Goal: Task Accomplishment & Management: Complete application form

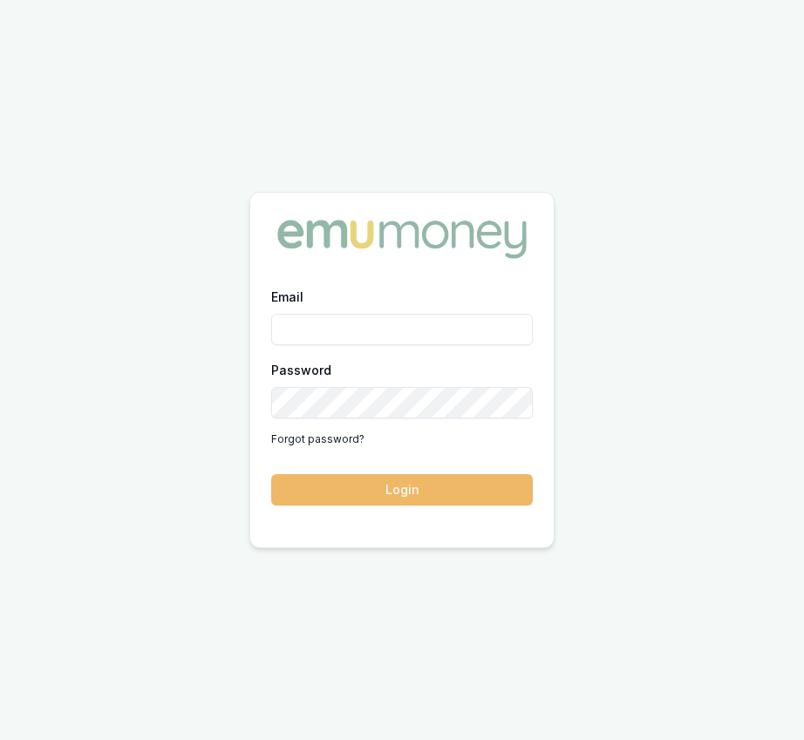
type input "eujin.ooi@emumoney.com.au"
click at [404, 480] on button "Login" at bounding box center [401, 489] width 261 height 31
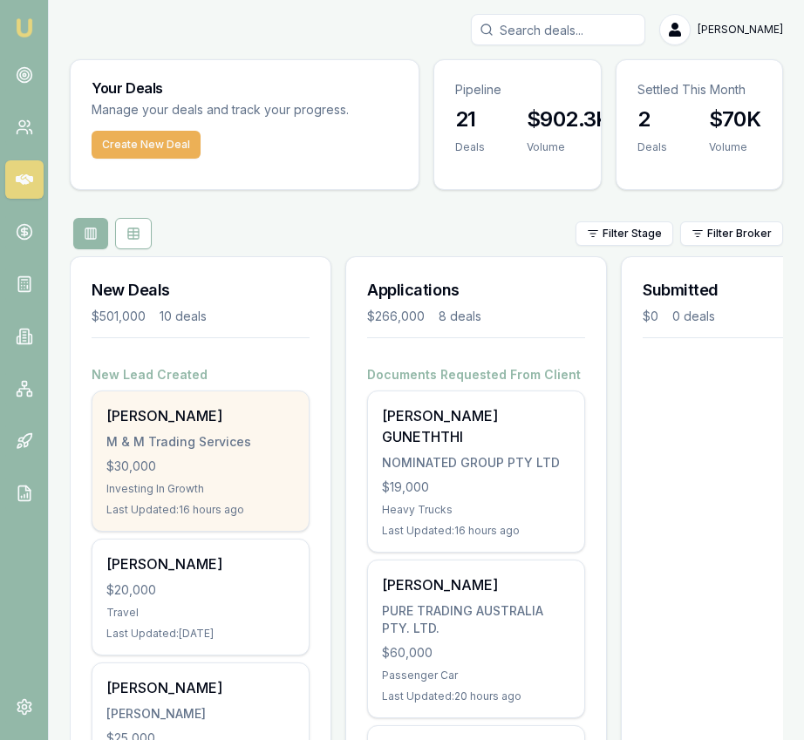
click at [295, 443] on div "[PERSON_NAME] M & M Trading Services $30,000 Investing In Growth Last Updated: …" at bounding box center [200, 460] width 216 height 139
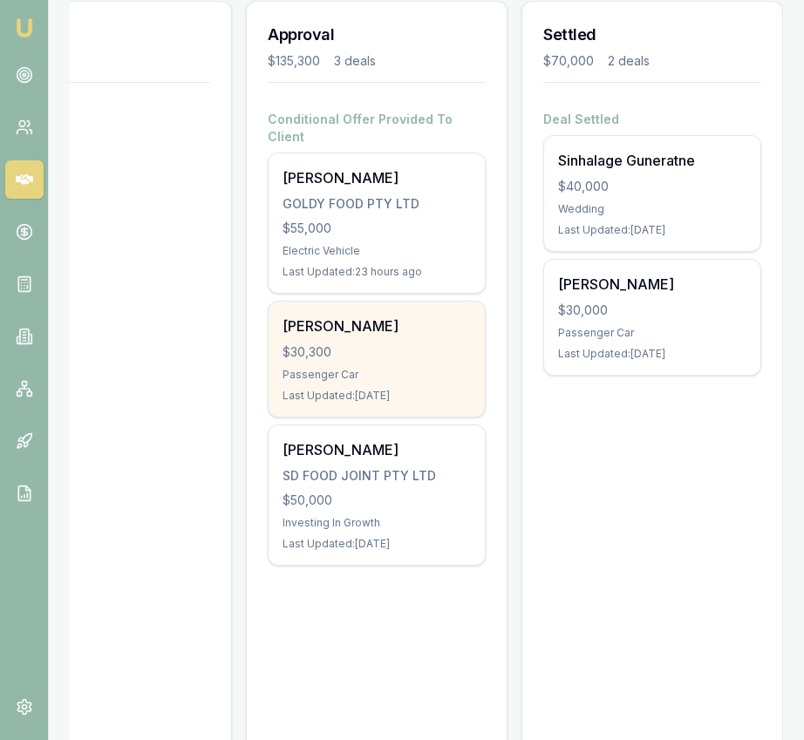
scroll to position [251, 0]
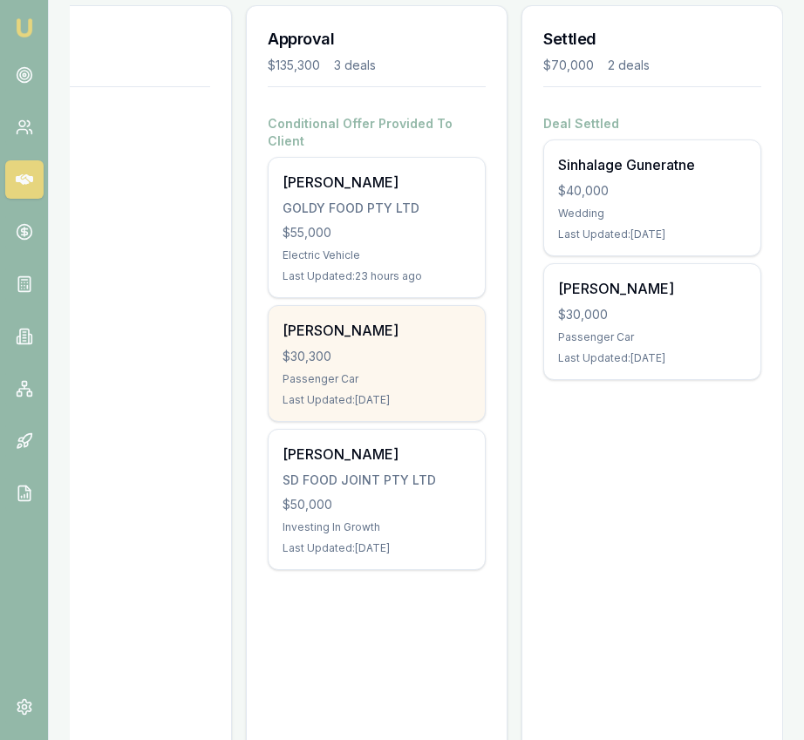
click at [407, 351] on div "[PERSON_NAME] Berroeta $30,300 Passenger Car Last Updated: [DATE]" at bounding box center [376, 363] width 216 height 115
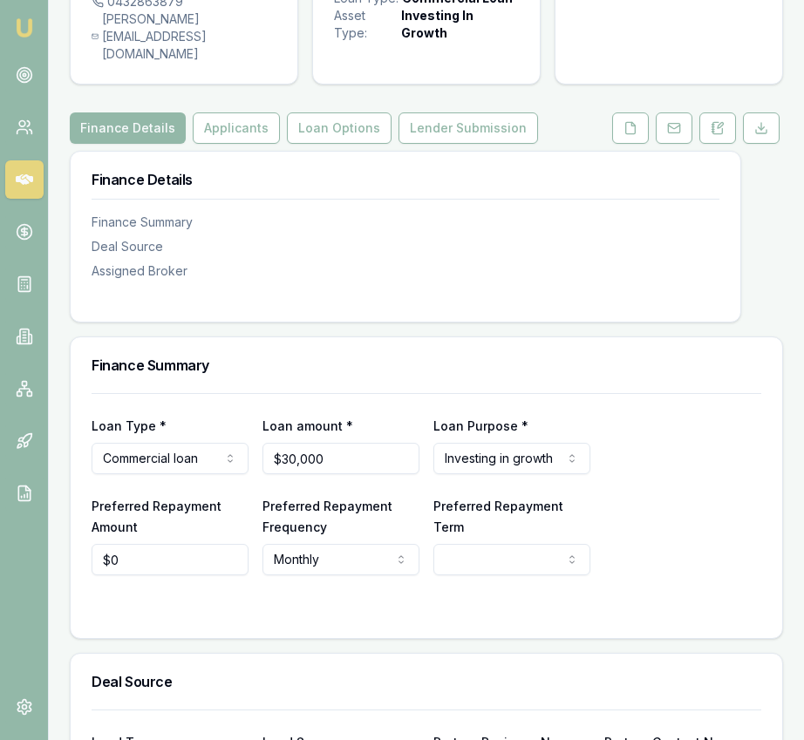
scroll to position [153, 0]
click at [214, 465] on html "Emu Broker Deals View D-KBDK74XURD Eujin Ooi Toggle Menu Customer Melanie Playd…" at bounding box center [402, 217] width 804 height 740
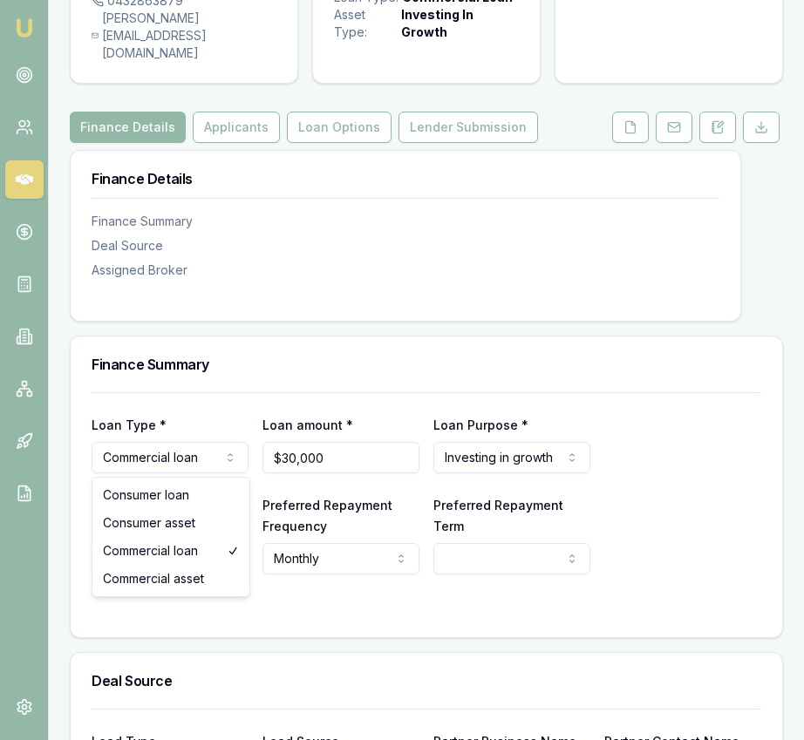
select select "COMMERCIAL_ASSET"
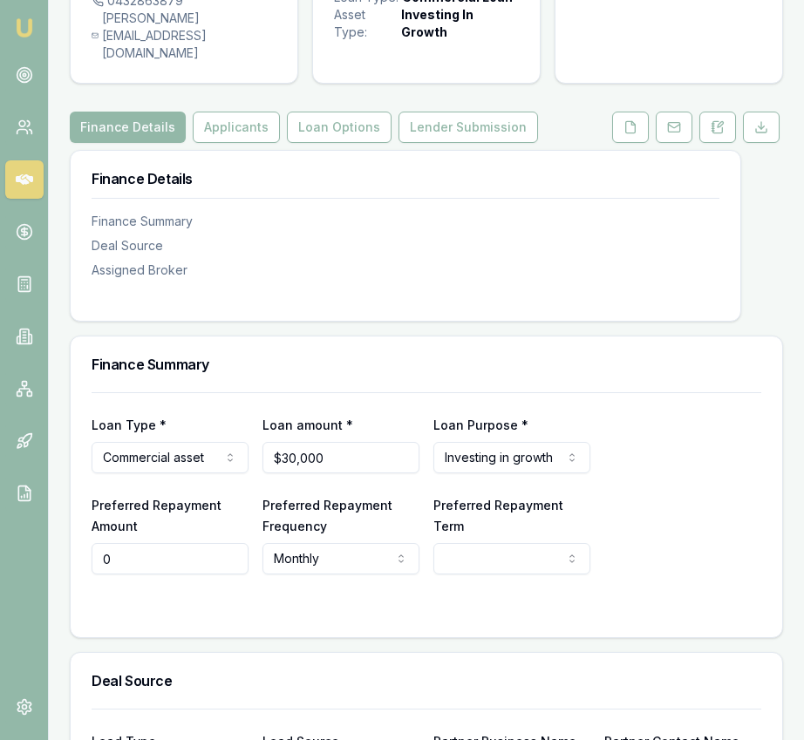
click at [200, 562] on input "0" at bounding box center [170, 558] width 157 height 31
type input "$22,000"
click at [472, 563] on html "Emu Broker Deals View D-KBDK74XURD Eujin Ooi Toggle Menu Customer Melanie Playd…" at bounding box center [402, 217] width 804 height 740
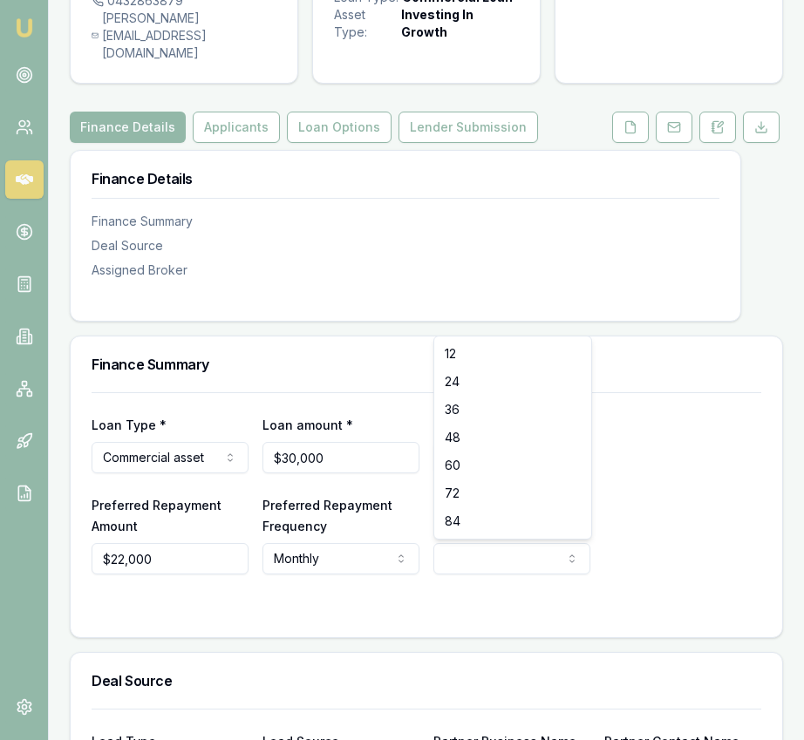
select select "60"
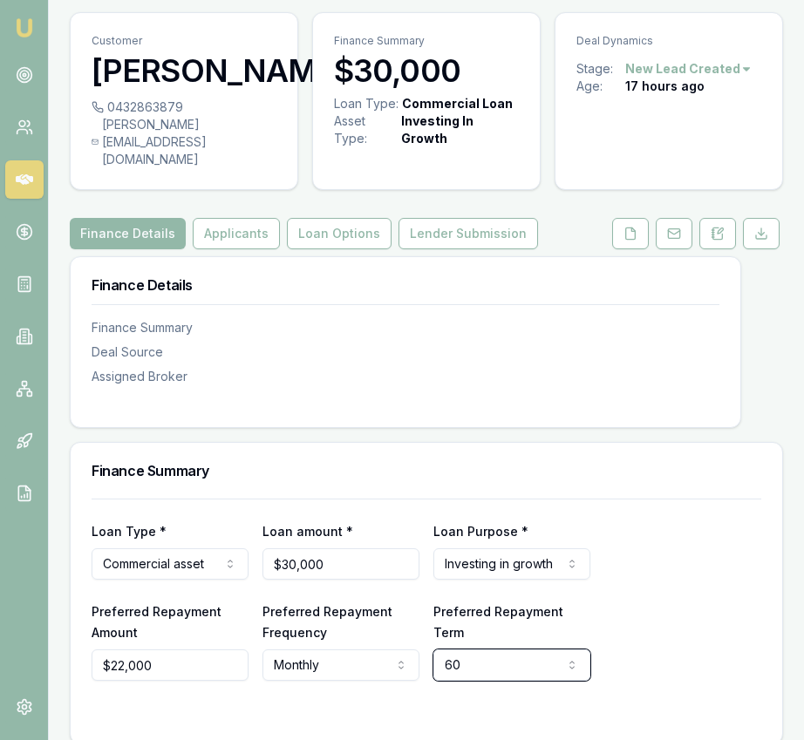
scroll to position [50, 0]
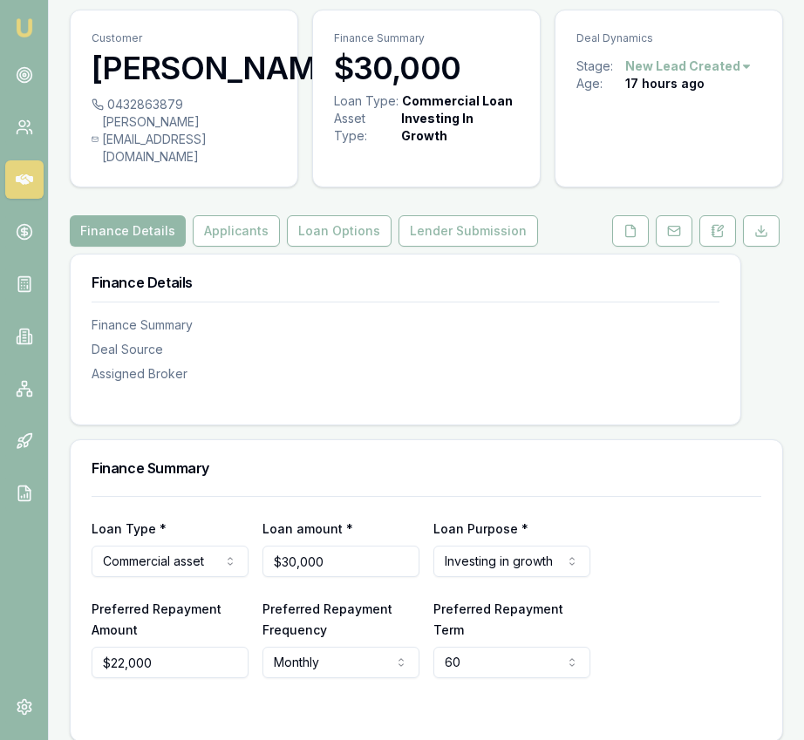
click at [353, 432] on div "Finance Details Finance Summary Deal Source Assigned Broker Finance Summary Loa…" at bounding box center [426, 722] width 713 height 936
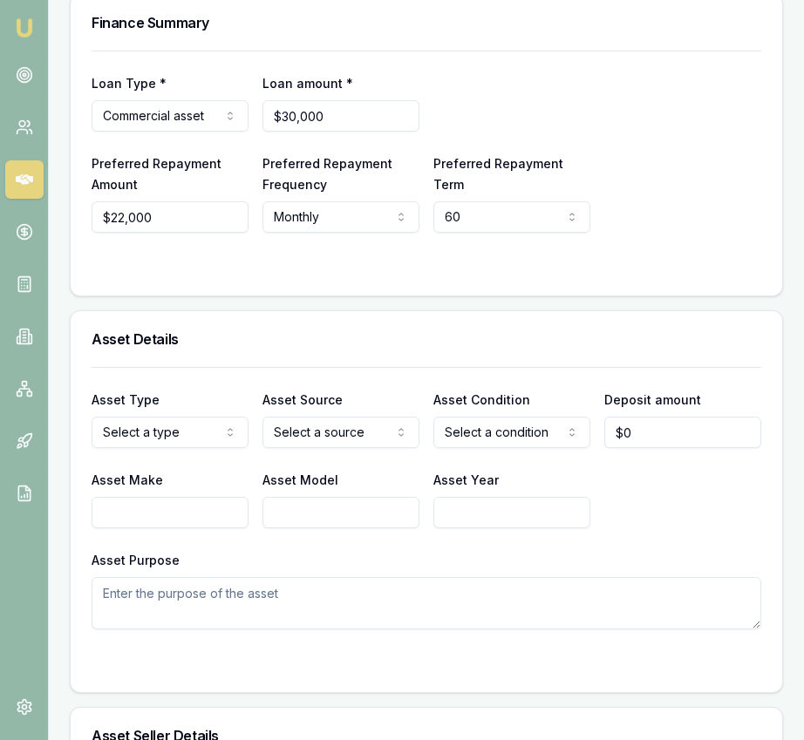
scroll to position [548, 0]
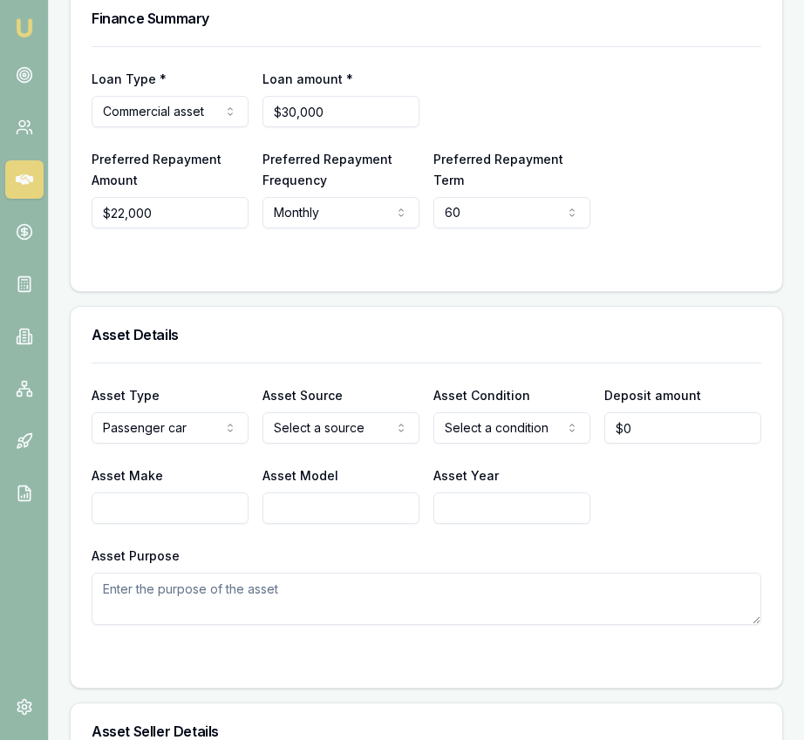
select select "PRIVATE"
select select "USED"
click at [205, 525] on div "Asset Type Passenger car Passenger car Electric vehicle Light commercial Other …" at bounding box center [426, 494] width 669 height 262
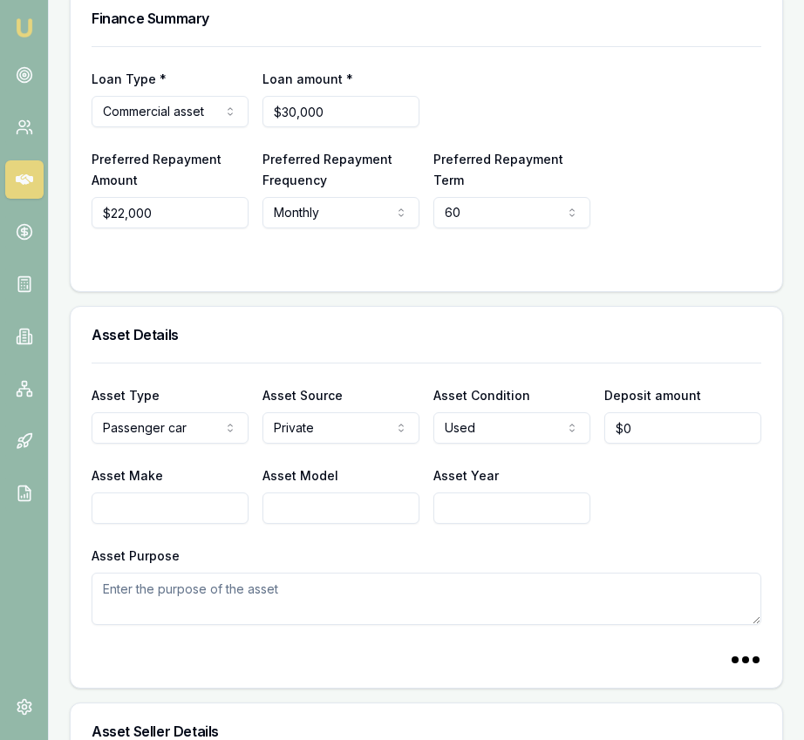
click at [201, 512] on input "Asset Make" at bounding box center [170, 507] width 157 height 31
type input "Peugeot"
type input "3008"
type input "2021"
click at [218, 604] on textarea "Asset Purpose" at bounding box center [426, 599] width 669 height 52
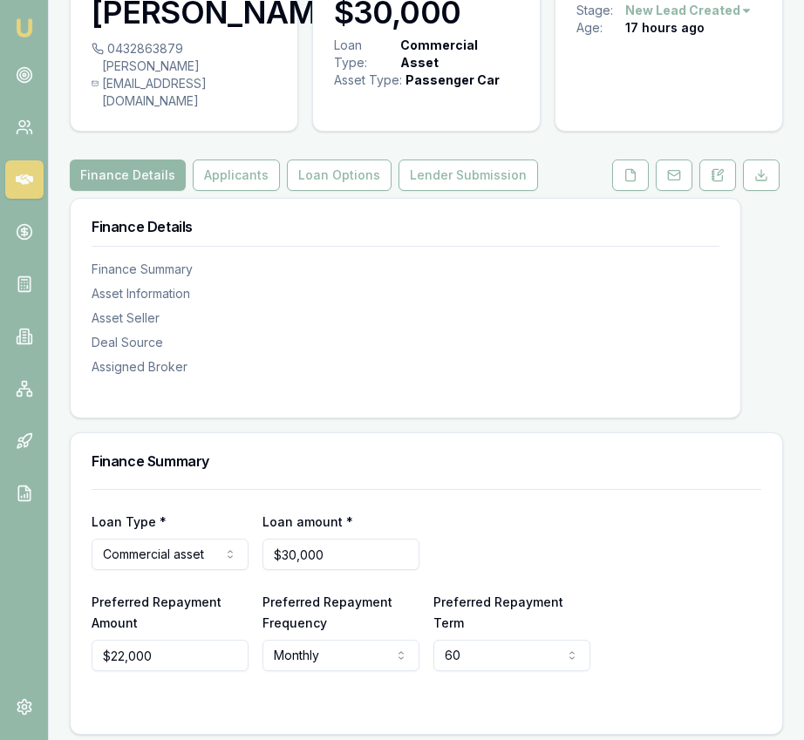
scroll to position [0, 0]
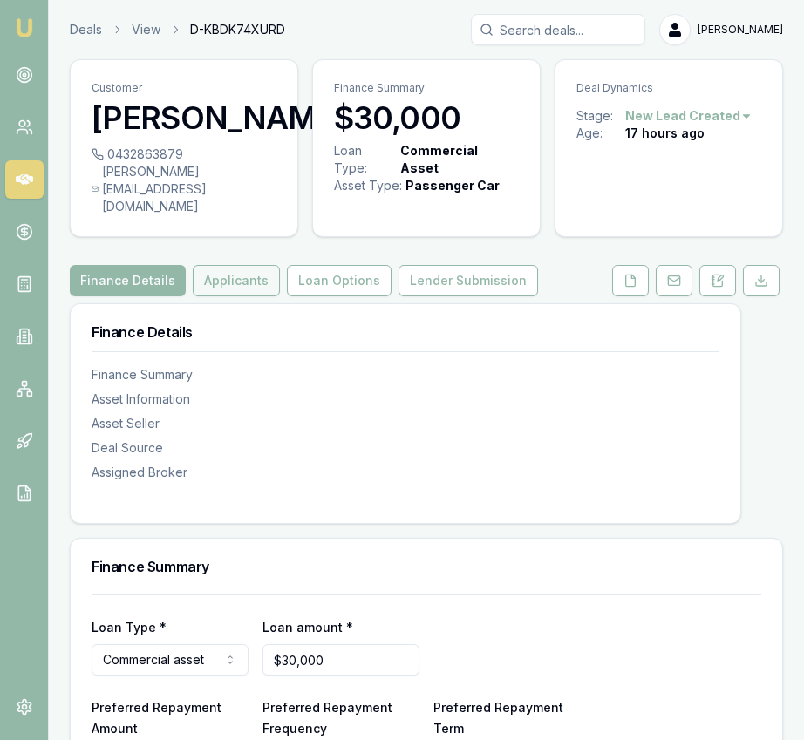
type textarea "to visit client"
click at [220, 280] on button "Applicants" at bounding box center [236, 280] width 87 height 31
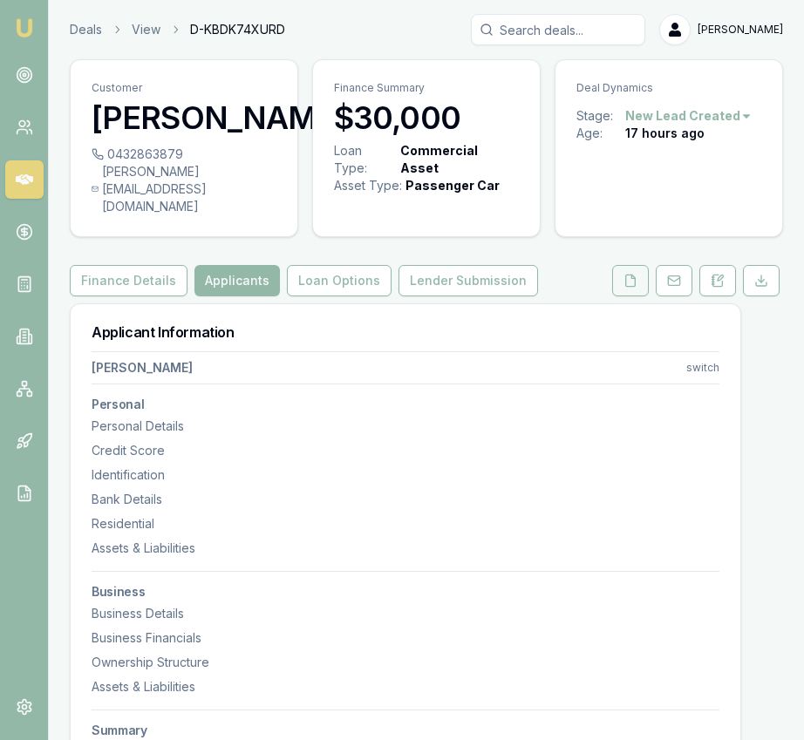
click at [630, 285] on icon at bounding box center [630, 281] width 14 height 14
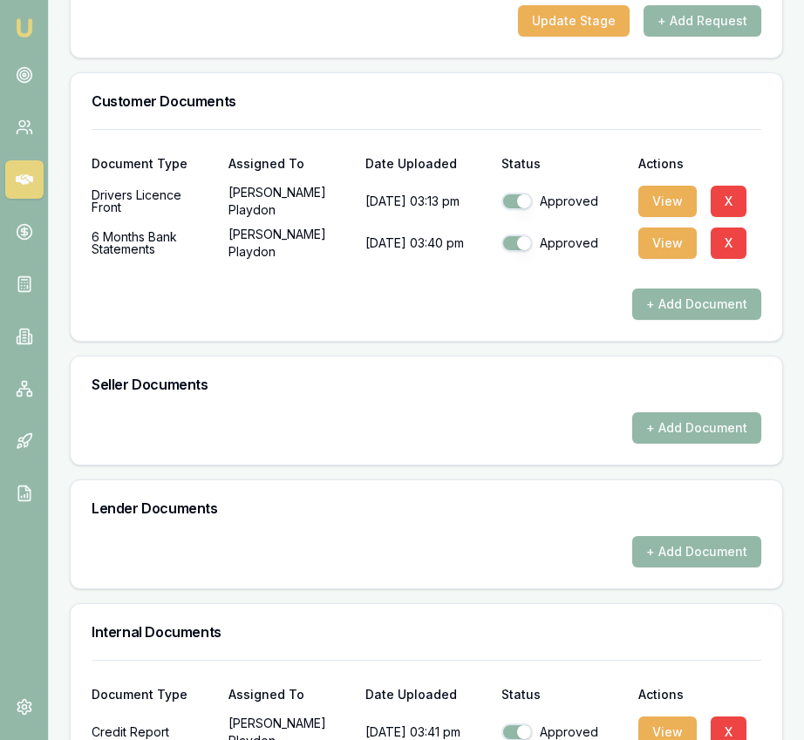
scroll to position [1030, 0]
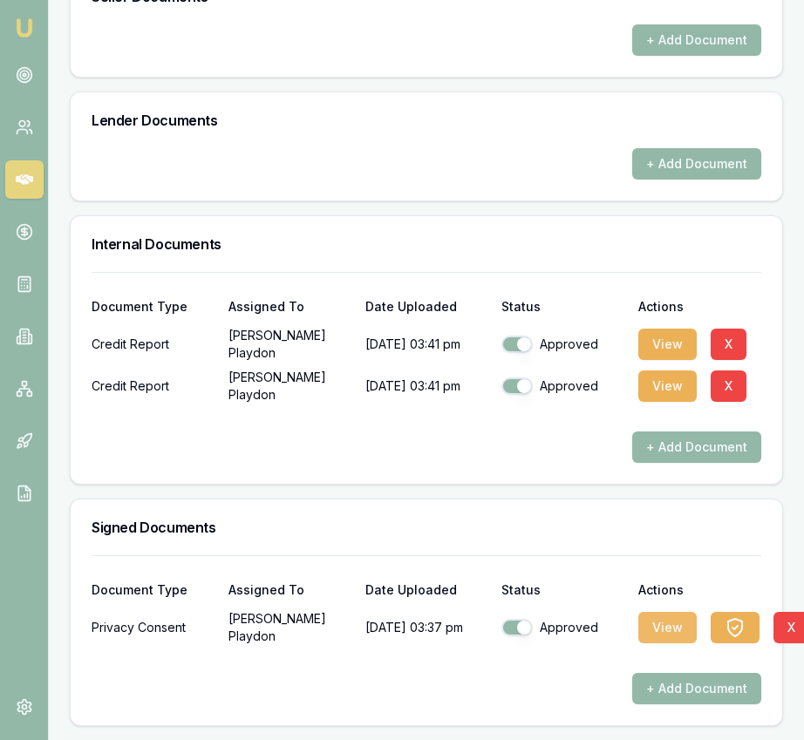
click at [660, 626] on button "View" at bounding box center [667, 627] width 58 height 31
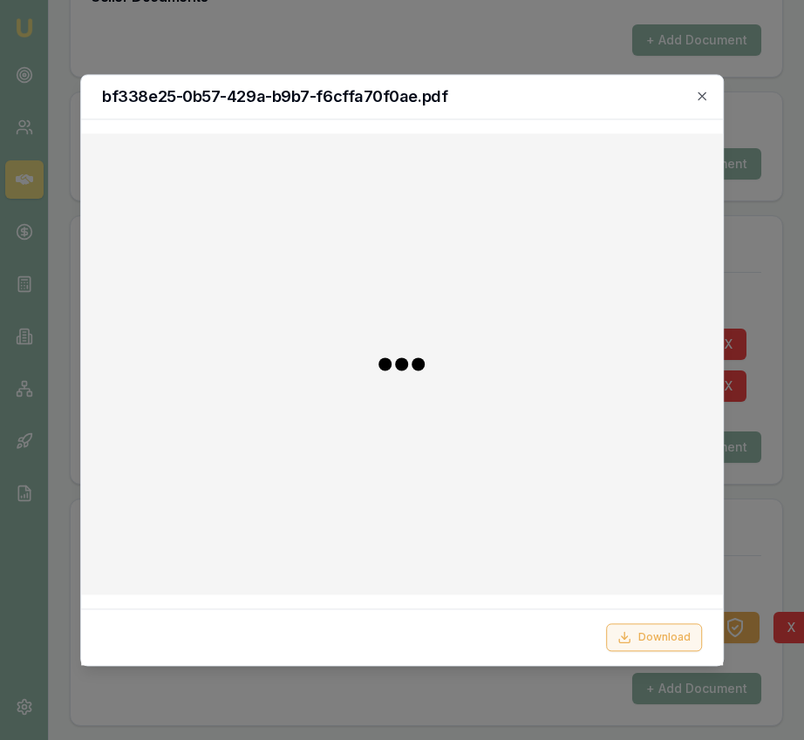
click at [656, 635] on button "Download" at bounding box center [654, 637] width 96 height 28
click at [743, 619] on div at bounding box center [402, 370] width 804 height 740
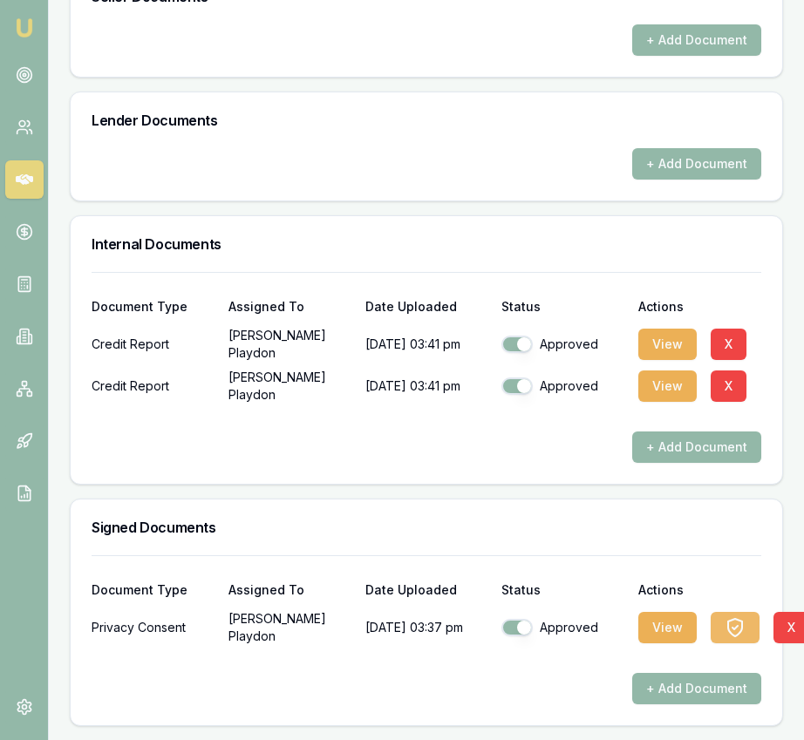
click at [743, 618] on icon "button" at bounding box center [734, 627] width 21 height 21
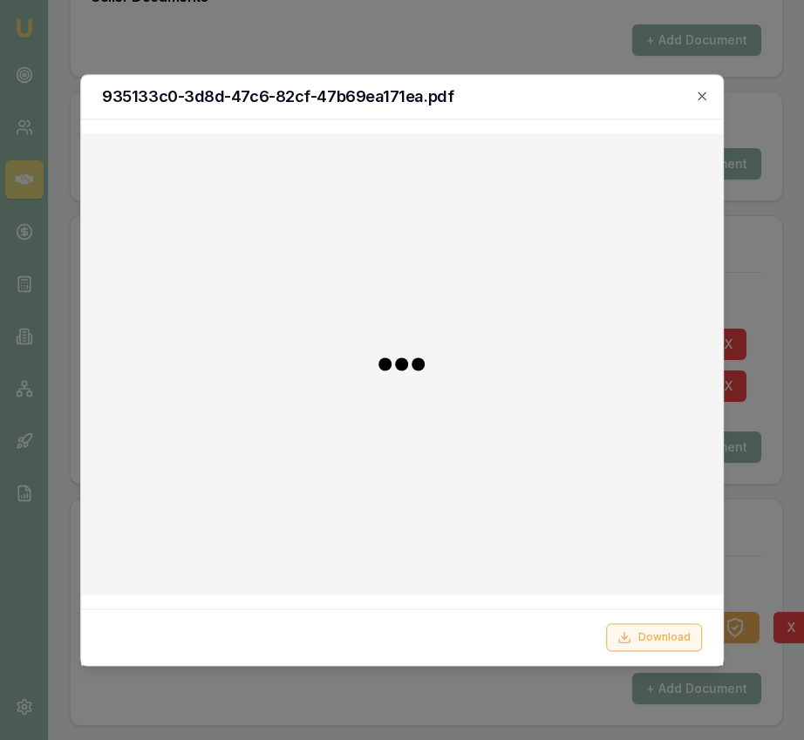
click at [672, 628] on button "Download" at bounding box center [654, 637] width 96 height 28
click at [764, 540] on div at bounding box center [402, 370] width 804 height 740
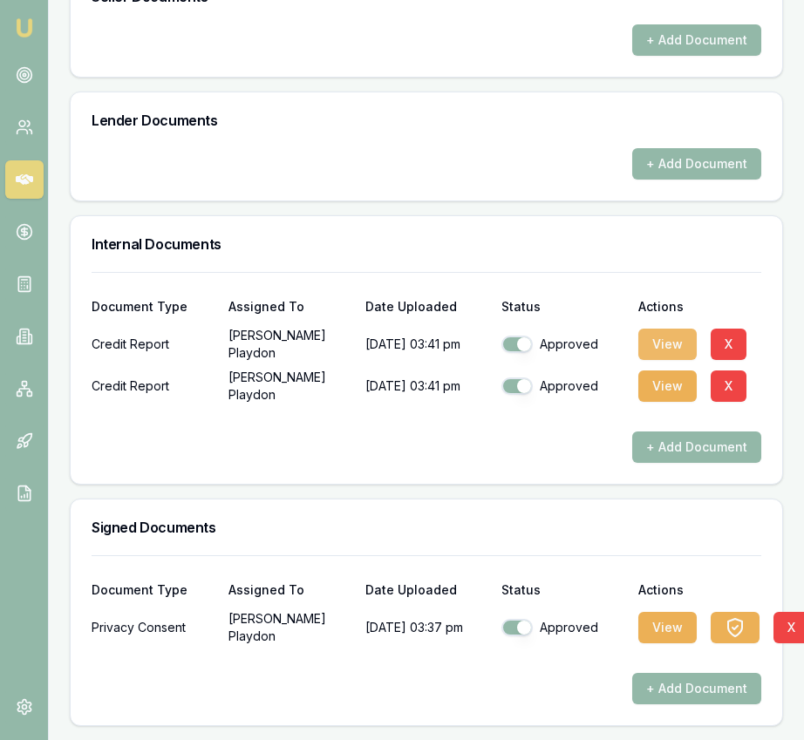
click at [655, 345] on button "View" at bounding box center [667, 344] width 58 height 31
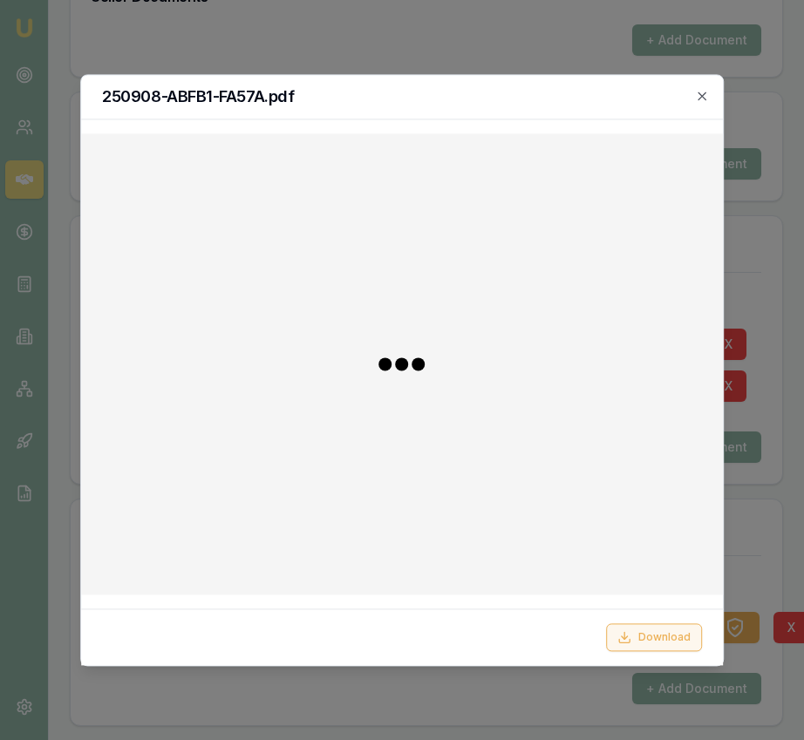
click at [690, 645] on button "Download" at bounding box center [654, 637] width 96 height 28
click at [764, 314] on div at bounding box center [402, 370] width 804 height 740
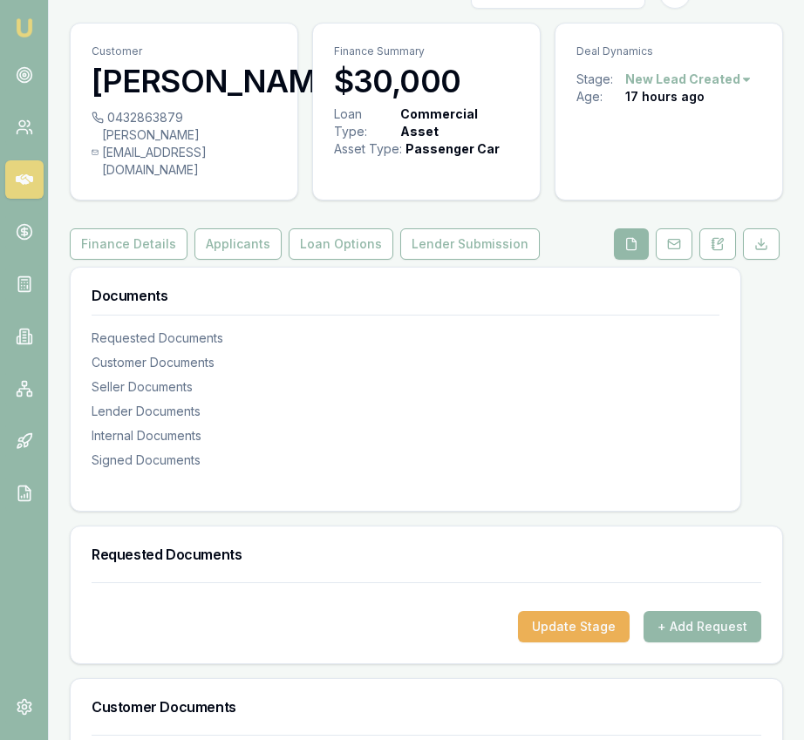
scroll to position [0, 0]
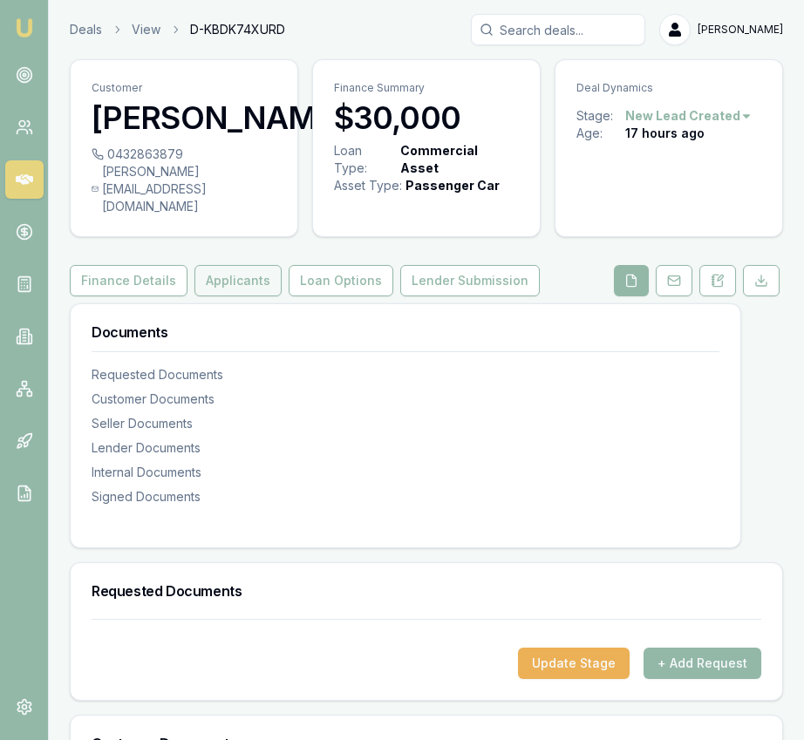
click at [219, 274] on button "Applicants" at bounding box center [237, 280] width 87 height 31
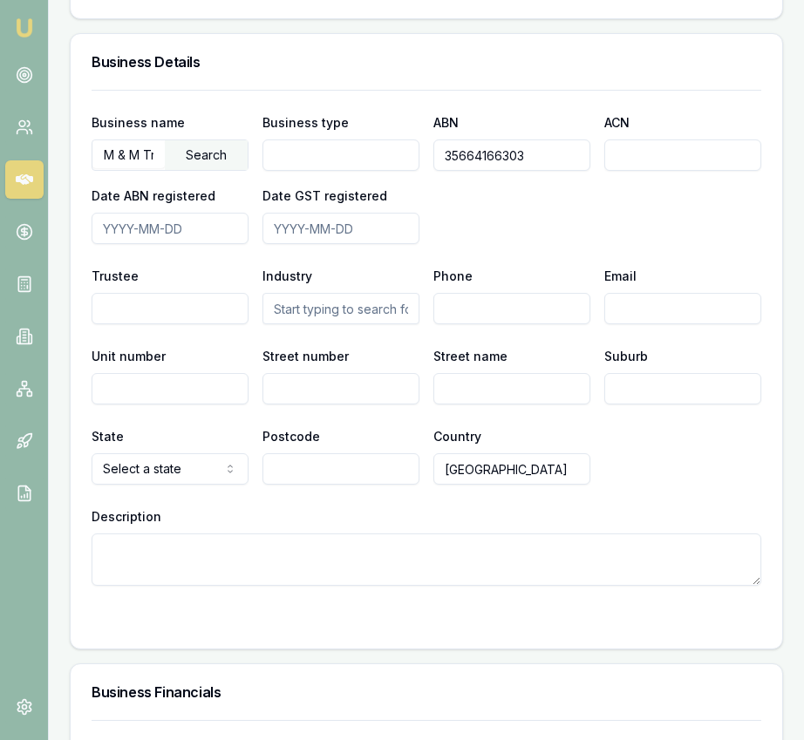
scroll to position [2908, 0]
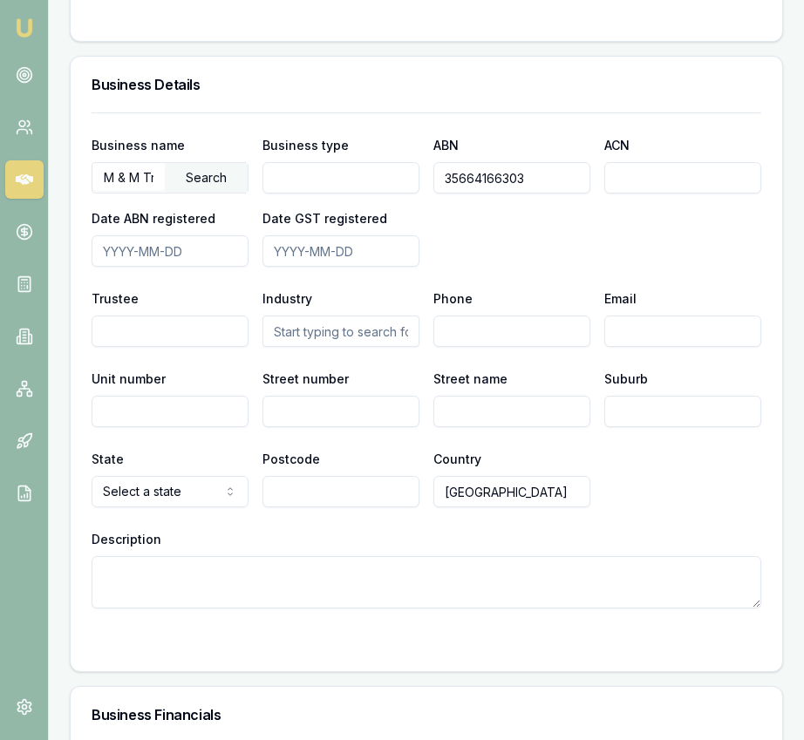
click at [483, 181] on input "35664166303" at bounding box center [511, 177] width 157 height 31
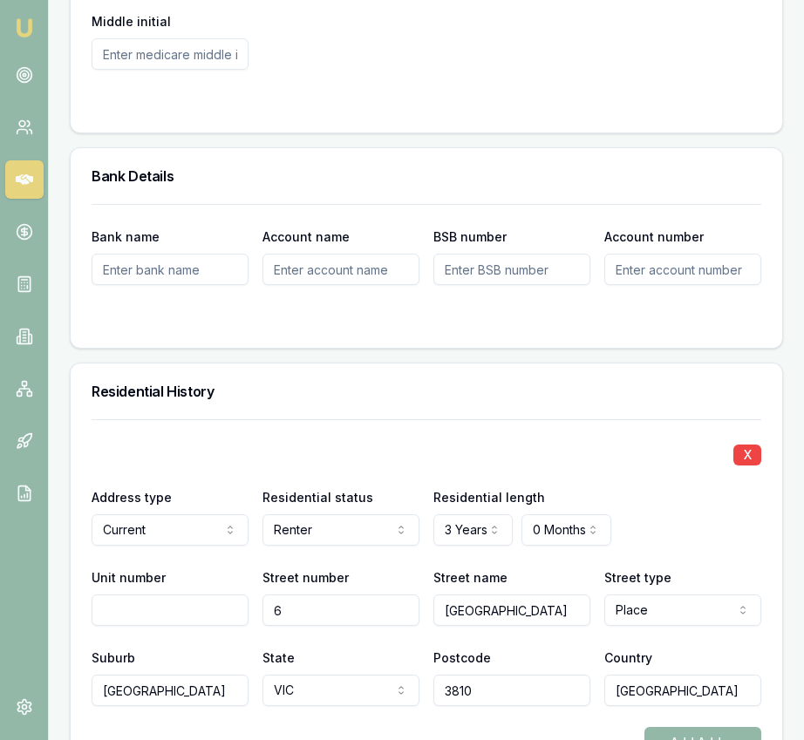
scroll to position [1941, 0]
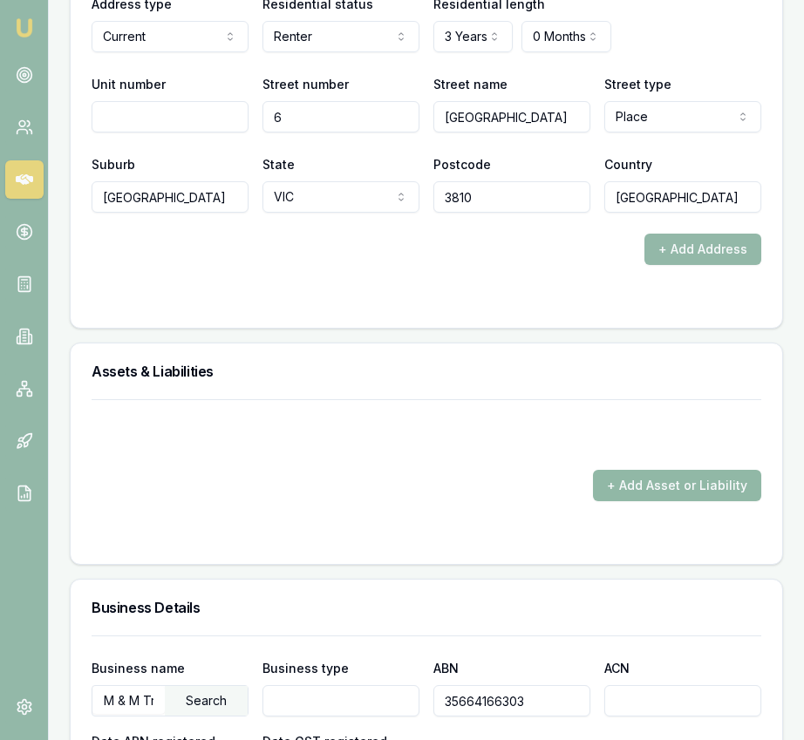
click at [650, 490] on button "+ Add Asset or Liability" at bounding box center [677, 485] width 168 height 31
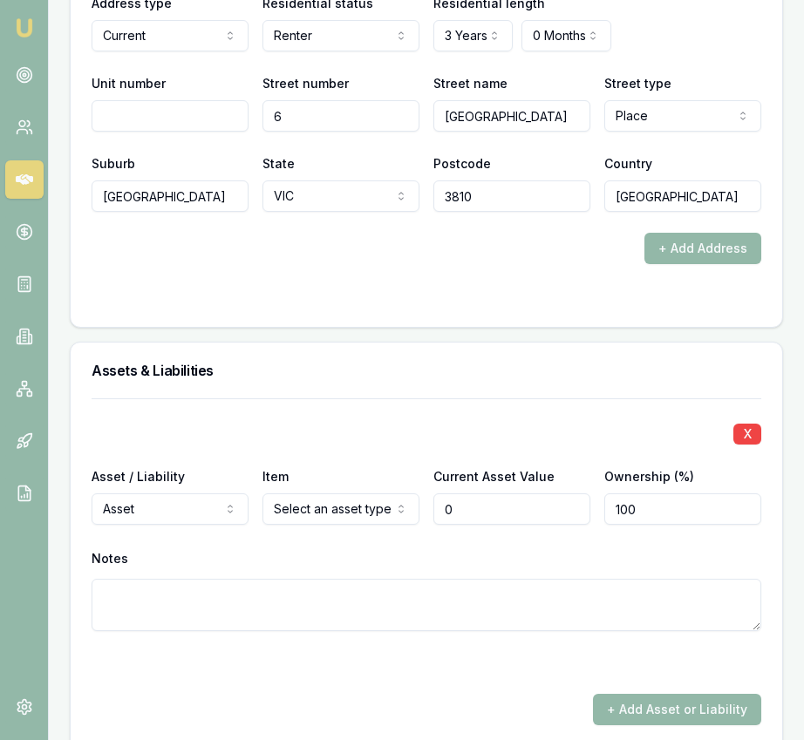
scroll to position [2387, 0]
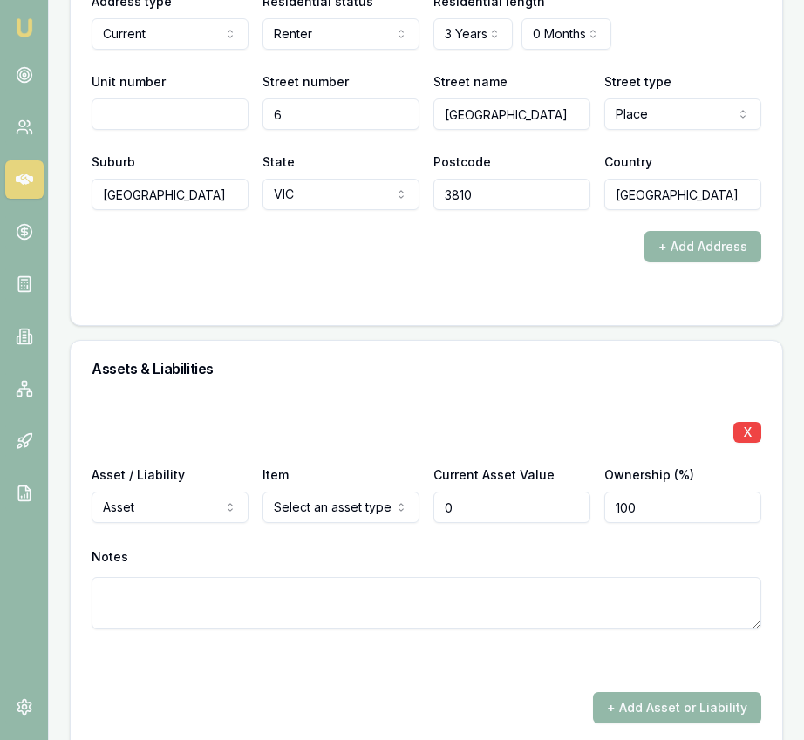
type input "$0"
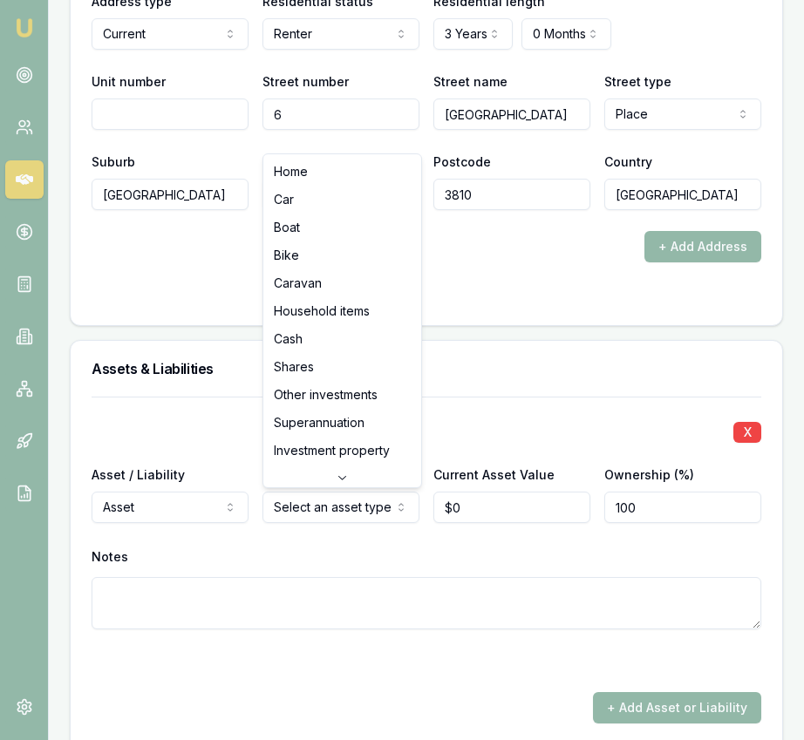
select select "HOUSEHOLD_ITEMS"
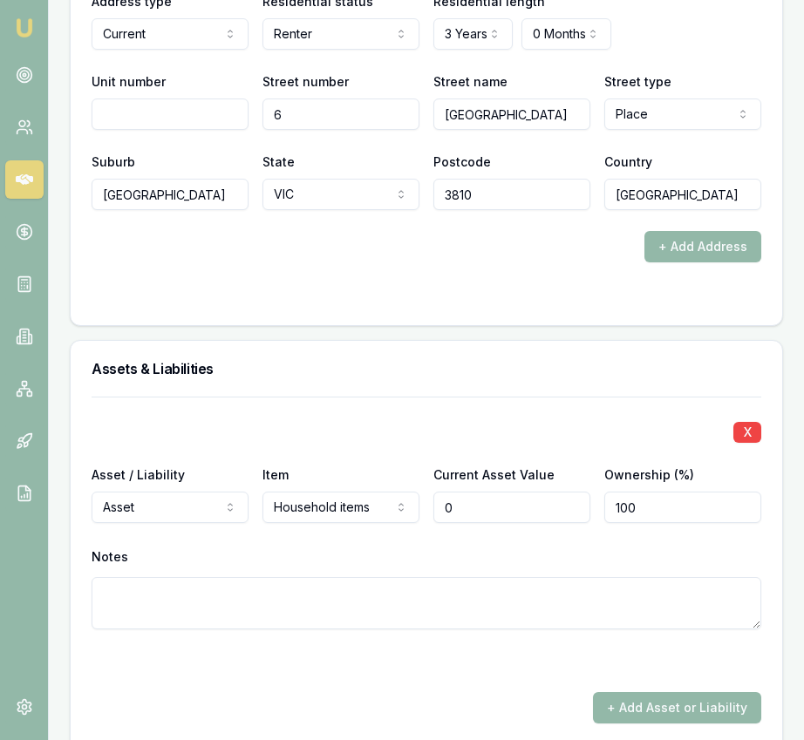
click at [473, 503] on input "0" at bounding box center [511, 507] width 157 height 31
type input "$110,000"
click at [494, 650] on div at bounding box center [426, 660] width 669 height 21
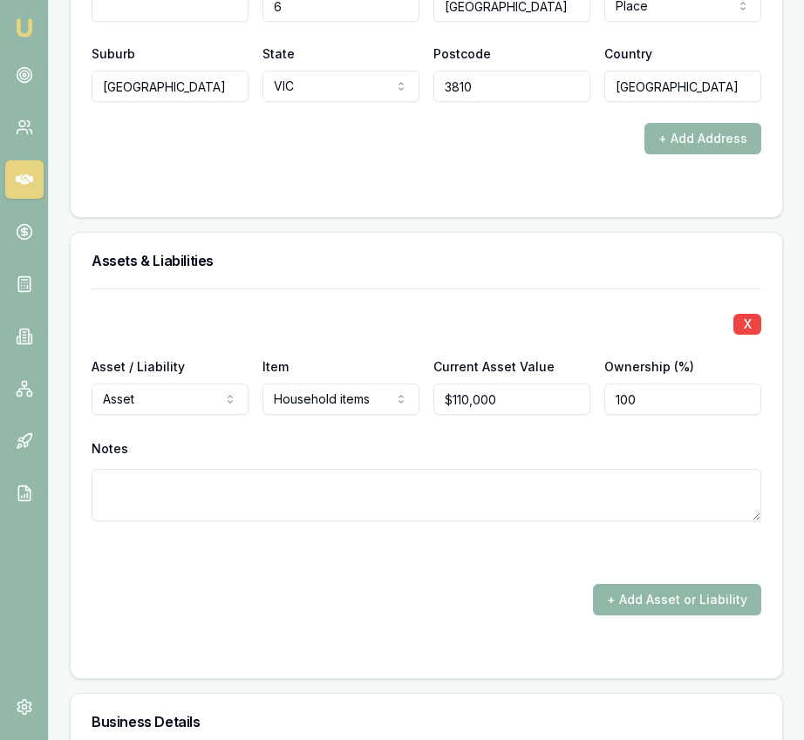
drag, startPoint x: 639, startPoint y: 596, endPoint x: 551, endPoint y: 582, distance: 89.1
click at [639, 596] on button "+ Add Asset or Liability" at bounding box center [677, 599] width 168 height 31
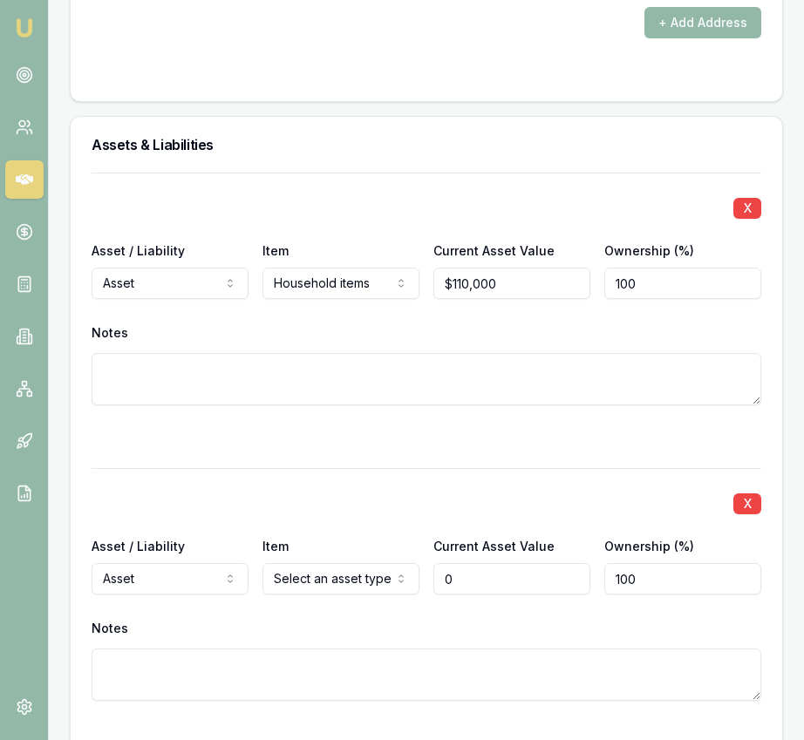
scroll to position [2691, 0]
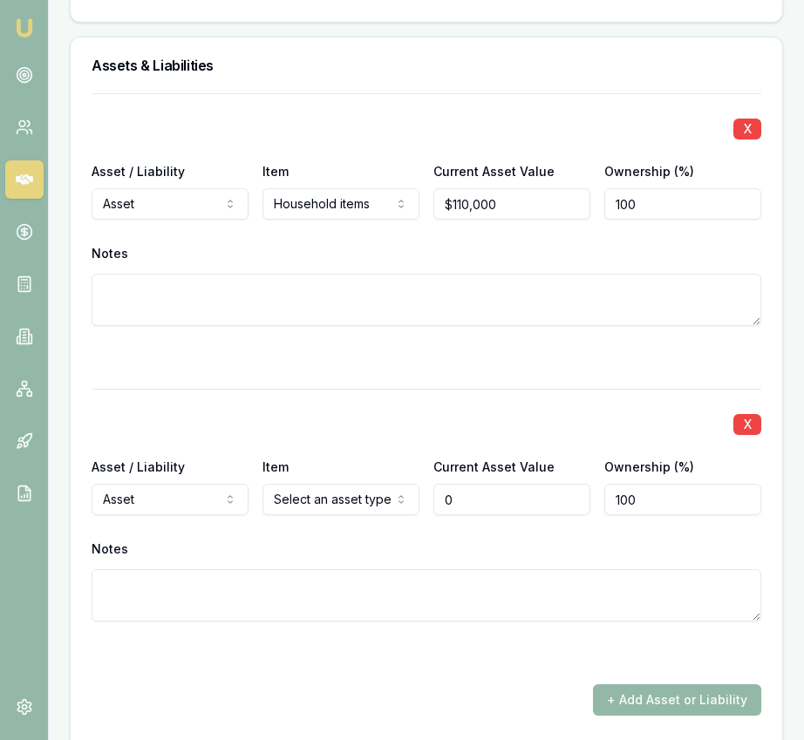
type input "$0"
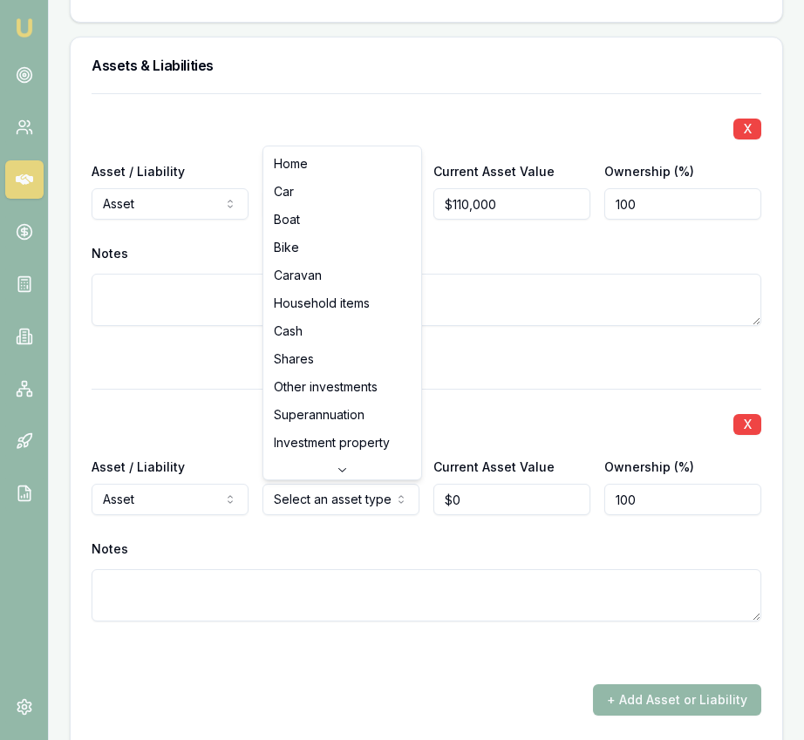
select select "CASH"
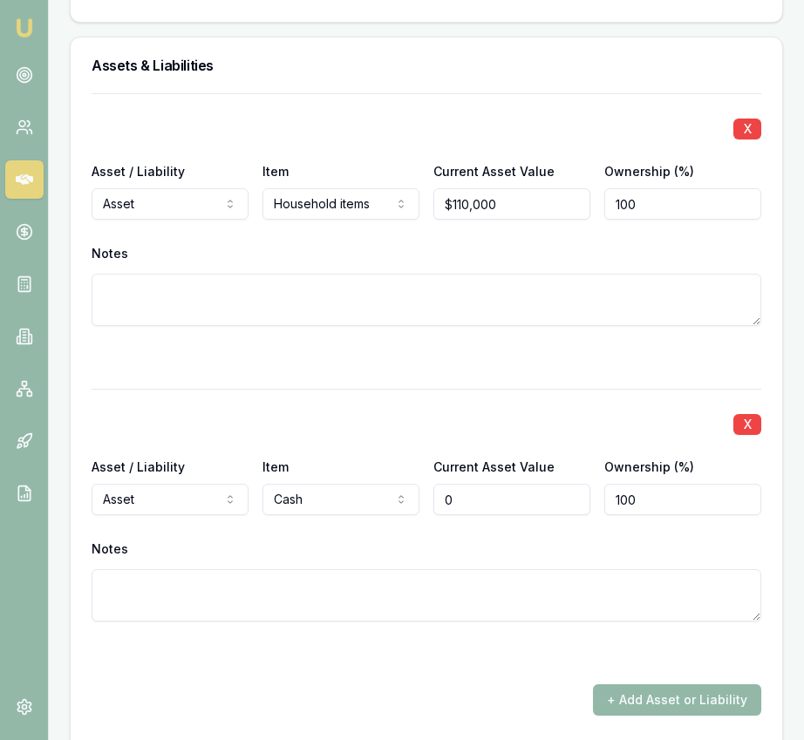
click at [476, 512] on input "0" at bounding box center [511, 499] width 157 height 31
click at [477, 512] on input "0" at bounding box center [511, 499] width 157 height 31
type input "$5,000"
click at [478, 650] on div at bounding box center [426, 652] width 669 height 21
click at [642, 696] on button "+ Add Asset or Liability" at bounding box center [677, 699] width 168 height 31
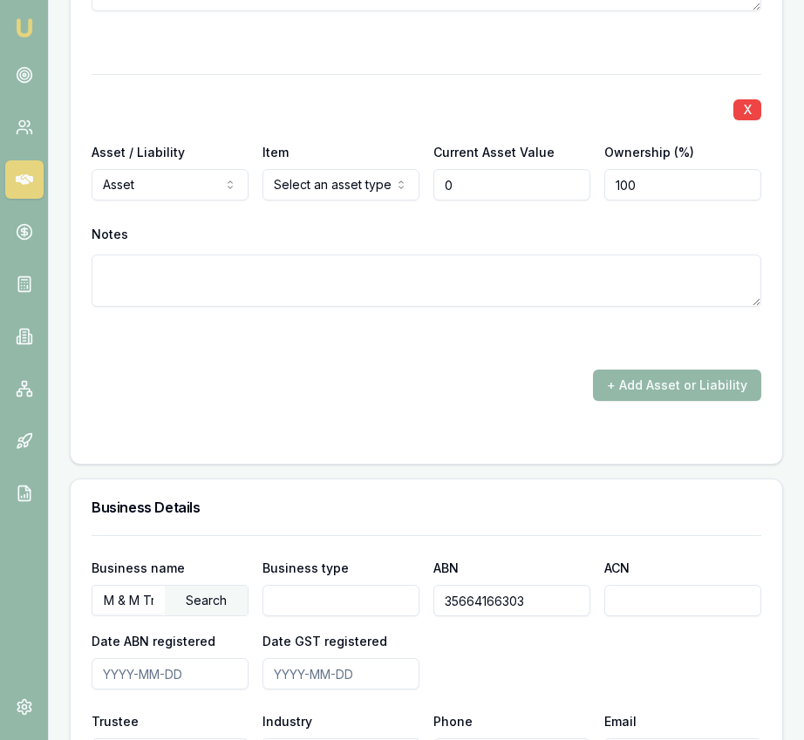
scroll to position [3328, 0]
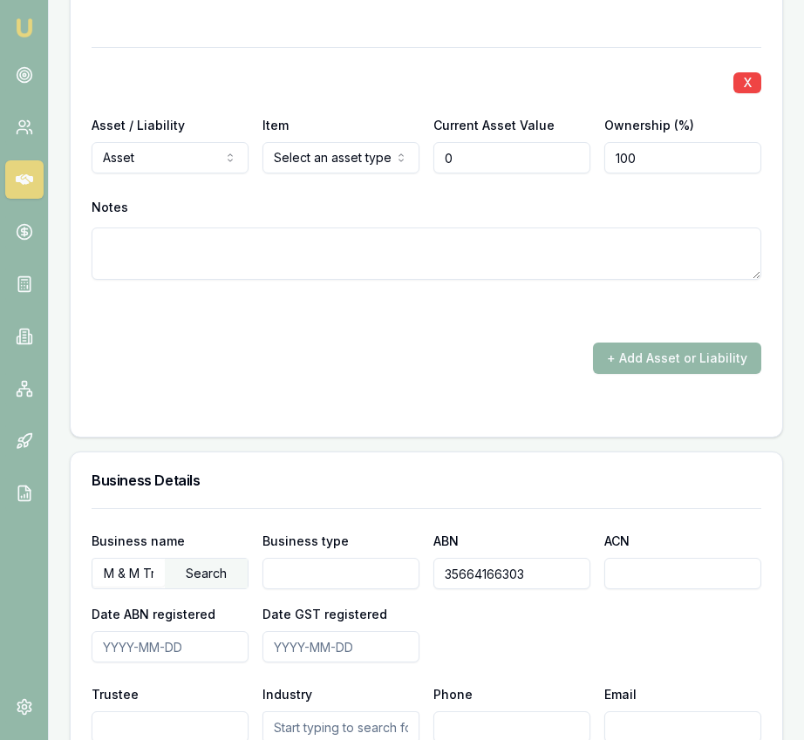
type input "$0"
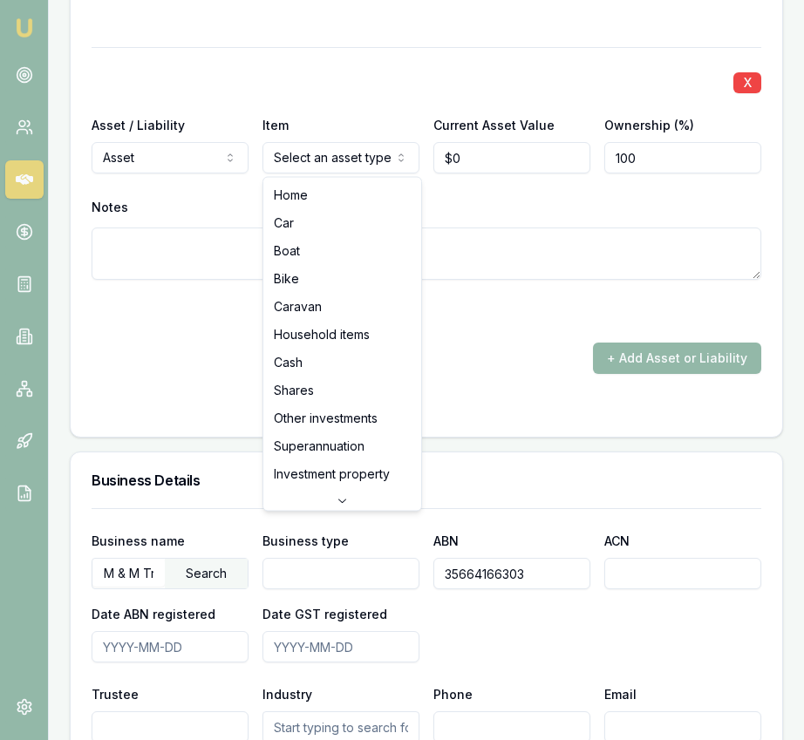
select select "SUPERANNUATION"
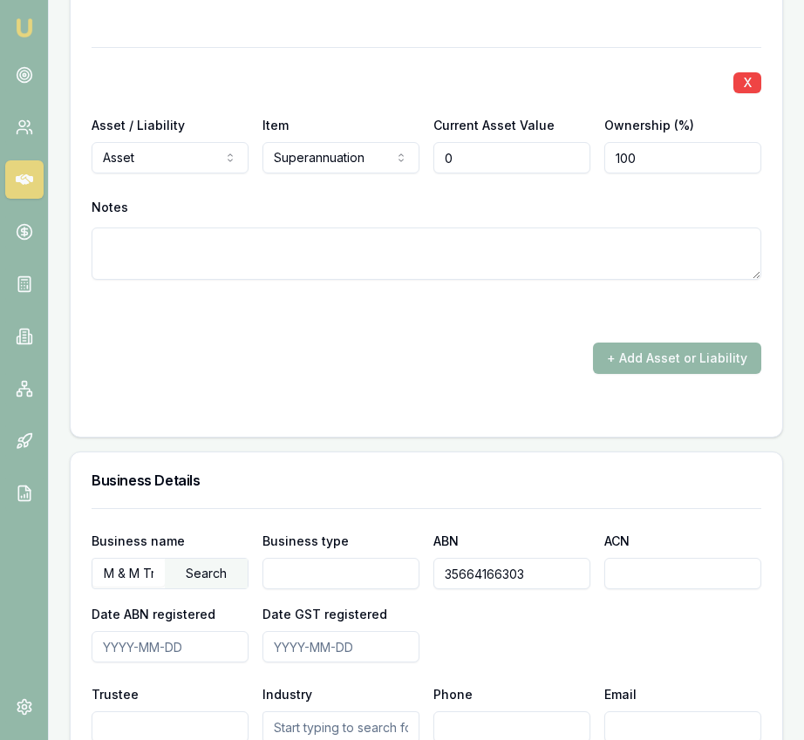
click at [495, 162] on input "0" at bounding box center [511, 157] width 157 height 31
type input "$55,000"
click at [612, 356] on button "+ Add Asset or Liability" at bounding box center [677, 358] width 168 height 31
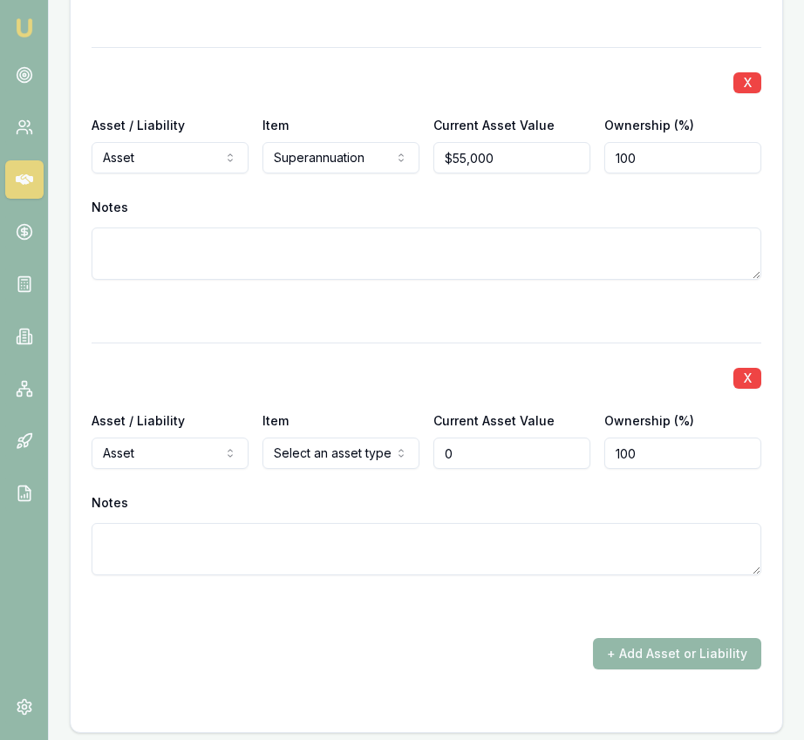
type input "$0"
select select "LIABILITY"
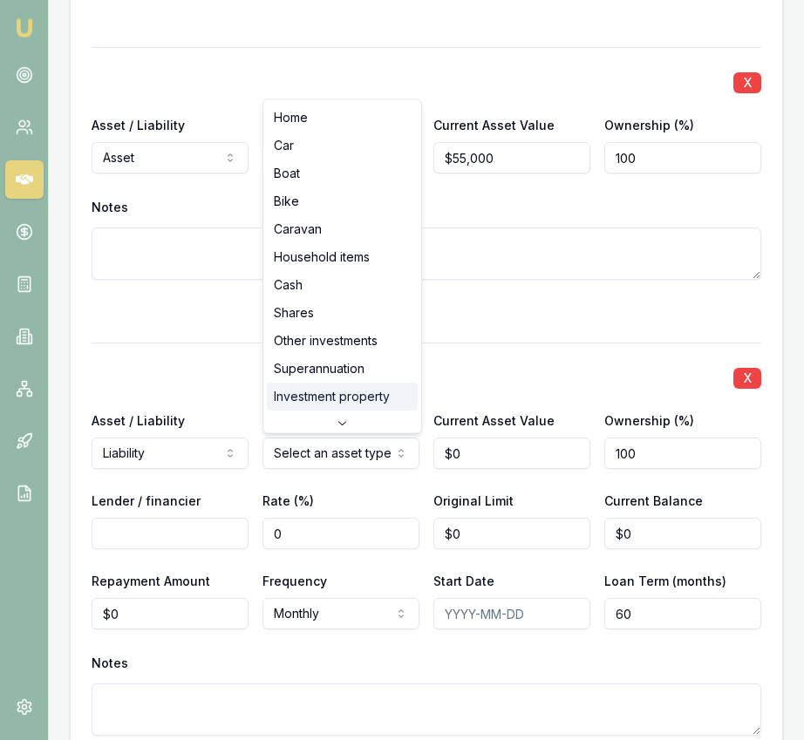
scroll to position [112, 0]
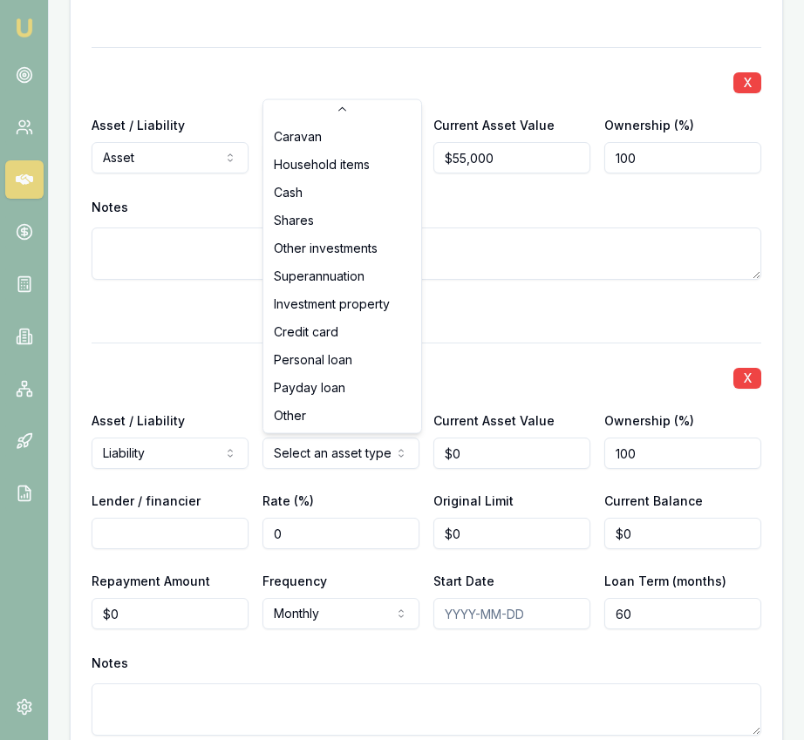
select select "PERSONAL_LOAN"
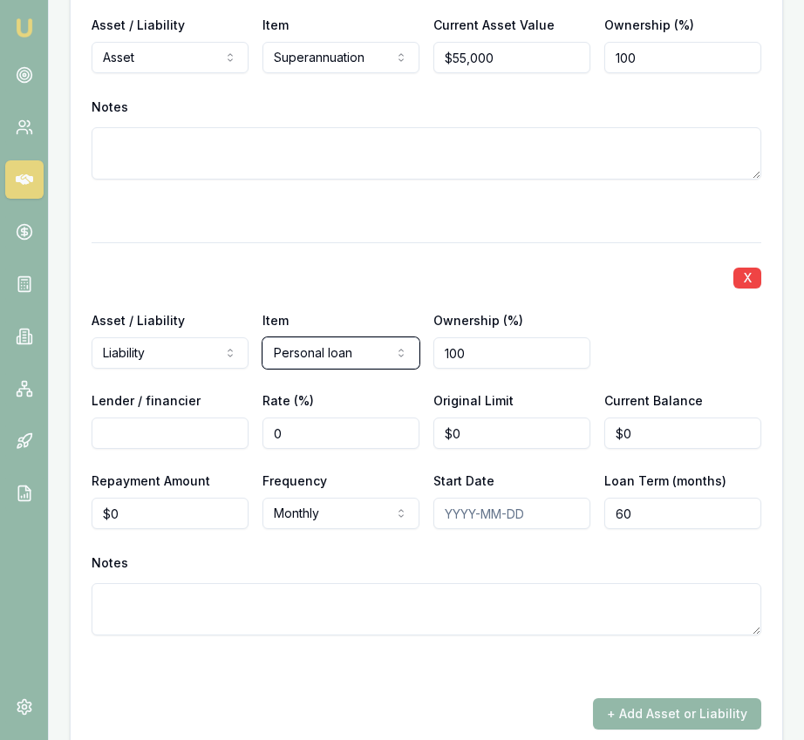
scroll to position [3534, 0]
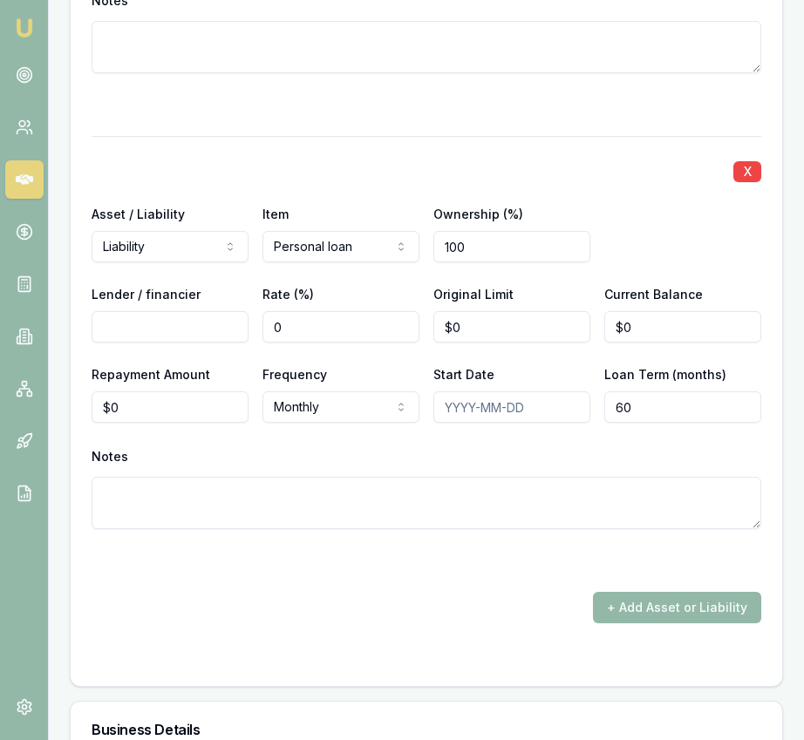
click at [208, 321] on input "Lender / financier" at bounding box center [170, 326] width 157 height 31
type input "MoneyPlace"
type input "$33,000"
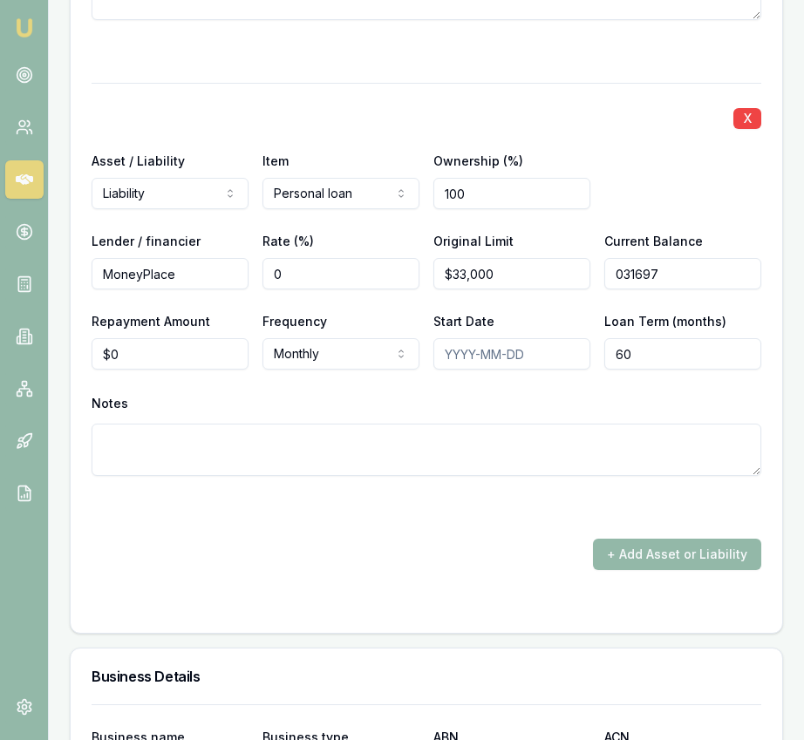
scroll to position [3590, 0]
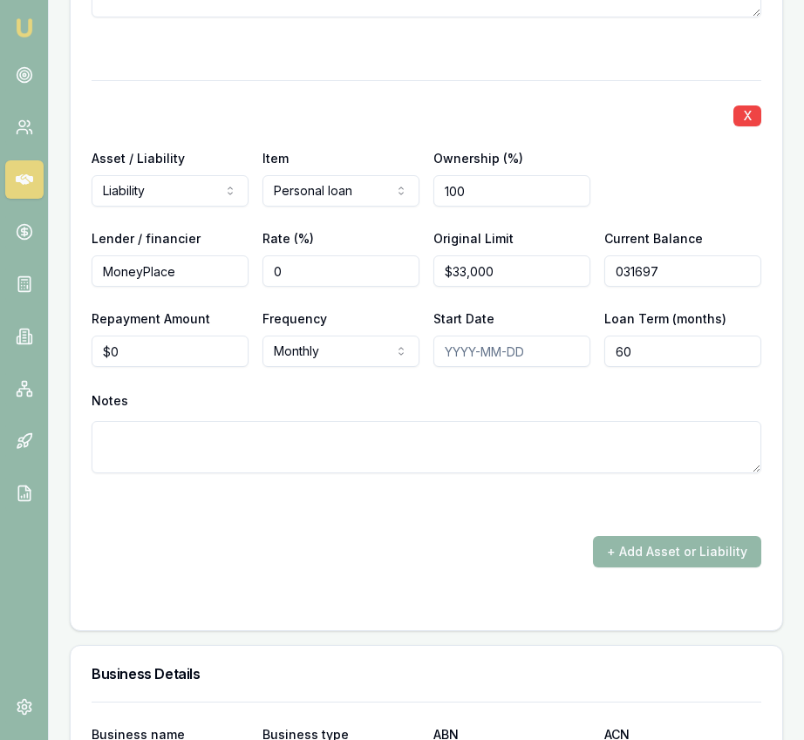
type input "$31,697"
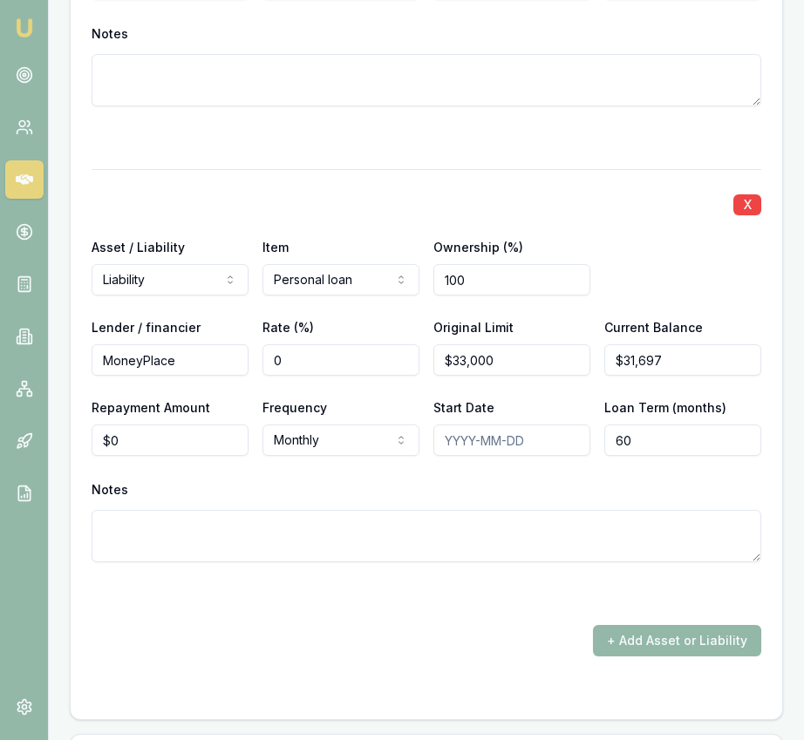
scroll to position [3496, 0]
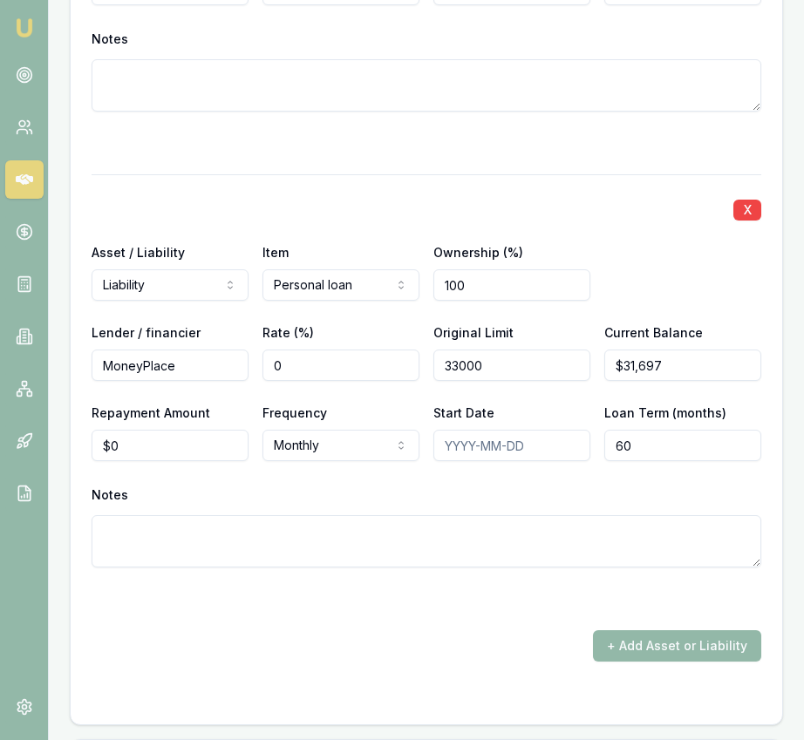
click at [537, 370] on input "33000" at bounding box center [511, 365] width 157 height 31
type input "$42,965"
type input "0"
click at [201, 458] on input "0" at bounding box center [170, 445] width 157 height 31
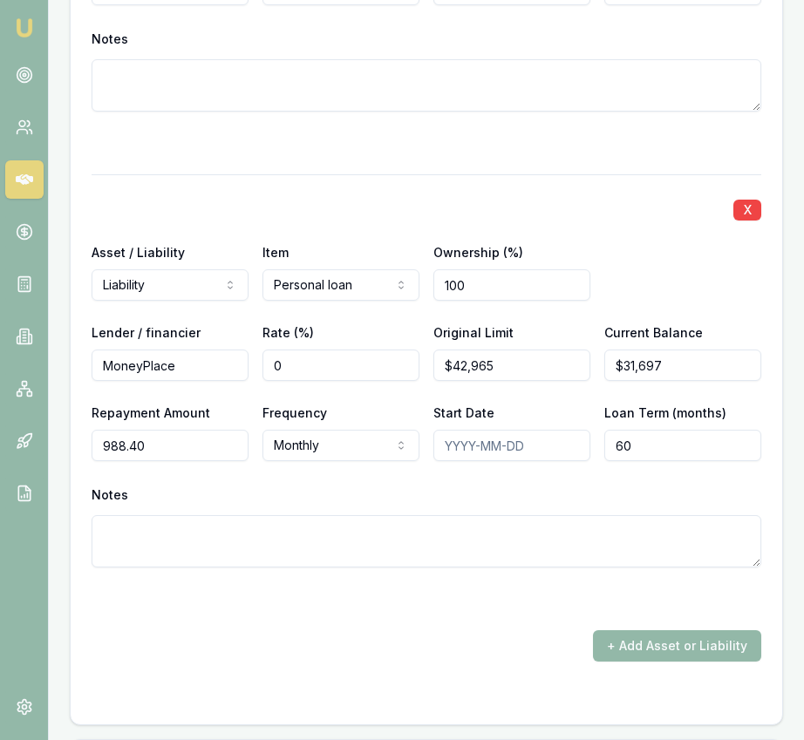
type input "$988"
click at [314, 601] on div at bounding box center [426, 598] width 669 height 21
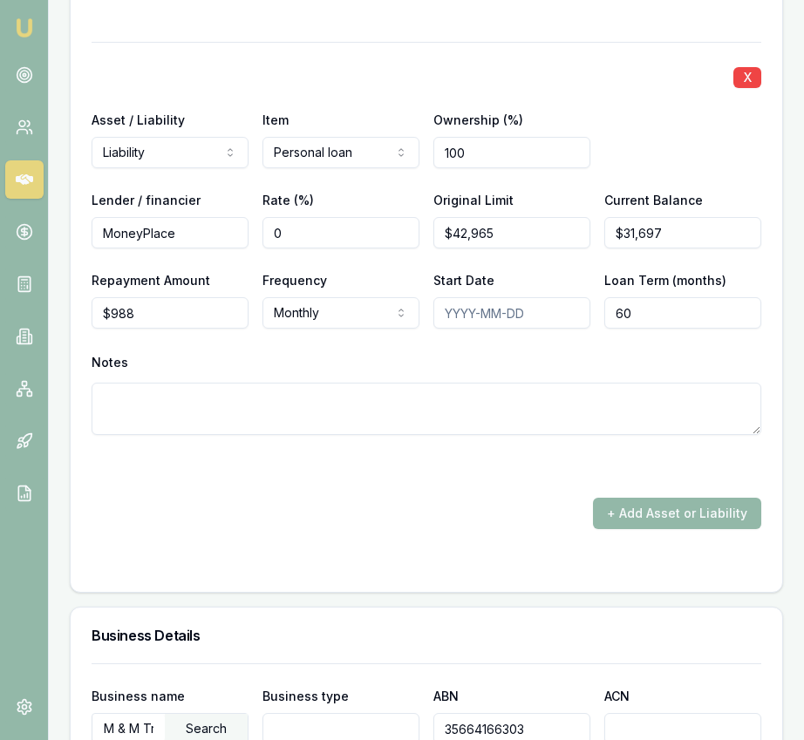
scroll to position [3631, 0]
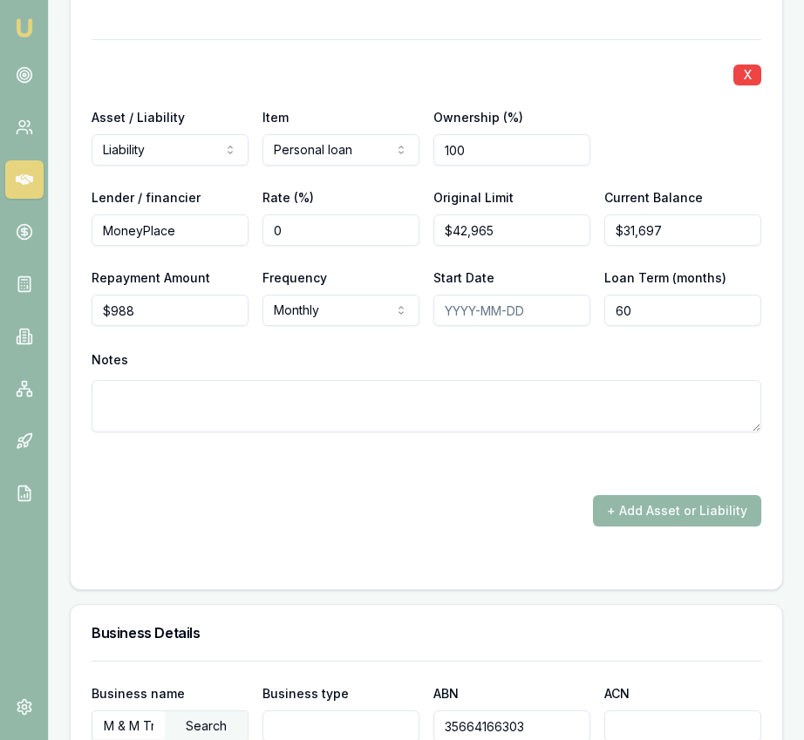
click at [455, 310] on input "Start Date" at bounding box center [511, 310] width 157 height 31
type input "2023-12-07"
click at [451, 469] on div at bounding box center [426, 463] width 669 height 21
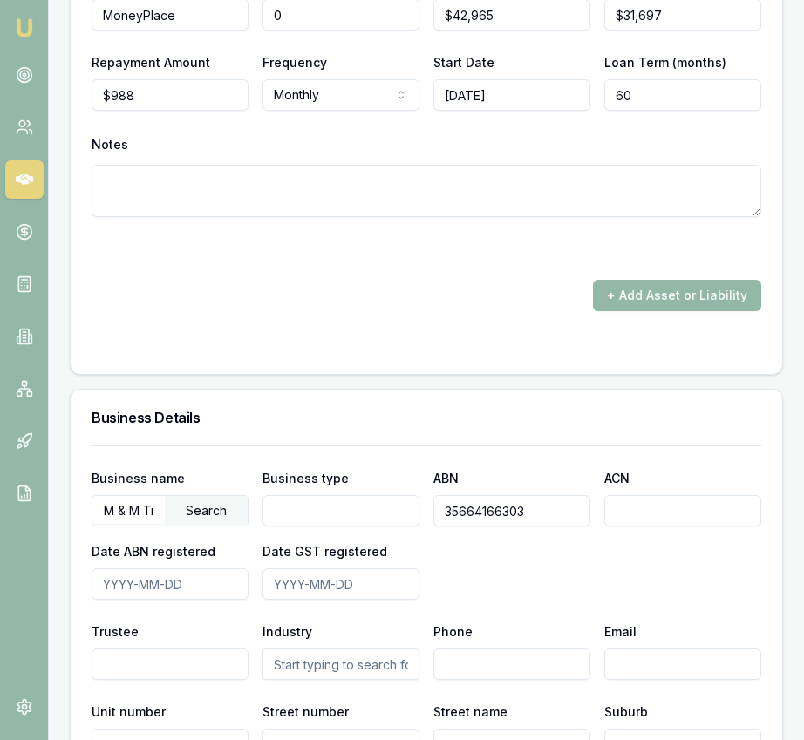
scroll to position [3912, 0]
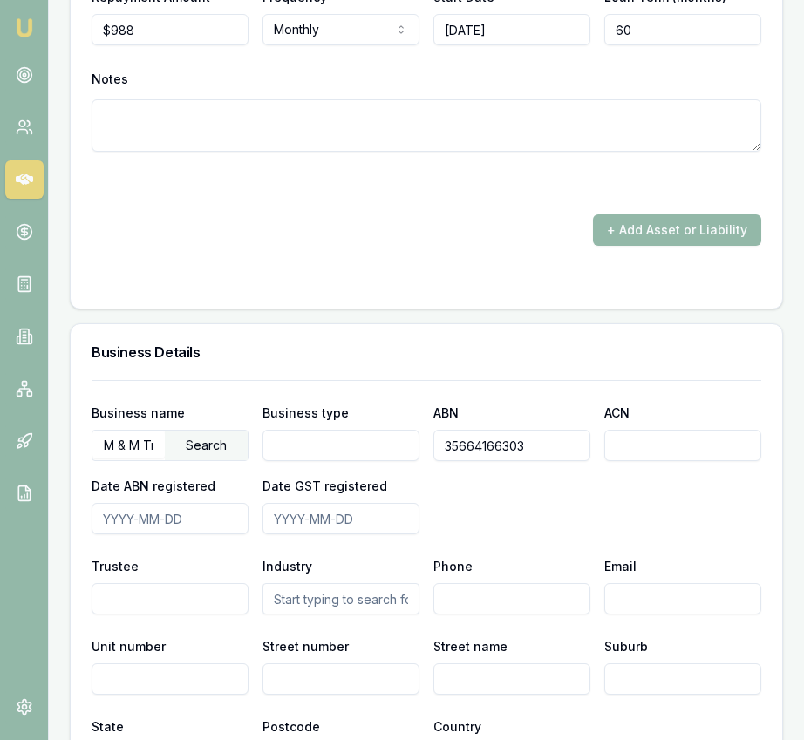
click at [381, 431] on input "Business type" at bounding box center [340, 445] width 157 height 31
click at [141, 443] on input "M & M Trading Services" at bounding box center [128, 445] width 72 height 28
click at [203, 445] on div "Search" at bounding box center [206, 446] width 83 height 30
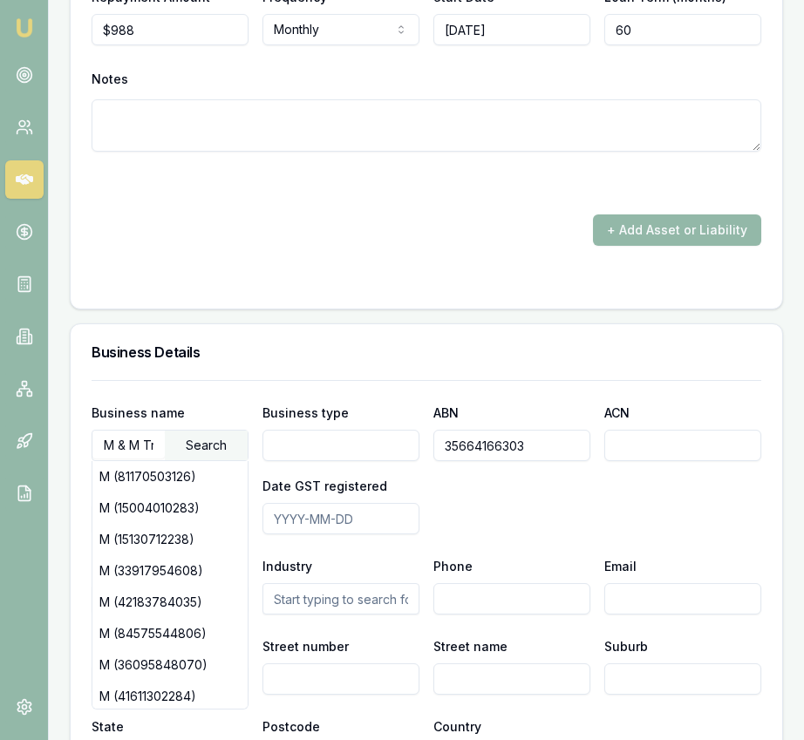
drag, startPoint x: 438, startPoint y: 446, endPoint x: 519, endPoint y: 443, distance: 80.3
click at [550, 444] on input "35664166303" at bounding box center [511, 445] width 157 height 31
drag, startPoint x: 153, startPoint y: 448, endPoint x: 140, endPoint y: 445, distance: 13.3
click at [153, 448] on input "M & M Trading Services" at bounding box center [128, 445] width 72 height 28
click at [136, 445] on input "M & M Trading Services" at bounding box center [128, 445] width 72 height 28
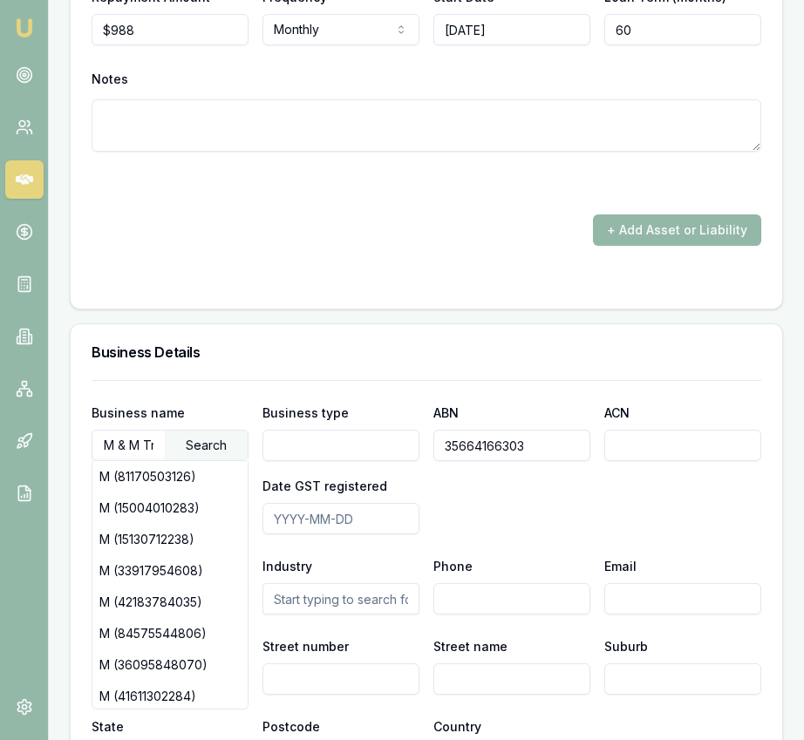
click at [136, 445] on input "M & M Trading Services" at bounding box center [128, 445] width 72 height 28
paste input "35664166303"
click at [209, 440] on div "Search" at bounding box center [206, 446] width 83 height 30
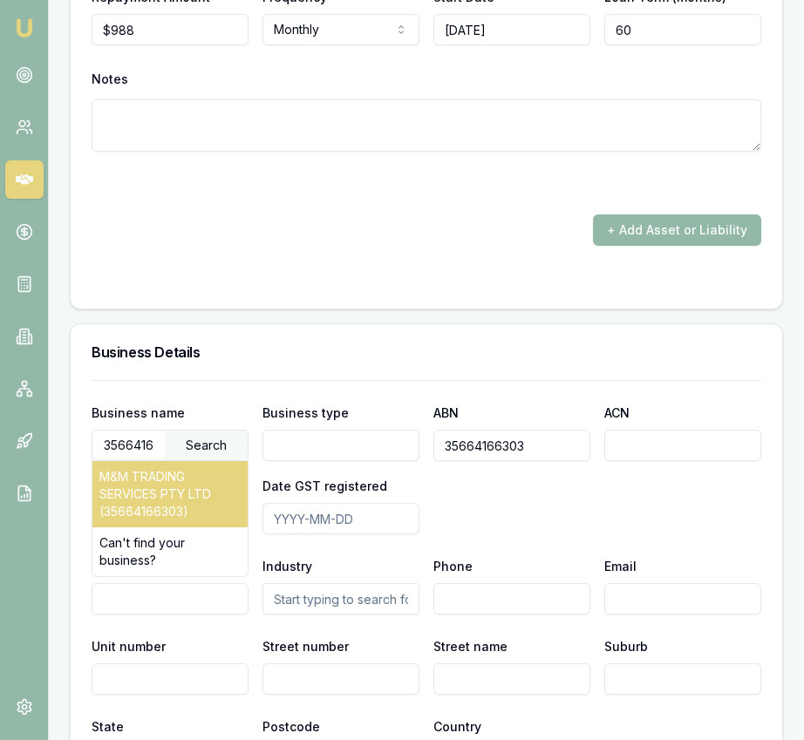
click at [193, 489] on div "M&M TRADING SERVICES PTY LTD (35664166303)" at bounding box center [169, 494] width 155 height 66
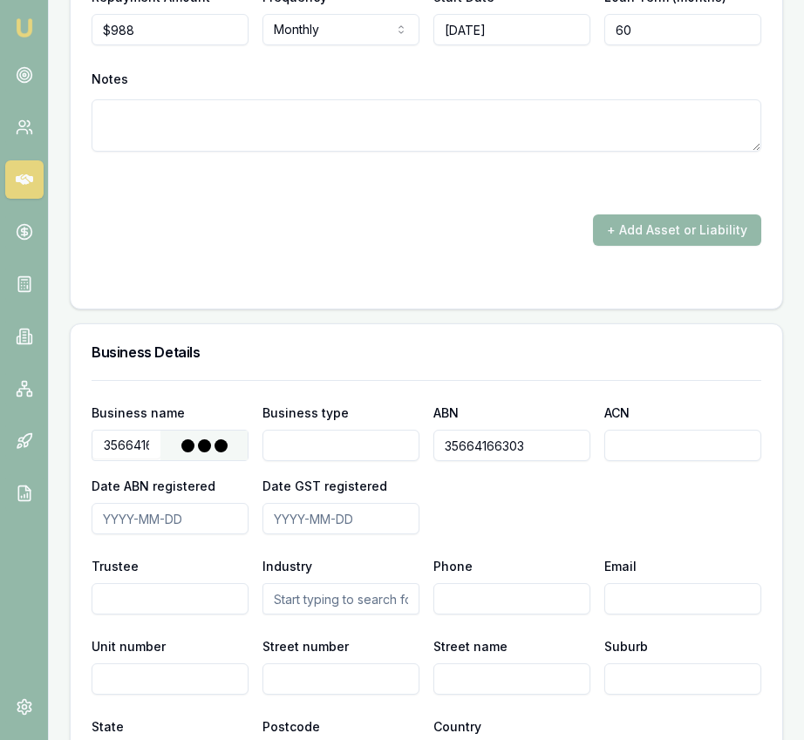
type input "M&M TRADING SERVICES PTY LTD"
type input "Australian Private Company"
type input "664166303"
type input "2022-11-29"
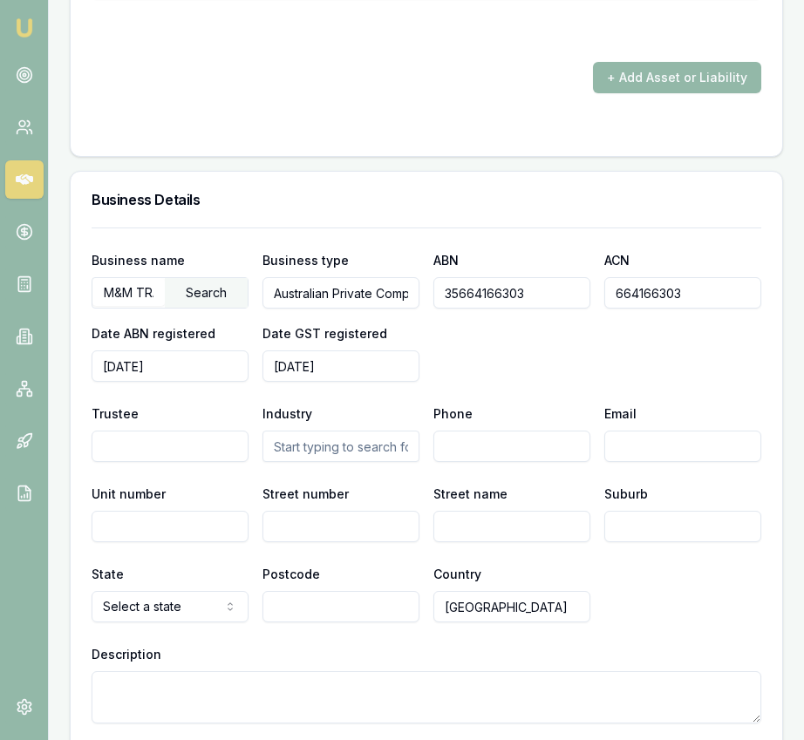
scroll to position [4066, 0]
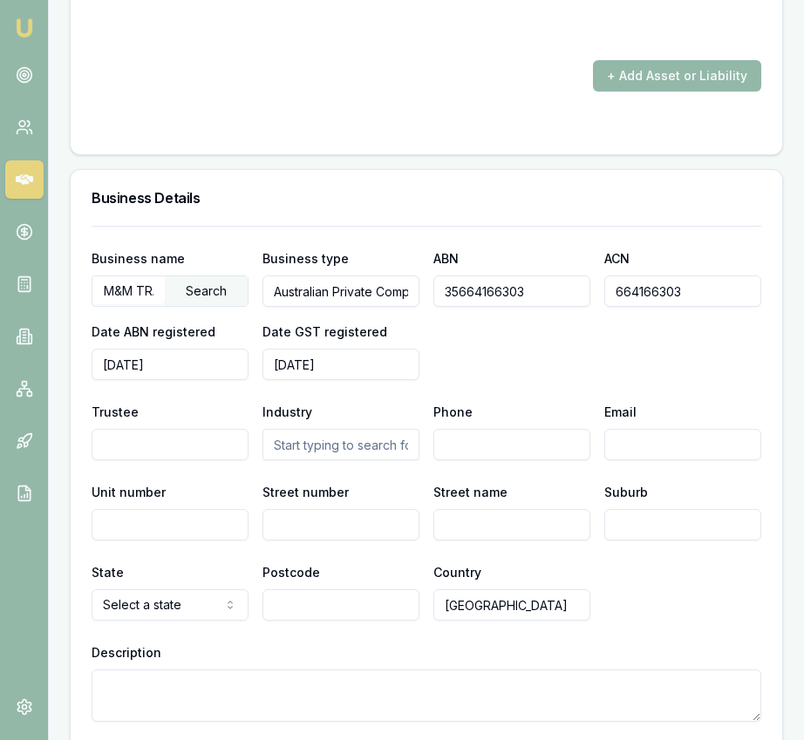
click at [322, 448] on input "text" at bounding box center [340, 444] width 157 height 31
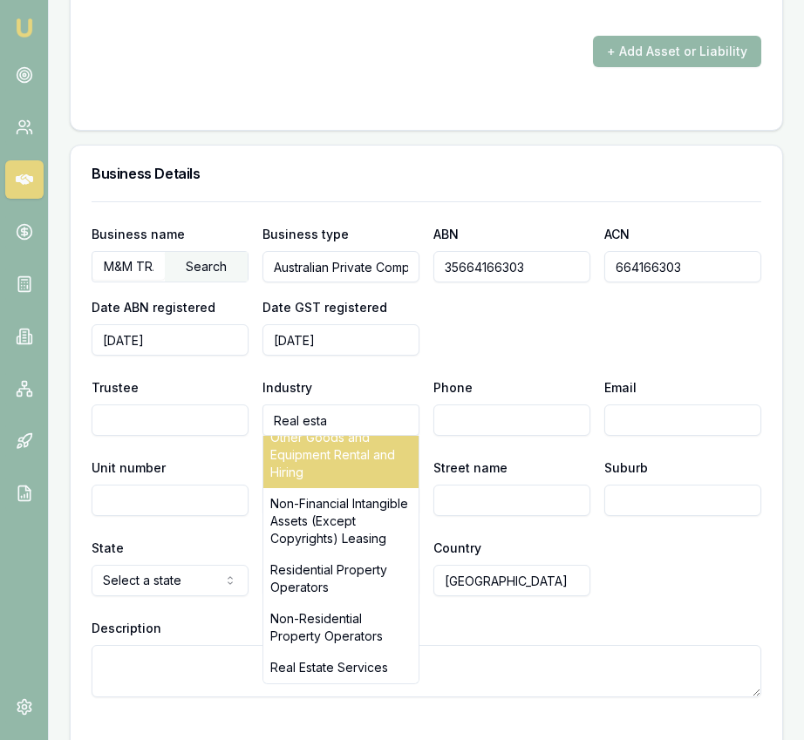
scroll to position [4099, 0]
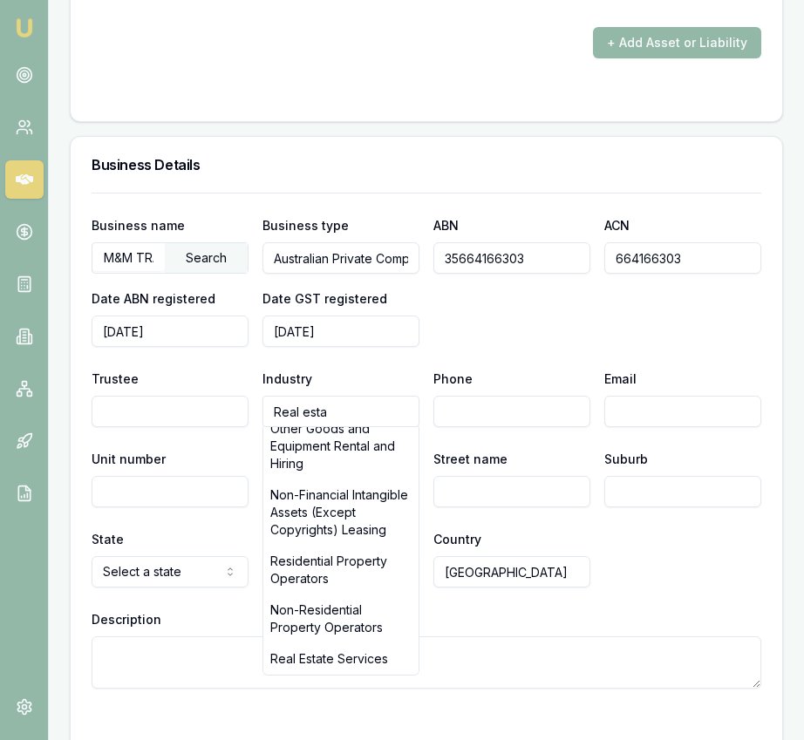
click at [353, 655] on div "Real Estate Services" at bounding box center [340, 658] width 155 height 31
type input "Real Estate Services"
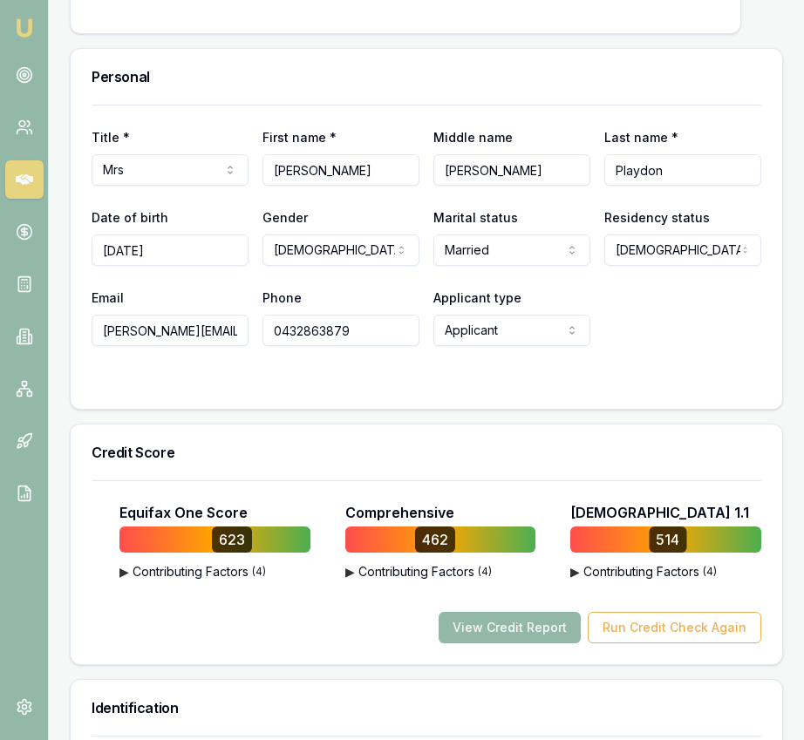
scroll to position [0, 0]
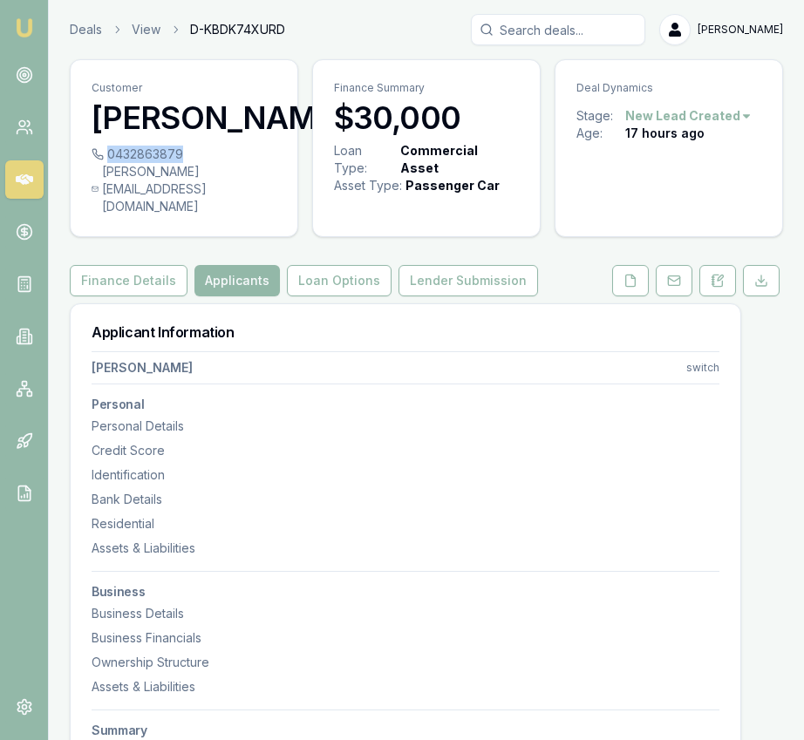
drag, startPoint x: 191, startPoint y: 188, endPoint x: 199, endPoint y: 195, distance: 10.5
click at [201, 163] on div "0432863879" at bounding box center [184, 154] width 185 height 17
drag, startPoint x: 186, startPoint y: 192, endPoint x: 175, endPoint y: 193, distance: 10.5
click at [175, 163] on div "0432863879" at bounding box center [184, 154] width 185 height 17
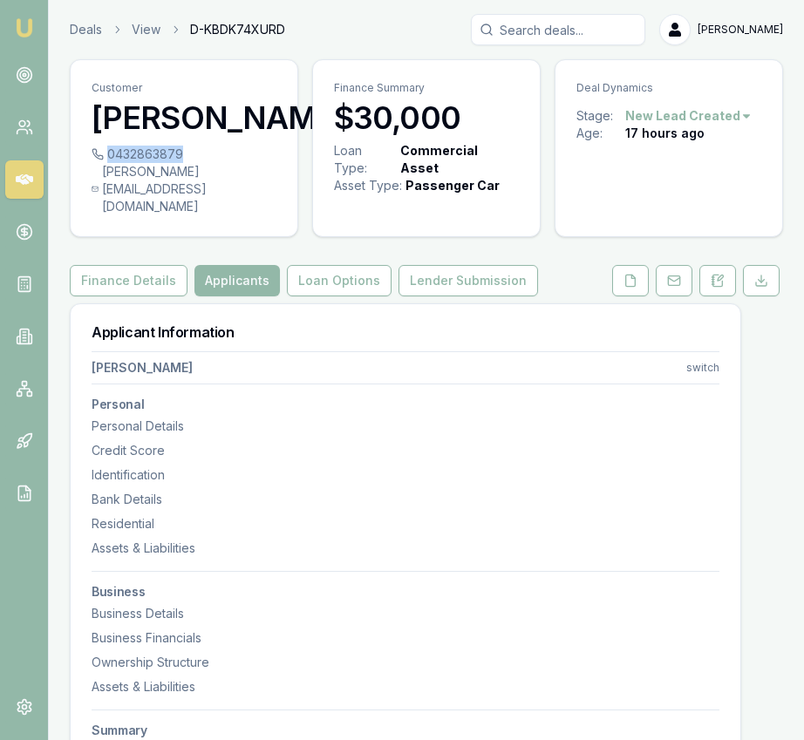
copy div "0432863879"
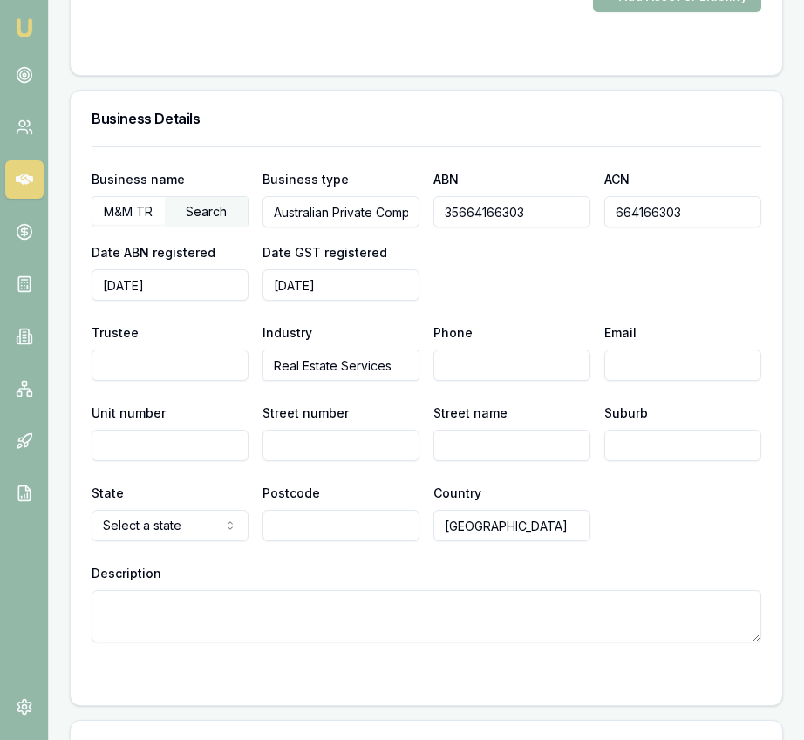
scroll to position [4148, 0]
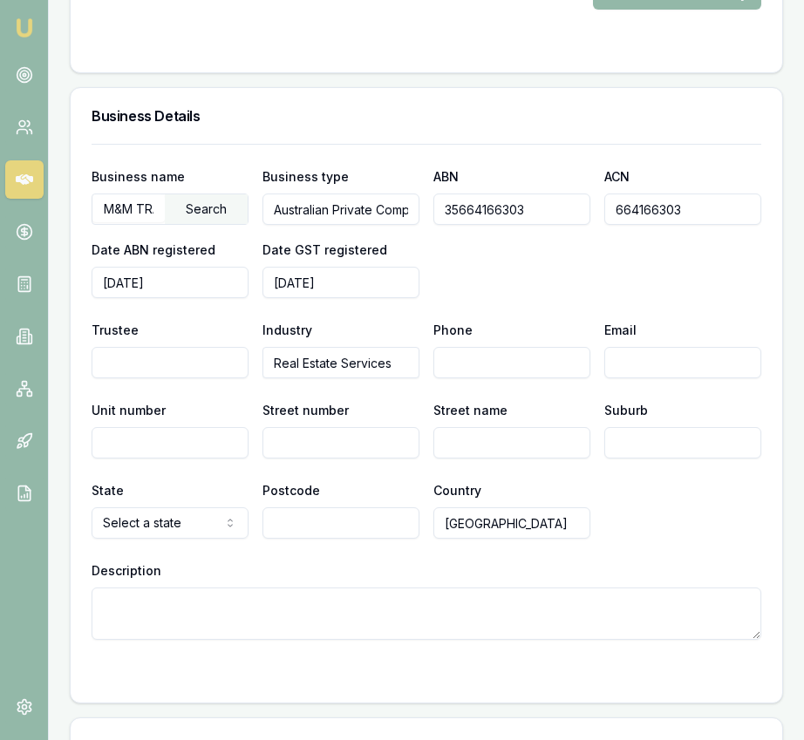
click at [459, 359] on input "Phone" at bounding box center [511, 362] width 157 height 31
paste input "0432 863 879"
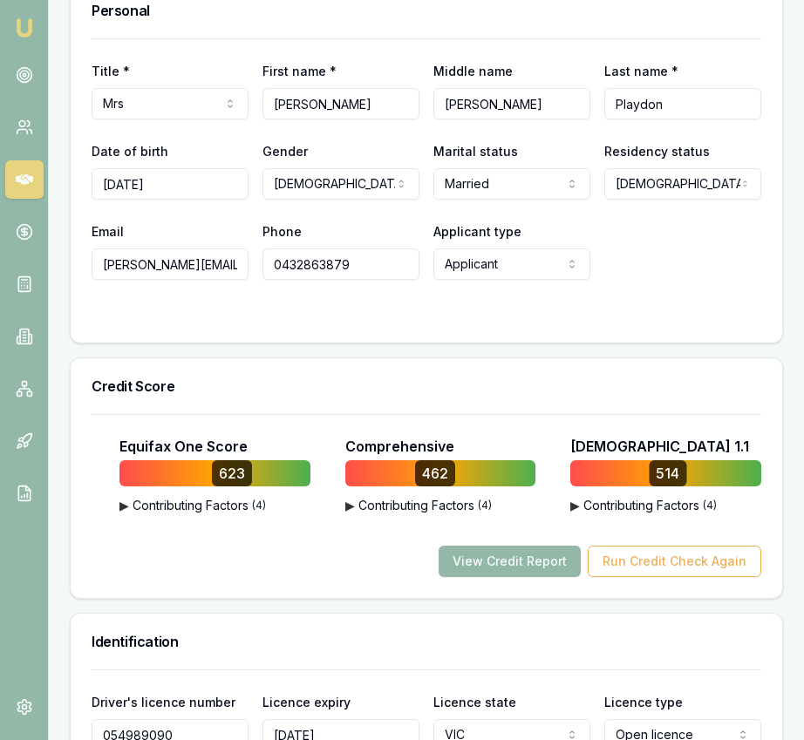
scroll to position [0, 0]
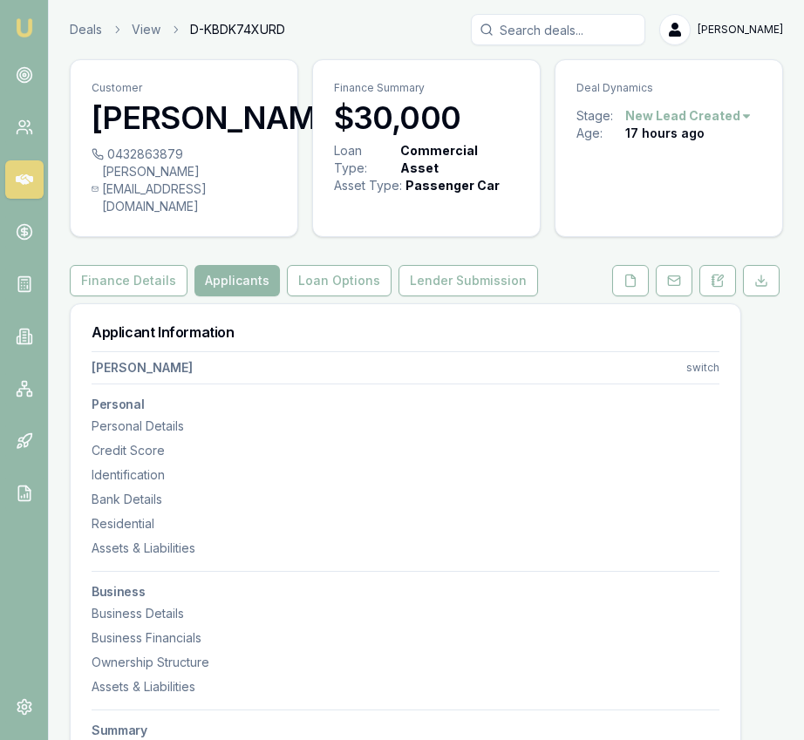
type input "0432 863 879"
click at [232, 209] on div "m.playdon@yahoo.com" at bounding box center [184, 189] width 185 height 52
copy div "m.playdon@yahoo.com"
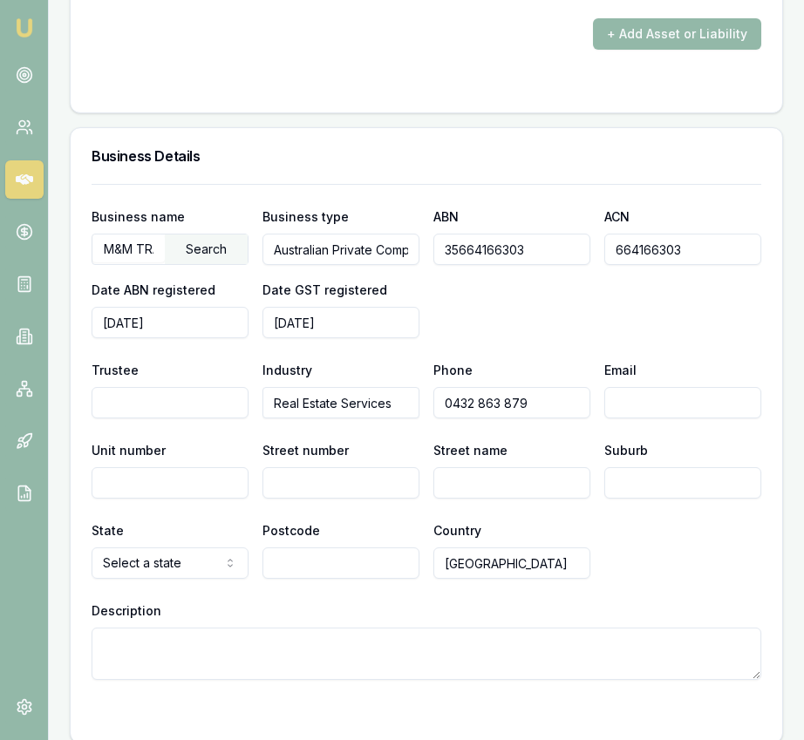
scroll to position [4126, 0]
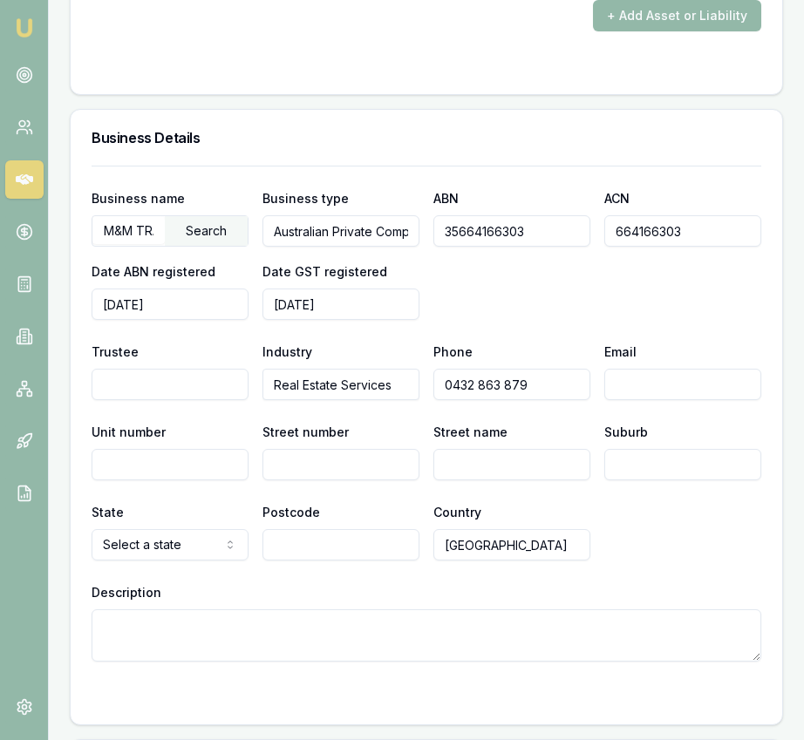
click at [637, 386] on input "Email" at bounding box center [682, 384] width 157 height 31
paste input "m.playdon@yahoo.com"
type input "m.playdon@yahoo.com"
click at [383, 385] on input "Real Estate Services" at bounding box center [340, 384] width 157 height 31
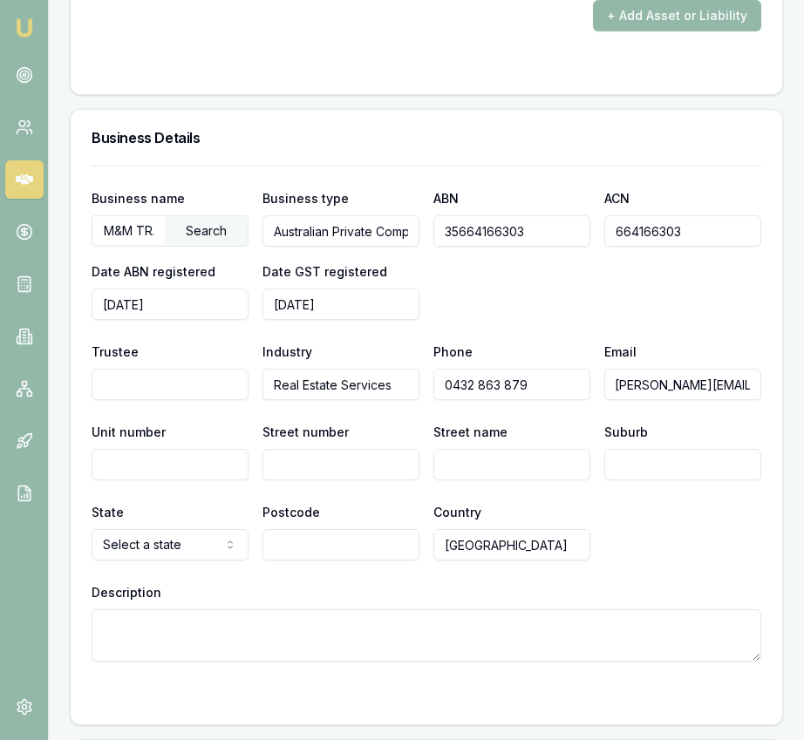
scroll to position [0, 0]
click at [383, 385] on input "Real Estate Services" at bounding box center [340, 384] width 157 height 31
type input "h"
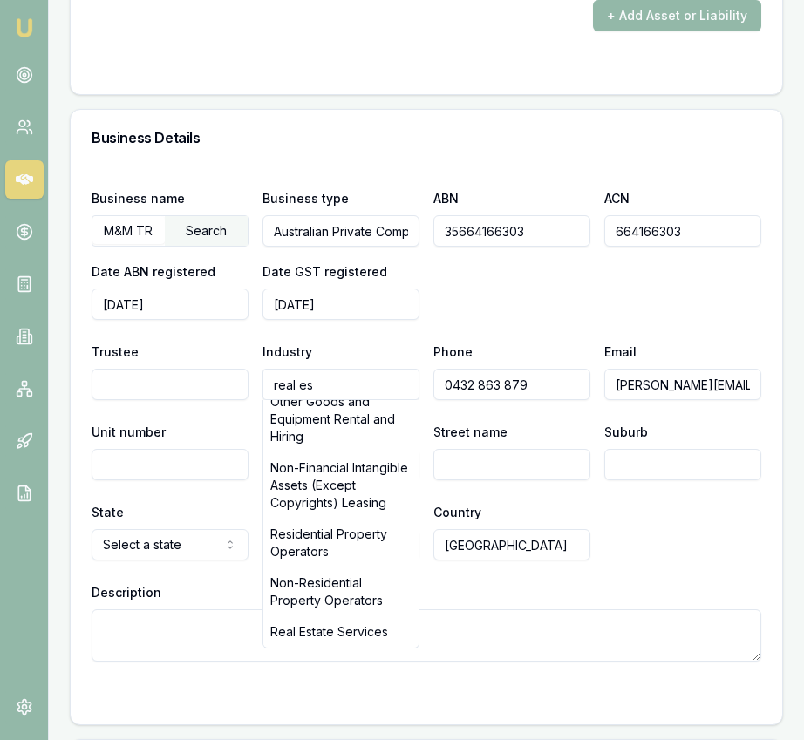
scroll to position [4131, 0]
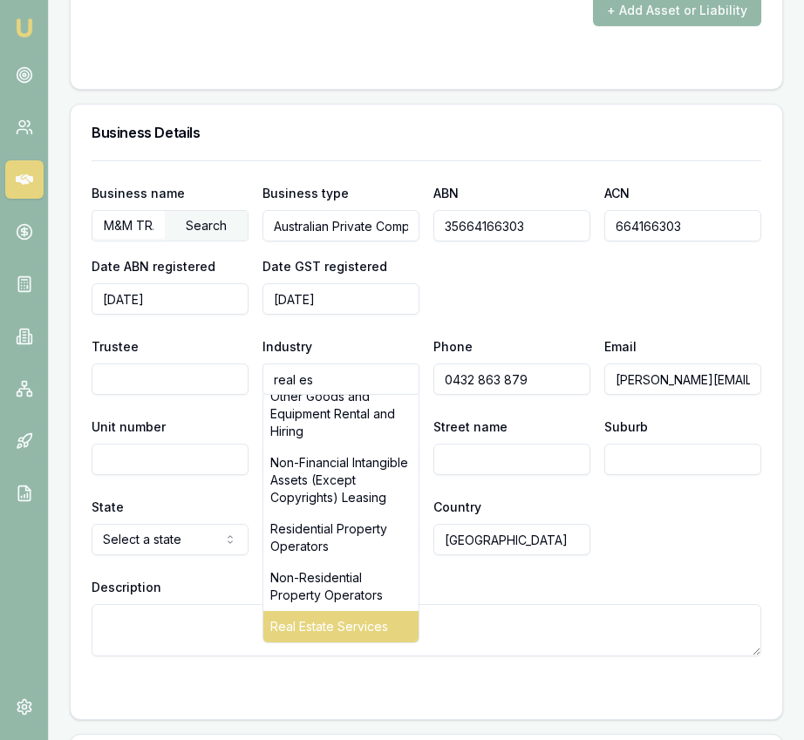
click at [379, 613] on div "Real Estate Services" at bounding box center [340, 626] width 155 height 31
type input "Real Estate Services"
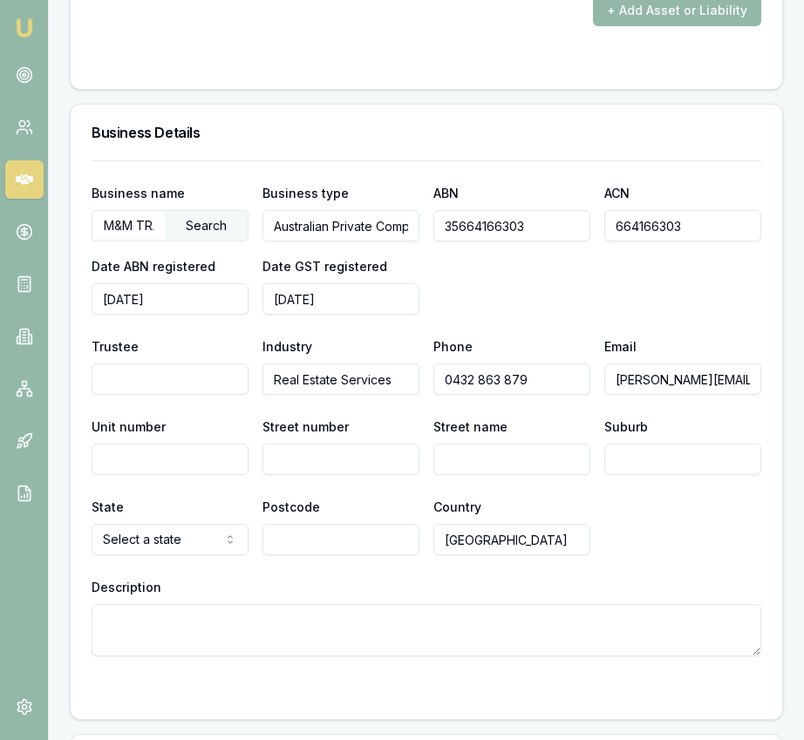
click at [314, 462] on input "Street number" at bounding box center [340, 459] width 157 height 31
type input "6"
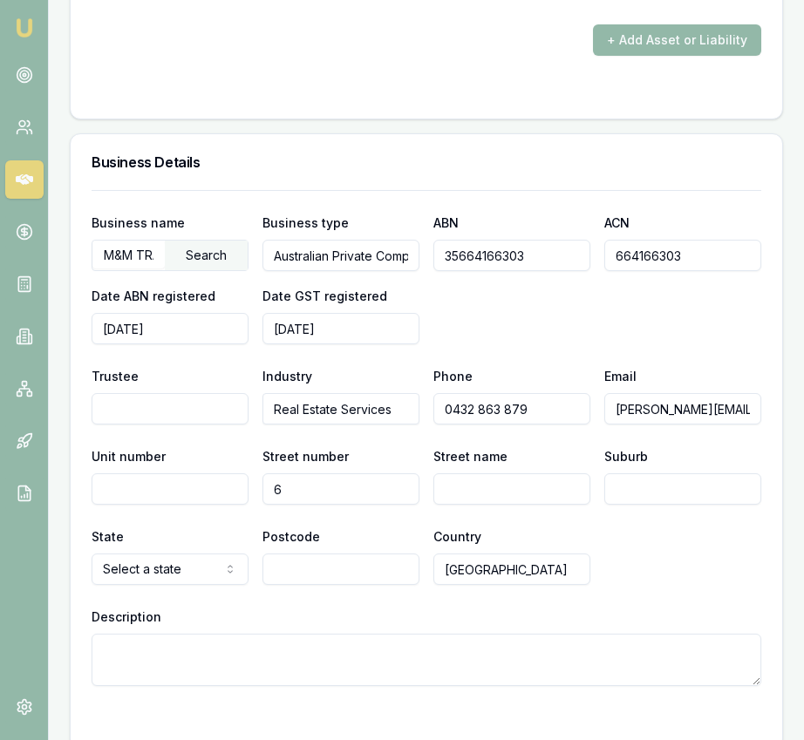
scroll to position [4089, 0]
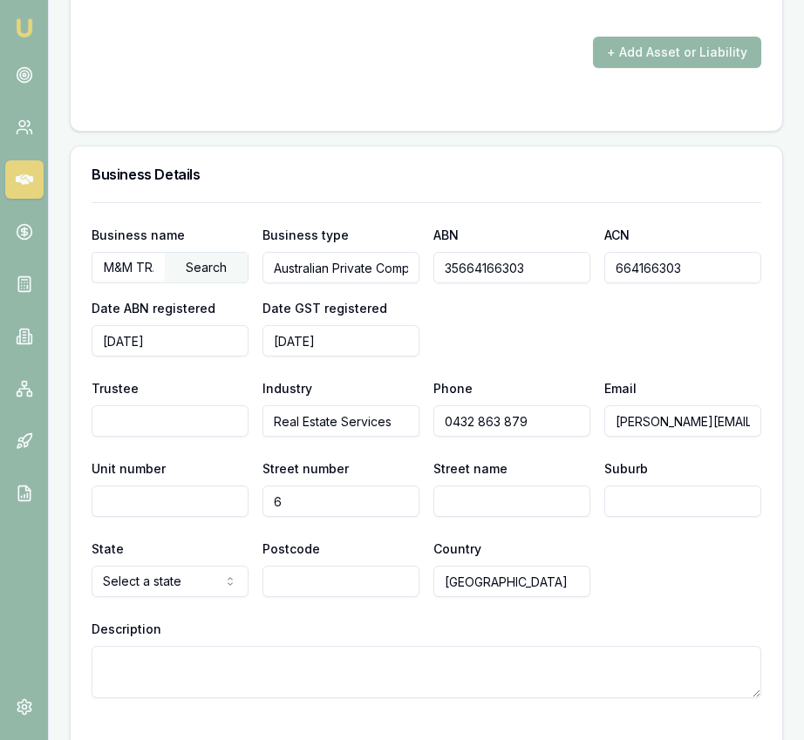
click at [464, 498] on input "Street name" at bounding box center [511, 500] width 157 height 31
type input "Delft Place"
type input "Pakenham"
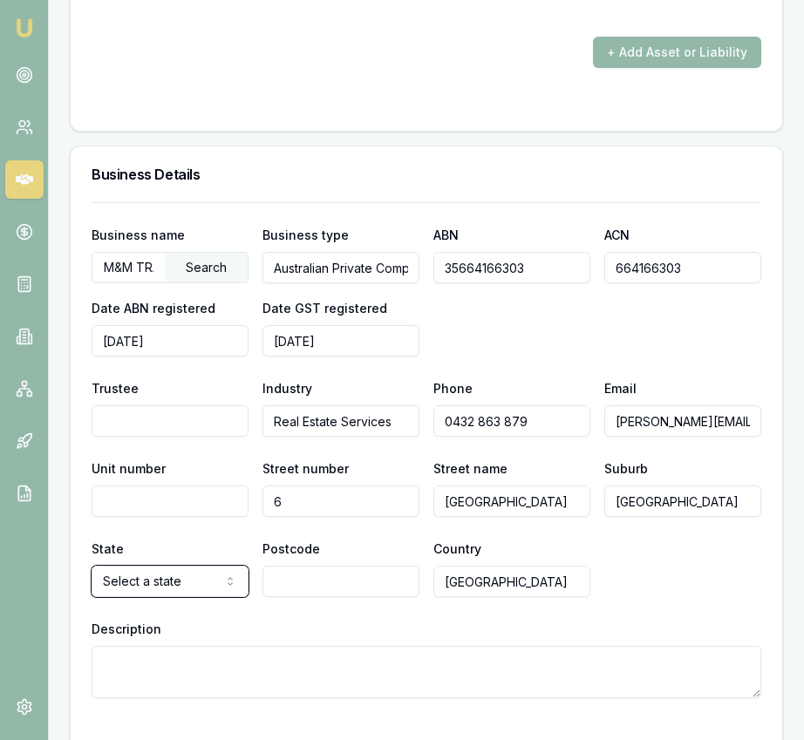
select select "VIC"
type input "3810"
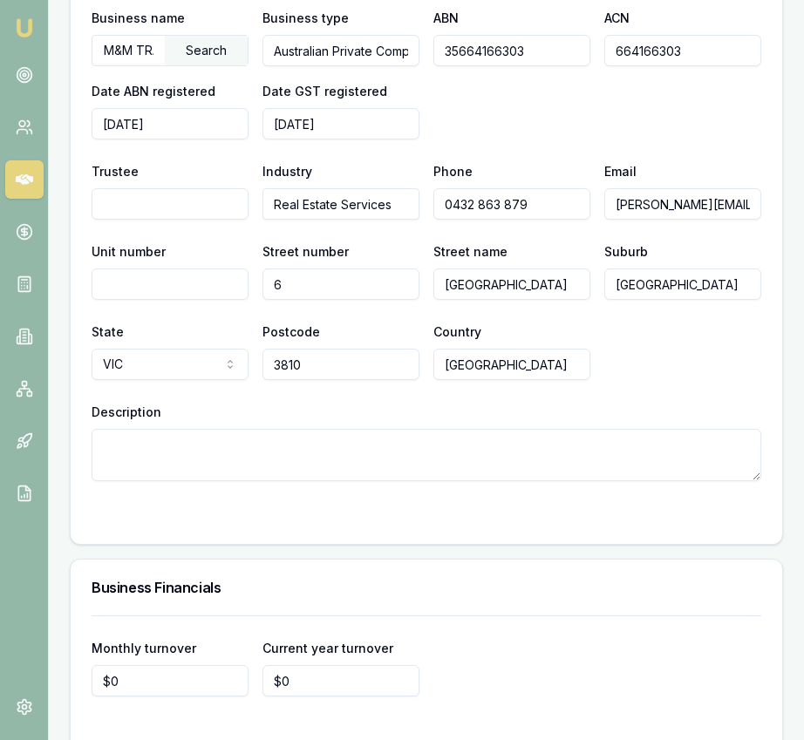
scroll to position [4310, 0]
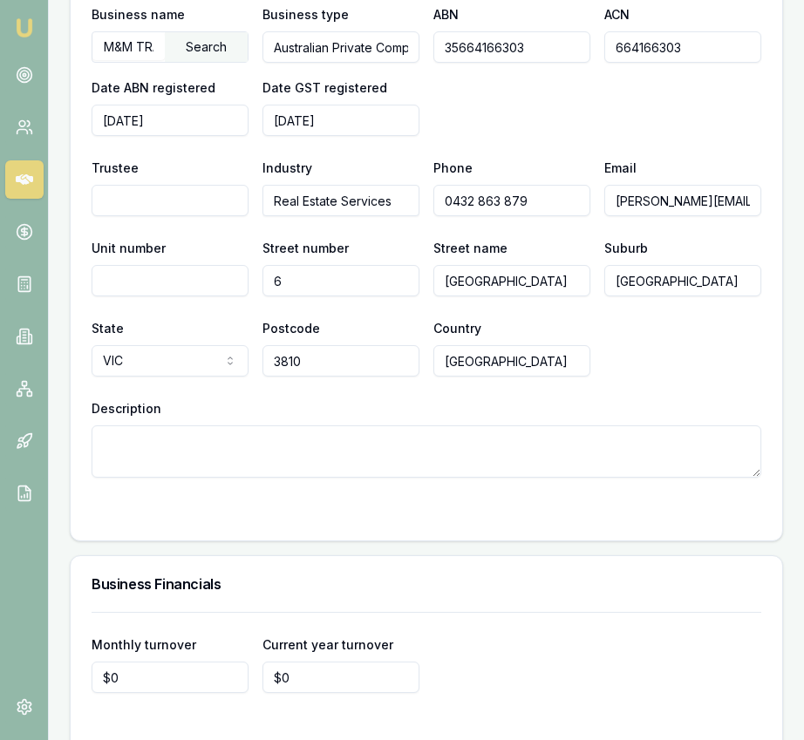
click at [444, 458] on textarea "Description" at bounding box center [426, 451] width 669 height 52
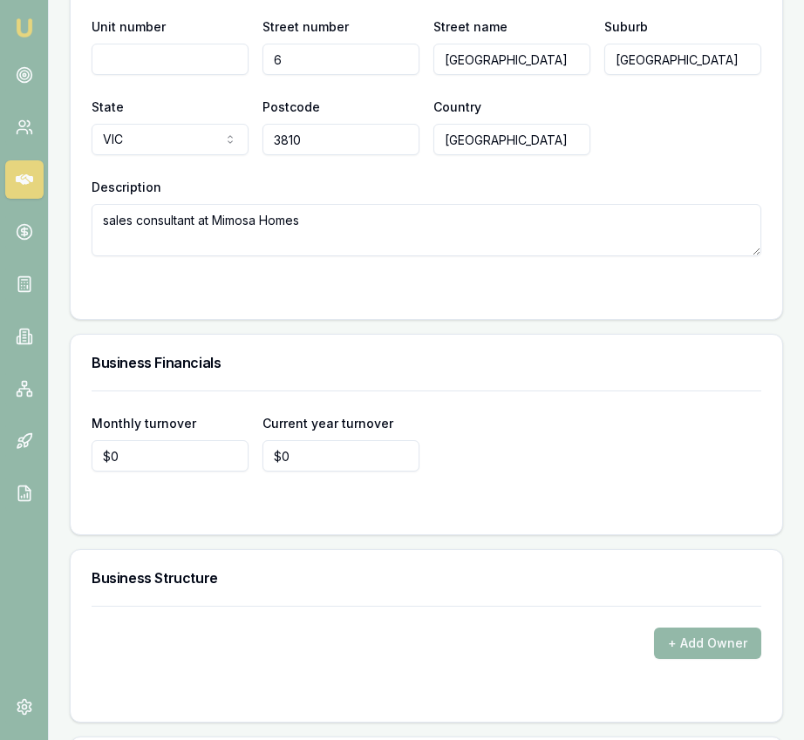
scroll to position [4558, 0]
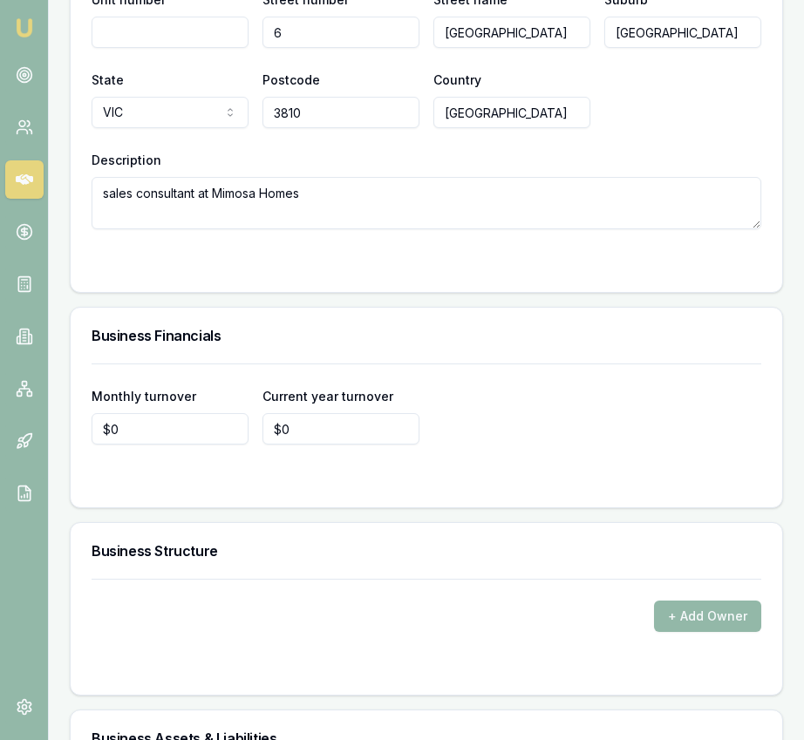
type textarea "sales consultant at Mimosa Homes"
click at [195, 428] on input "0" at bounding box center [170, 428] width 157 height 31
click at [195, 429] on input "0" at bounding box center [170, 428] width 157 height 31
type input "$14,500"
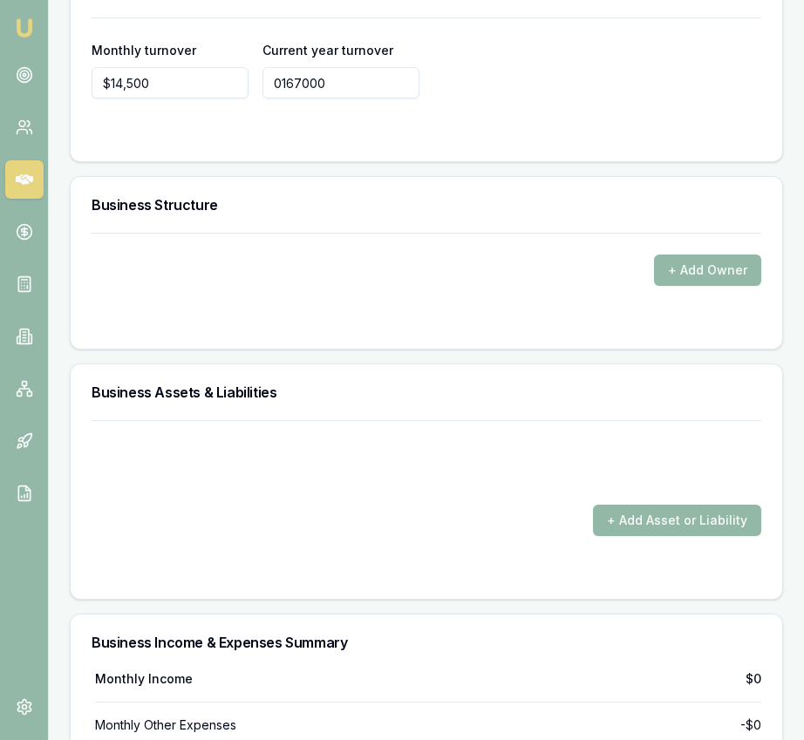
type input "$167,000"
click at [450, 213] on div "Business Structure" at bounding box center [426, 205] width 711 height 56
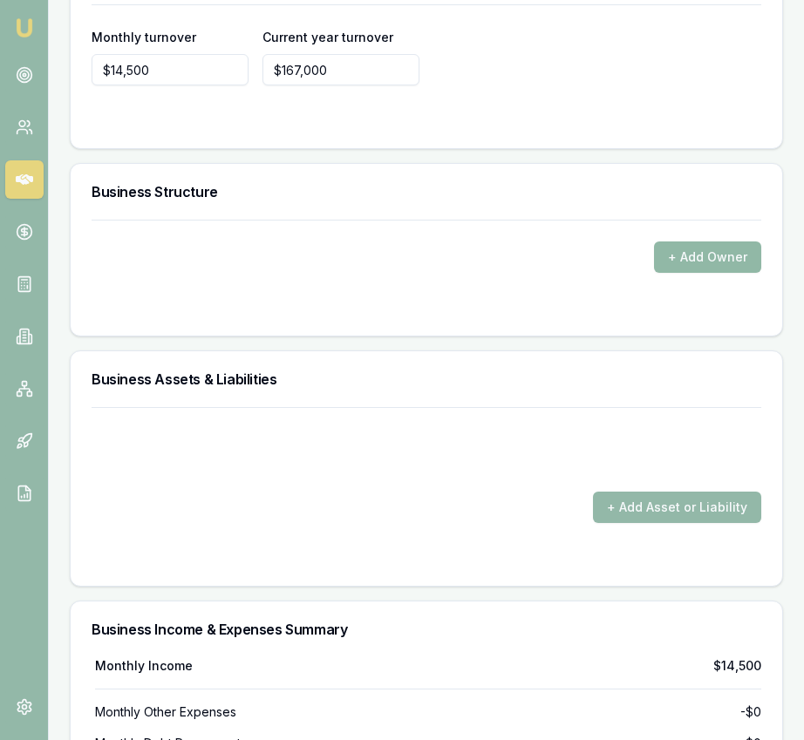
scroll to position [4924, 0]
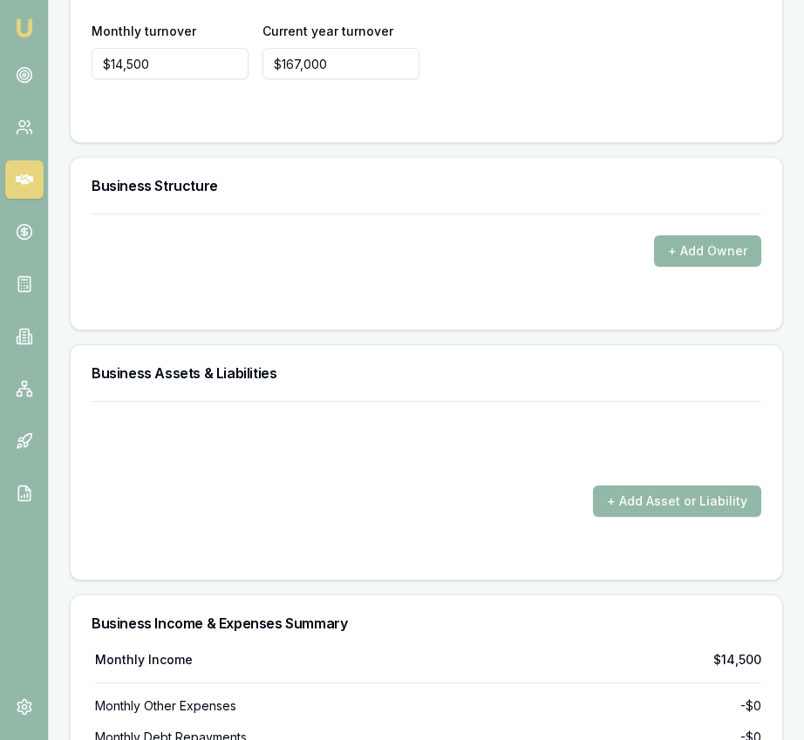
click at [716, 248] on button "+ Add Owner" at bounding box center [707, 250] width 107 height 31
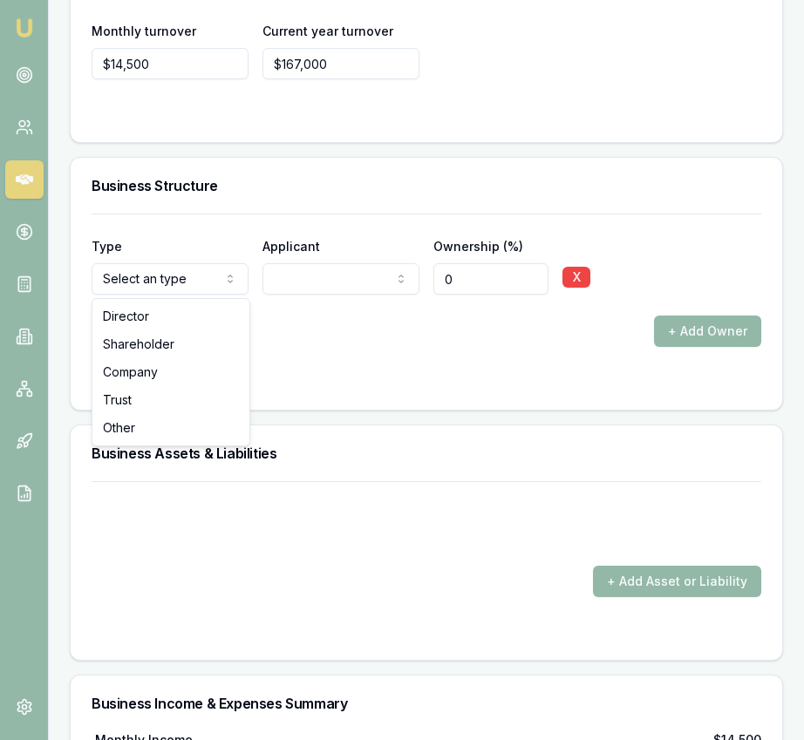
click at [699, 323] on button "+ Add Owner" at bounding box center [707, 331] width 107 height 31
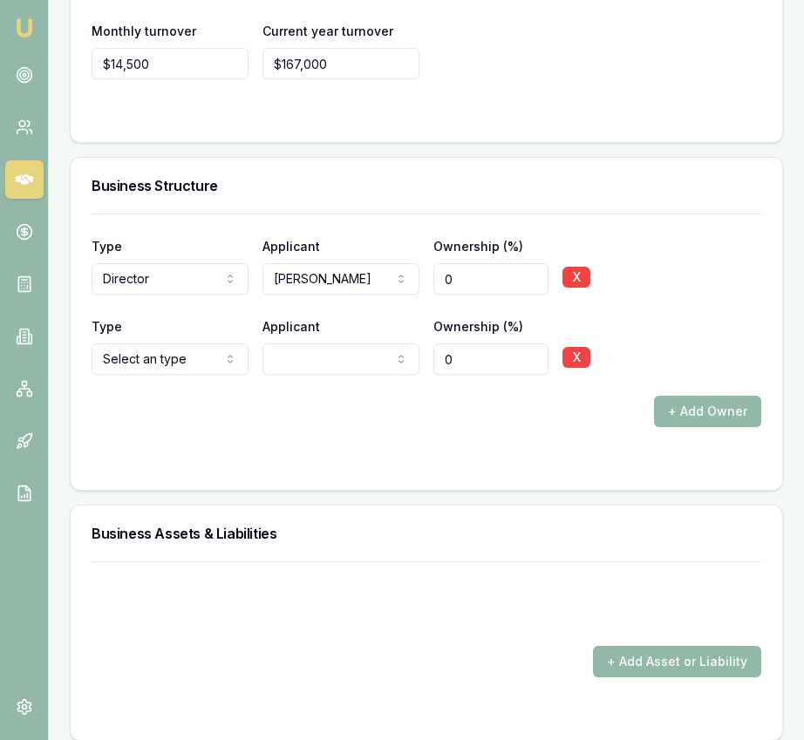
select select "SHAREHOLDER"
click at [322, 401] on div "+ Add Owner" at bounding box center [426, 411] width 669 height 31
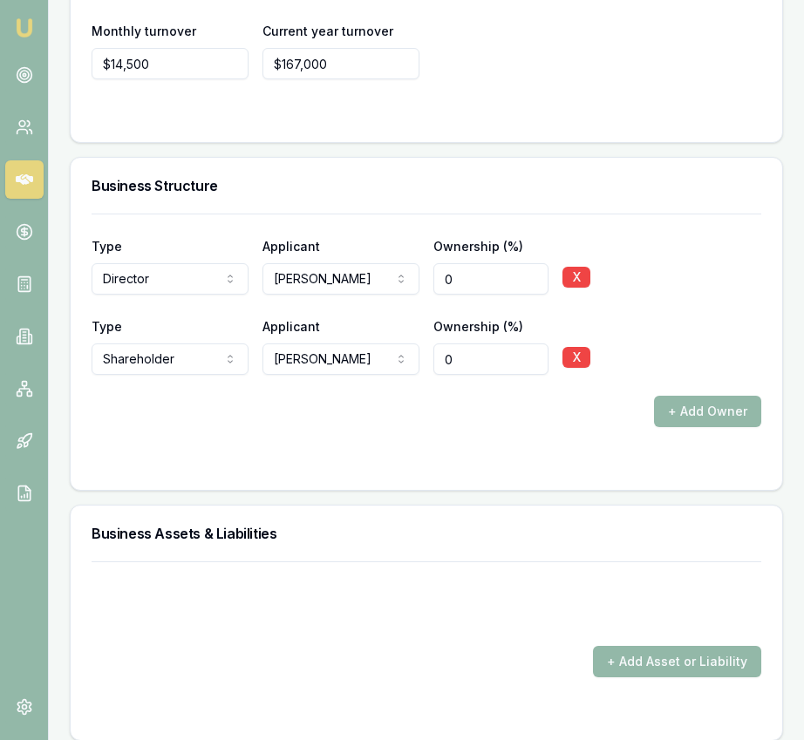
click at [477, 350] on input "0" at bounding box center [490, 358] width 115 height 31
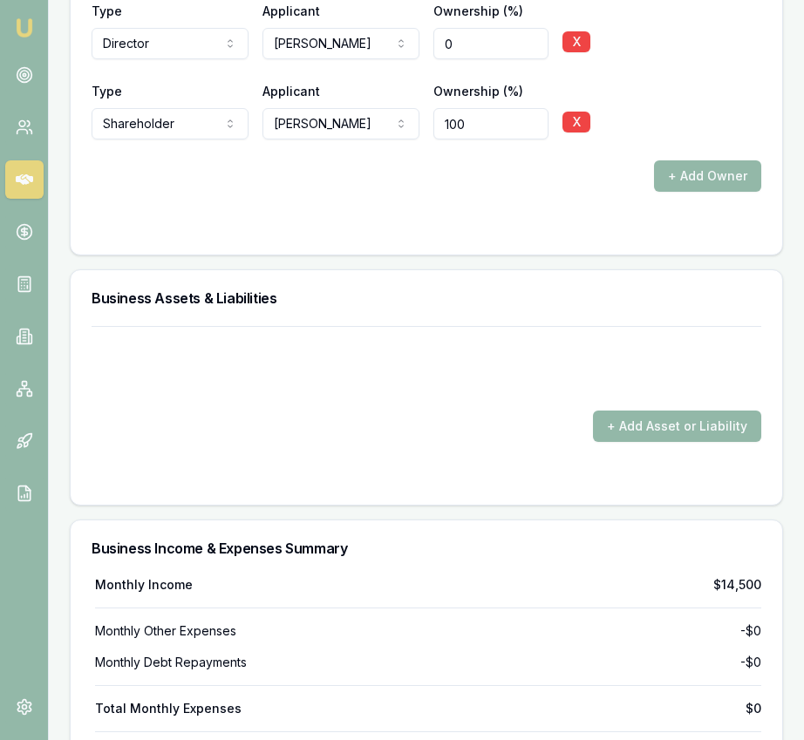
scroll to position [5161, 0]
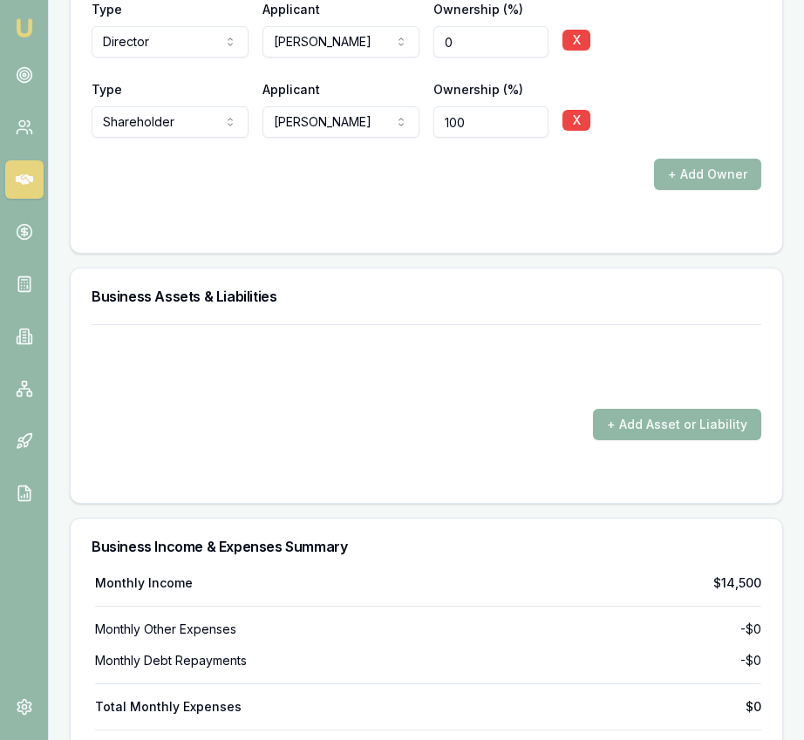
type input "100"
click at [621, 423] on button "+ Add Asset or Liability" at bounding box center [677, 424] width 168 height 31
click at [327, 438] on div "+ Add Asset or Liability" at bounding box center [426, 424] width 669 height 31
click at [642, 417] on button "+ Add Asset or Liability" at bounding box center [677, 424] width 168 height 31
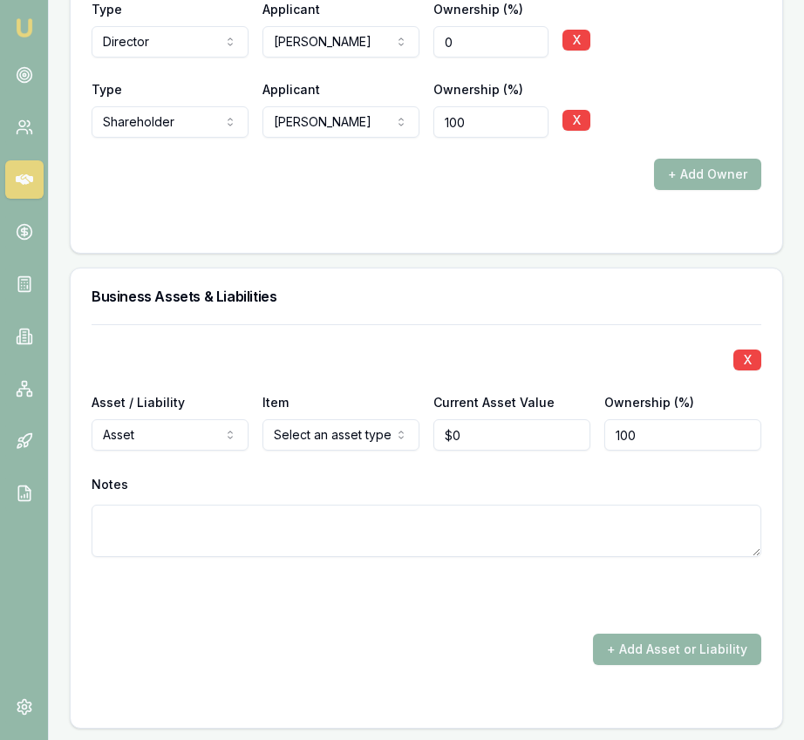
click at [484, 441] on input "0" at bounding box center [511, 434] width 157 height 31
click at [484, 442] on input "0" at bounding box center [511, 434] width 157 height 31
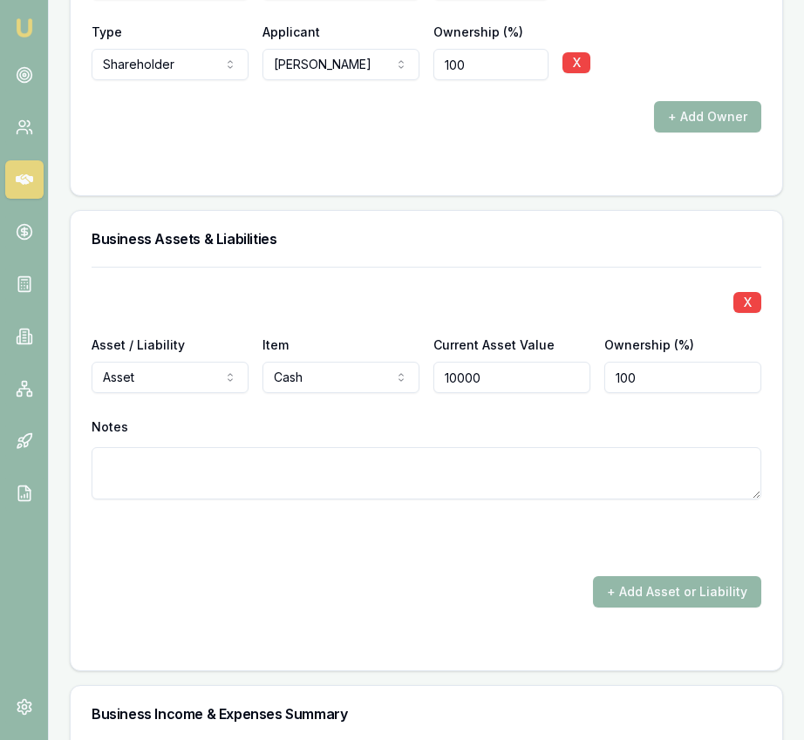
scroll to position [5222, 0]
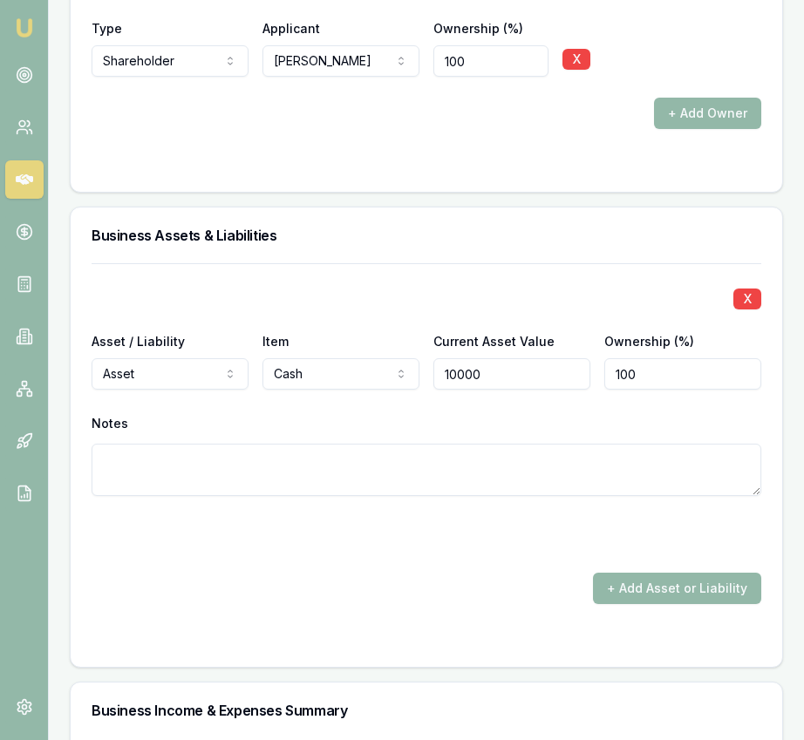
type input "$10,000"
click at [552, 559] on form "X Asset / Liability Asset Asset Liability Item Cash Cash Commercial property Co…" at bounding box center [426, 454] width 669 height 383
click at [645, 574] on button "+ Add Asset or Liability" at bounding box center [677, 588] width 168 height 31
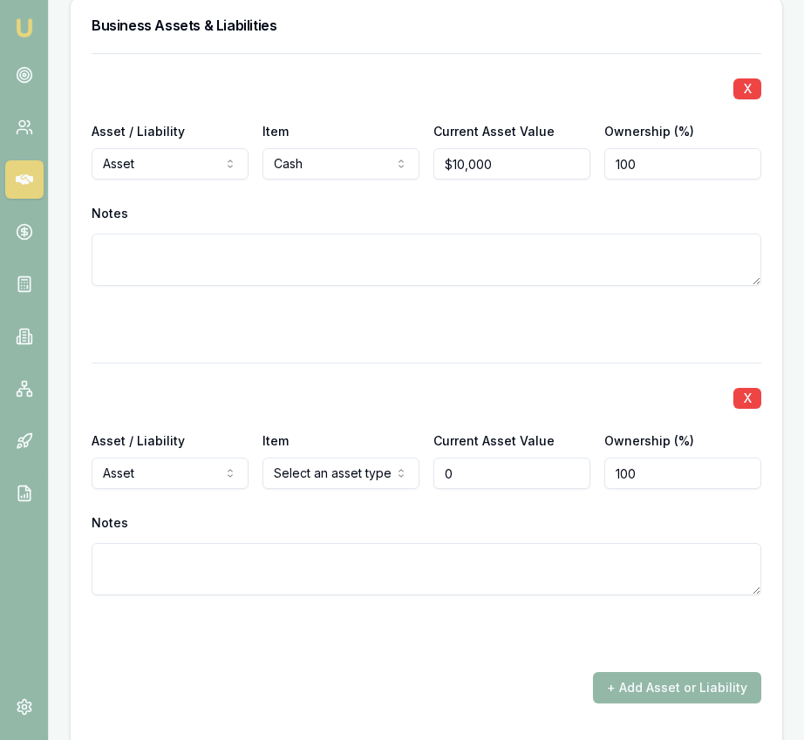
scroll to position [5534, 0]
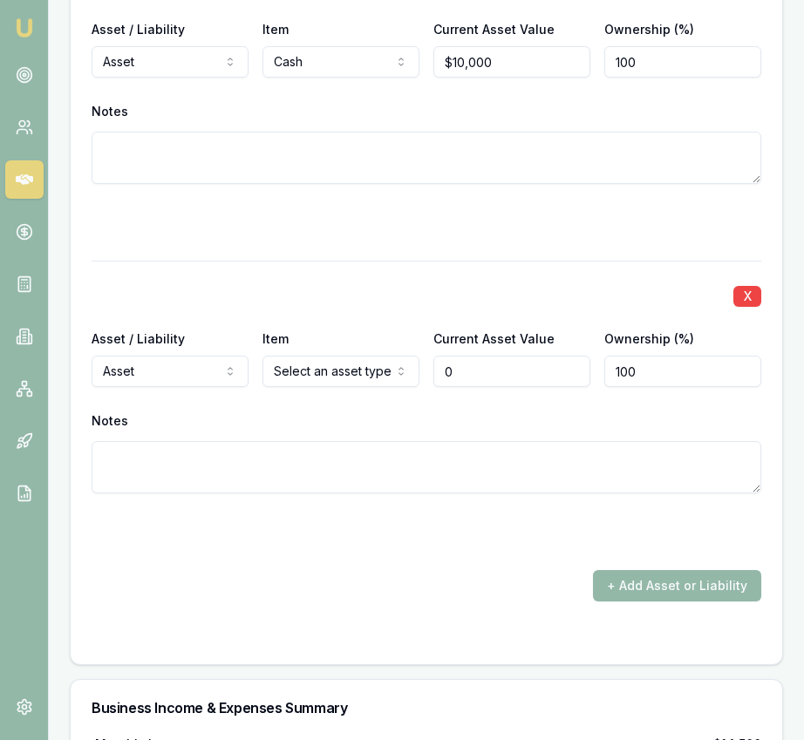
type input "$0"
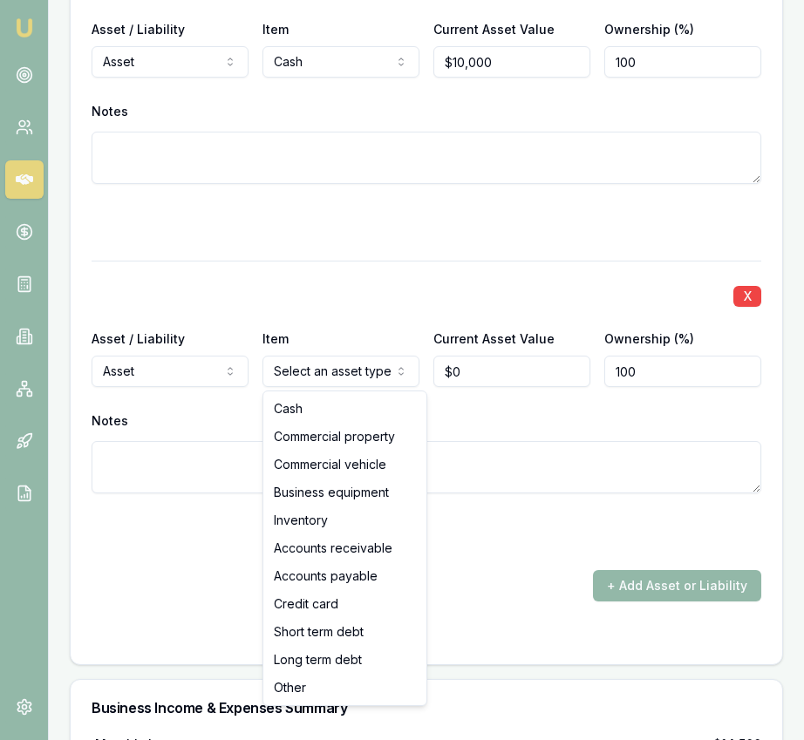
select select "BUSINESS_EQUIPMENT"
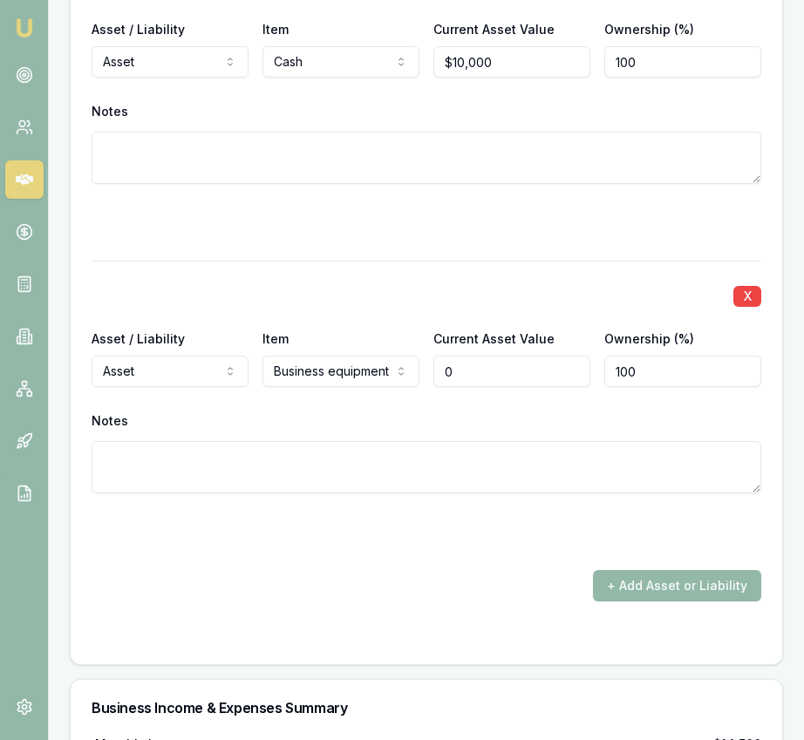
click at [462, 370] on input "0" at bounding box center [511, 371] width 157 height 31
type input "$5,000"
click at [414, 558] on form "X Asset / Liability Asset Asset Liability Item Cash Cash Commercial property Co…" at bounding box center [426, 297] width 669 height 692
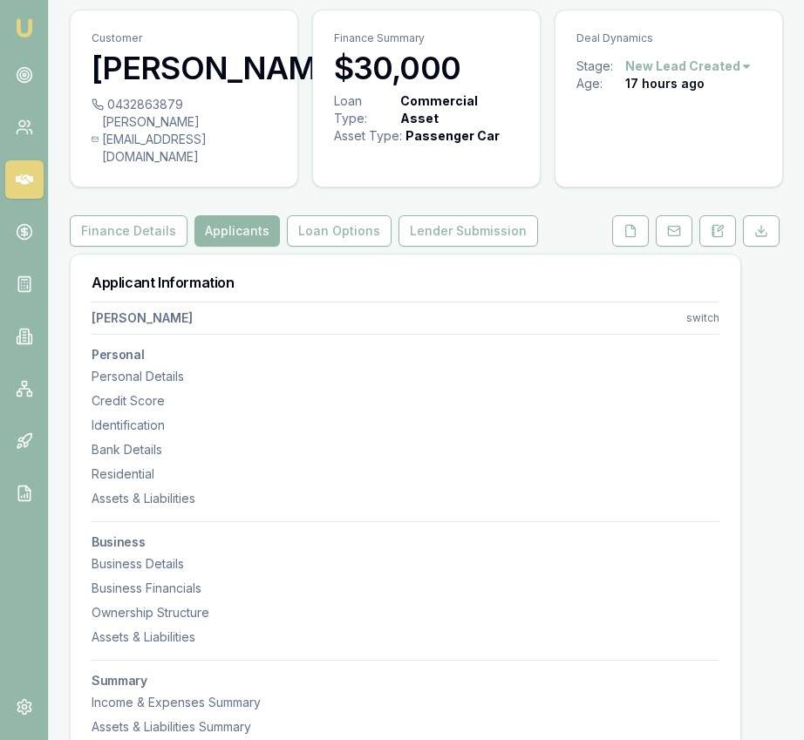
scroll to position [0, 0]
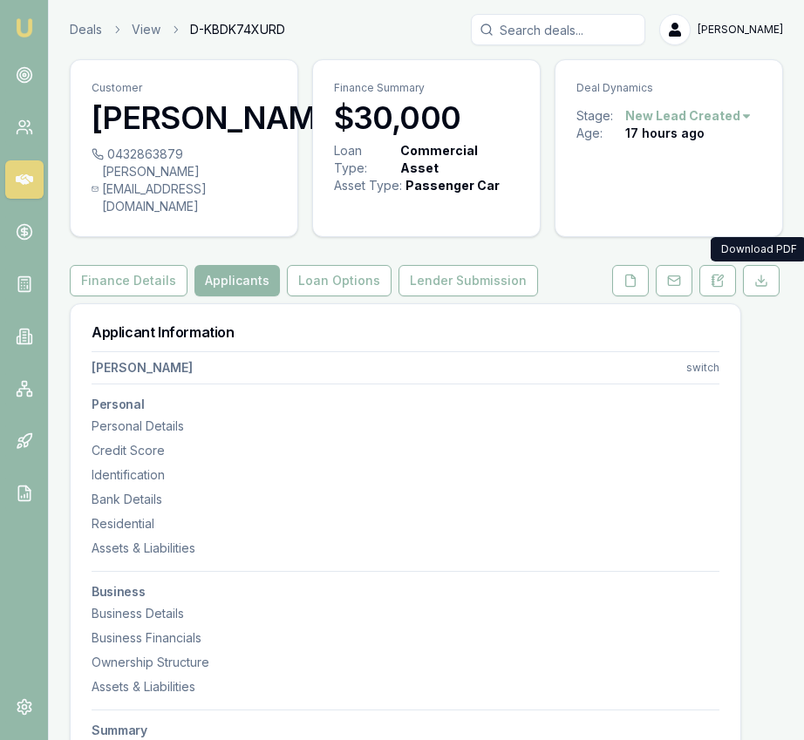
click at [768, 283] on button at bounding box center [761, 280] width 37 height 31
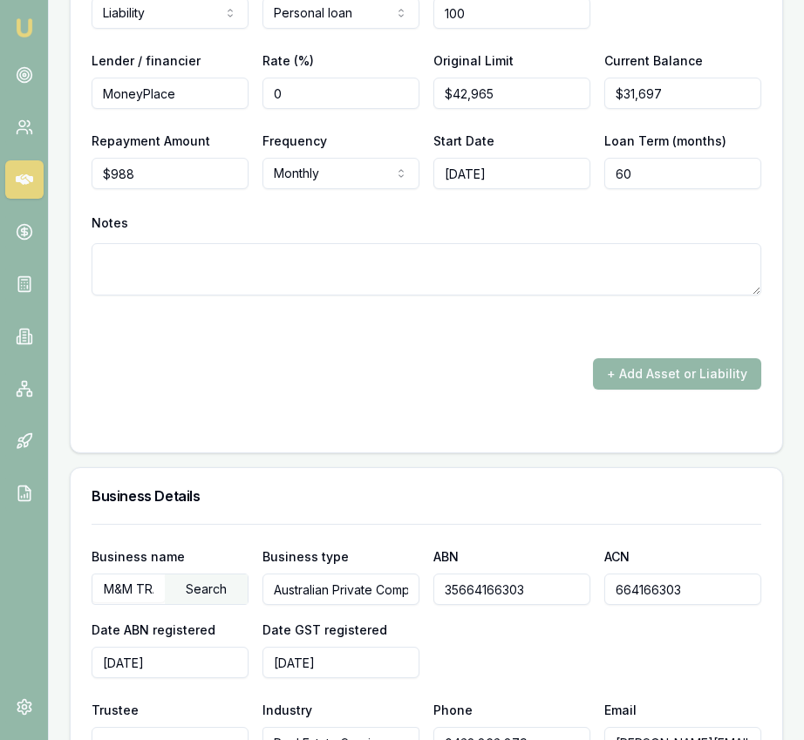
scroll to position [3780, 0]
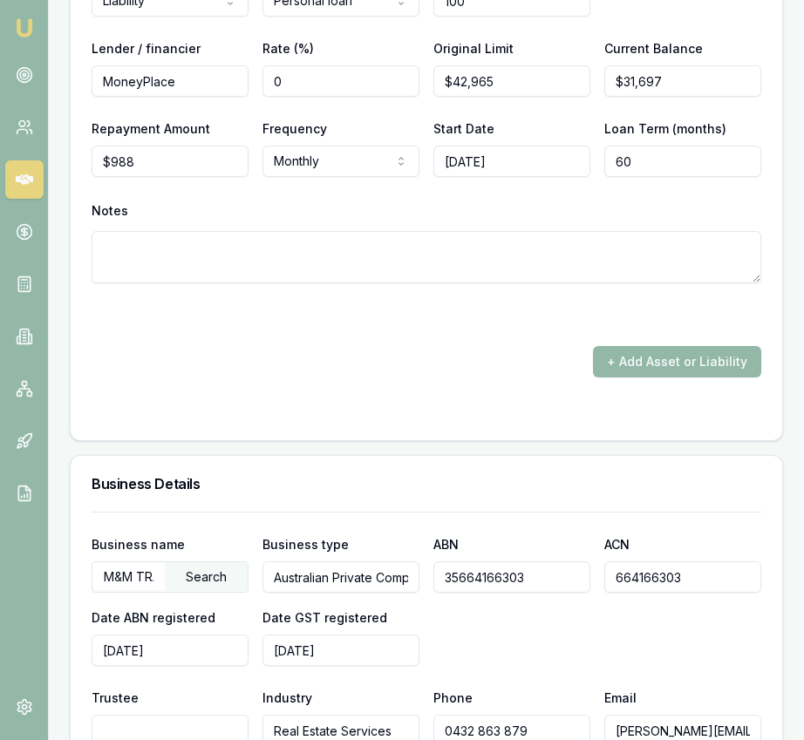
click at [123, 584] on input "M&M TRADING SERVICES PTY LTD" at bounding box center [128, 576] width 72 height 28
click at [454, 582] on input "35664166303" at bounding box center [511, 576] width 157 height 31
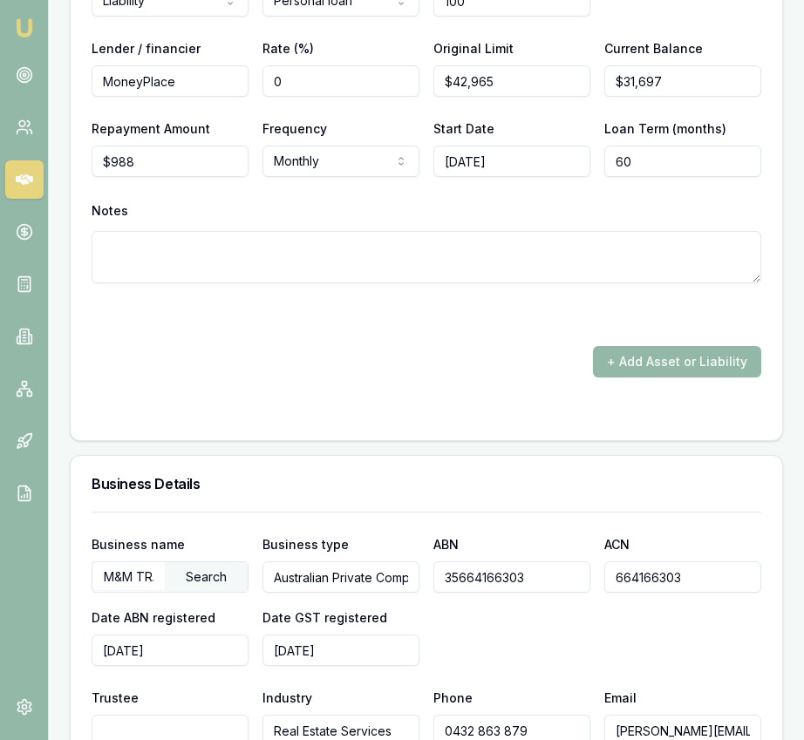
click at [454, 582] on input "35664166303" at bounding box center [511, 576] width 157 height 31
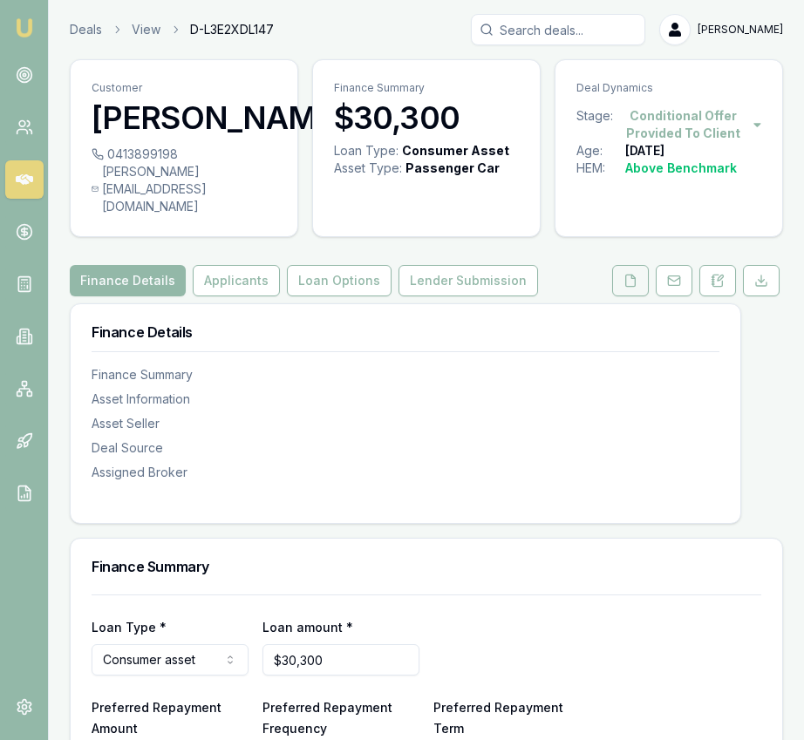
click at [627, 288] on icon at bounding box center [630, 281] width 14 height 14
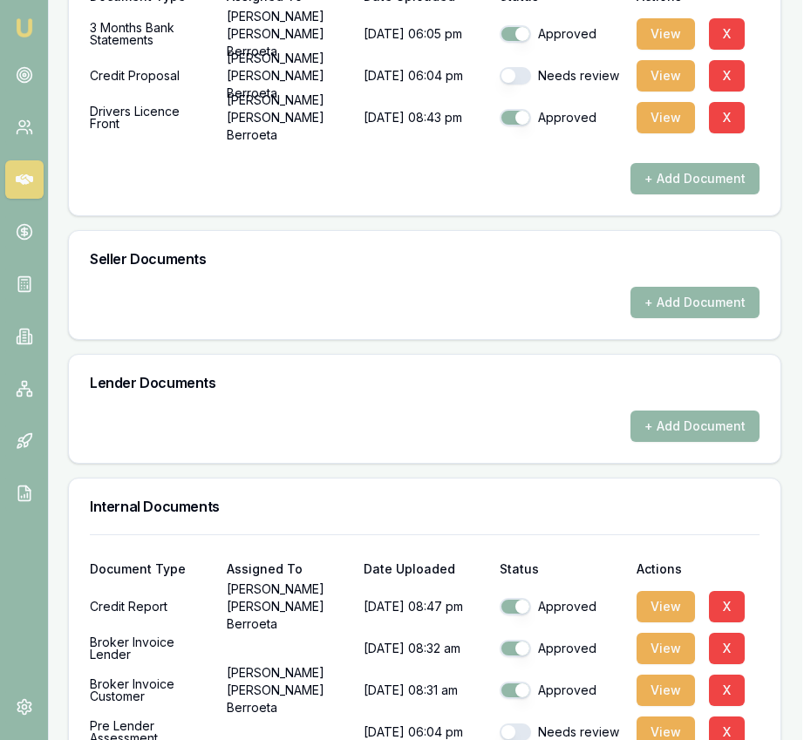
scroll to position [801, 2]
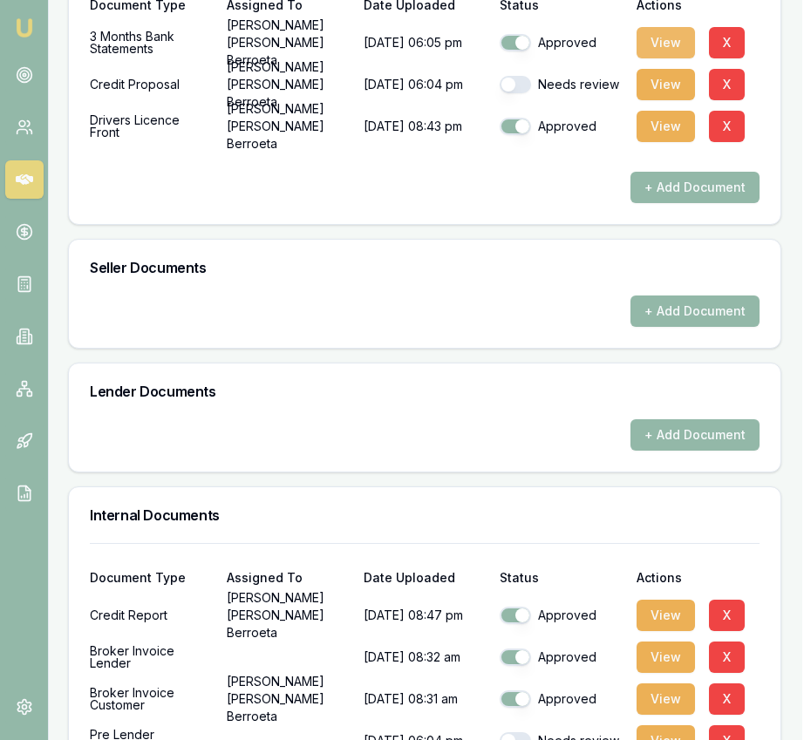
click at [669, 58] on button "View" at bounding box center [665, 42] width 58 height 31
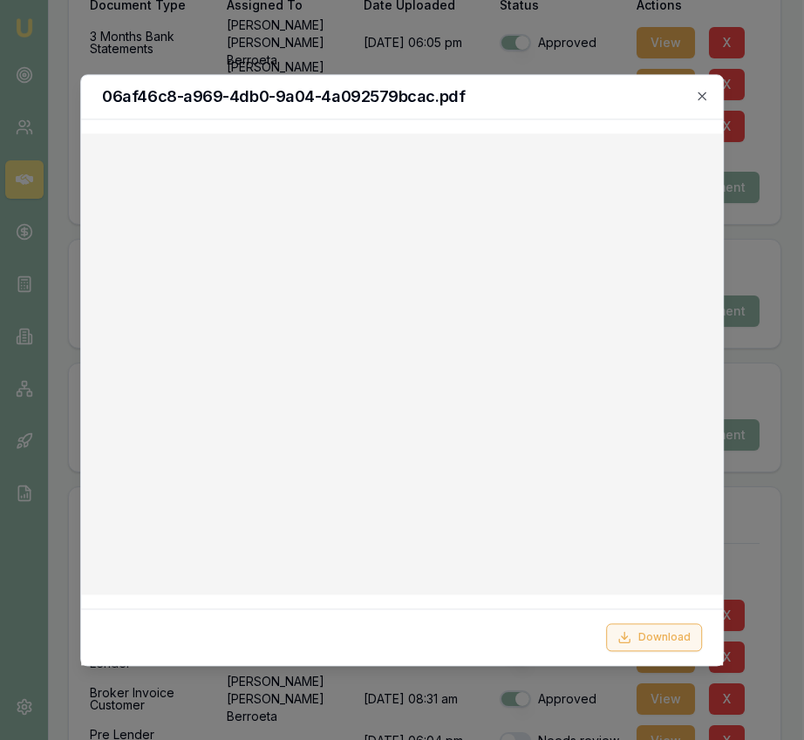
click at [638, 643] on button "Download" at bounding box center [654, 637] width 96 height 28
click at [770, 363] on div at bounding box center [402, 370] width 804 height 740
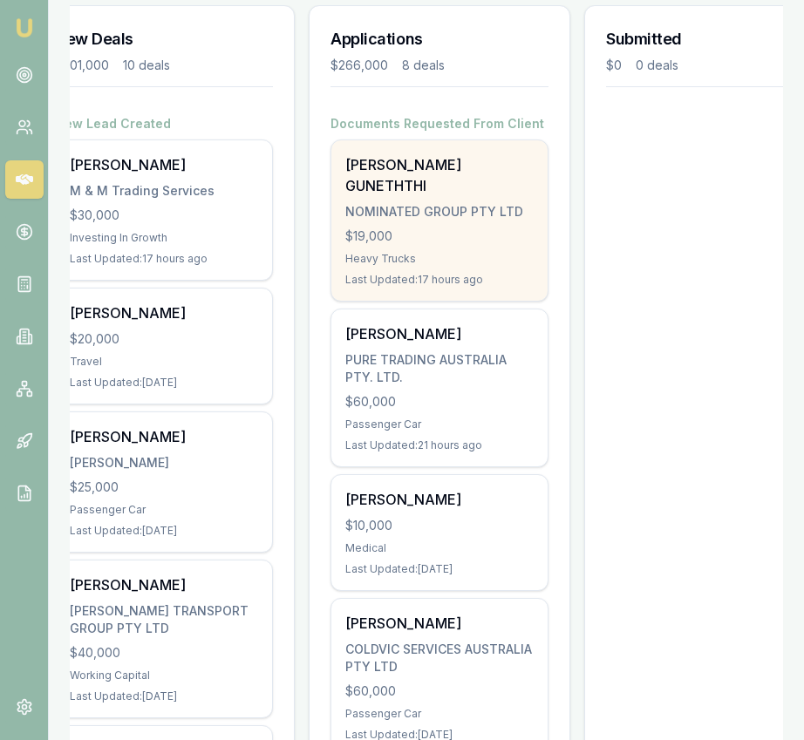
scroll to position [0, 32]
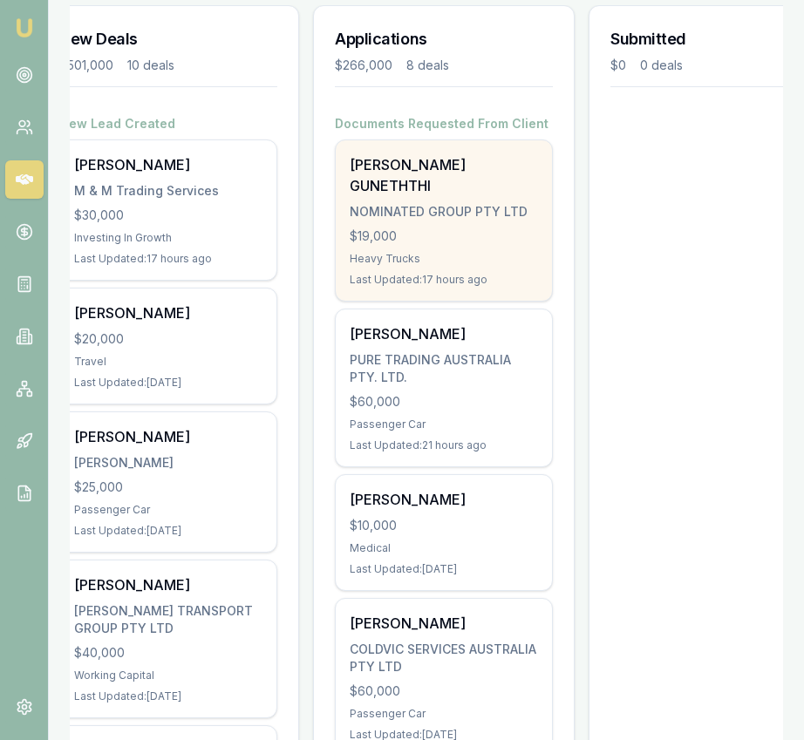
click at [455, 250] on div "[PERSON_NAME] GUNETHTHI NOMINATED GROUP PTY LTD $19,000 Heavy Trucks Last Updat…" at bounding box center [444, 220] width 216 height 160
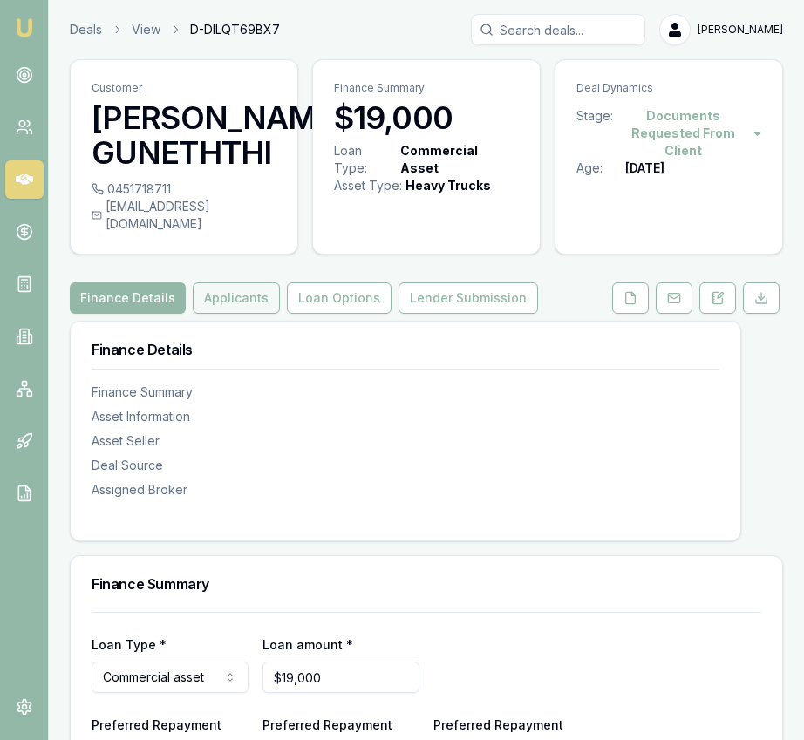
click at [243, 286] on button "Applicants" at bounding box center [236, 297] width 87 height 31
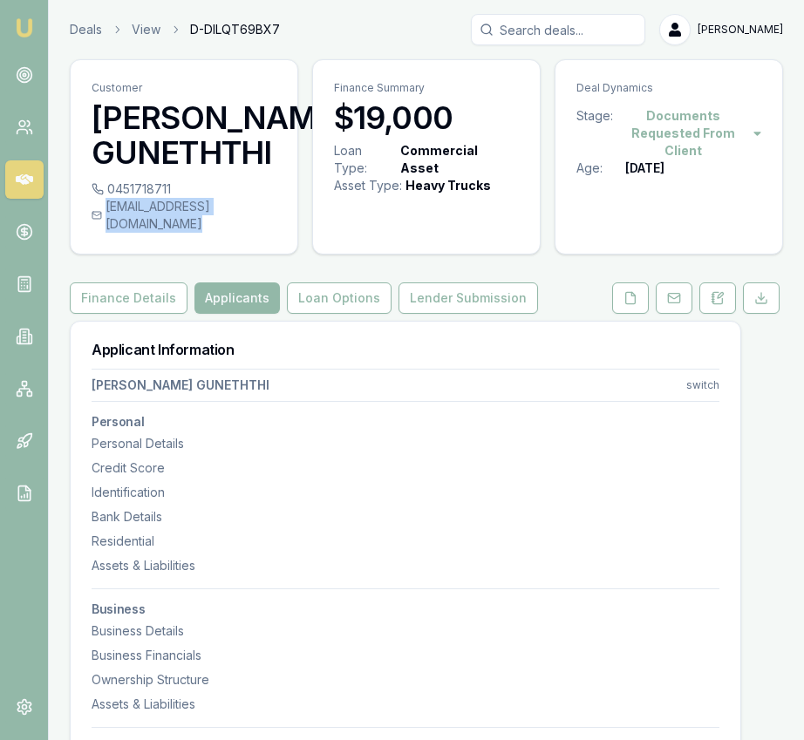
drag, startPoint x: 104, startPoint y: 206, endPoint x: 278, endPoint y: 213, distance: 174.5
click at [278, 213] on div "0451718711 rashithdilsahan111@gmail.com" at bounding box center [184, 216] width 227 height 73
copy div "rashithdilsahan111@gmail.com"
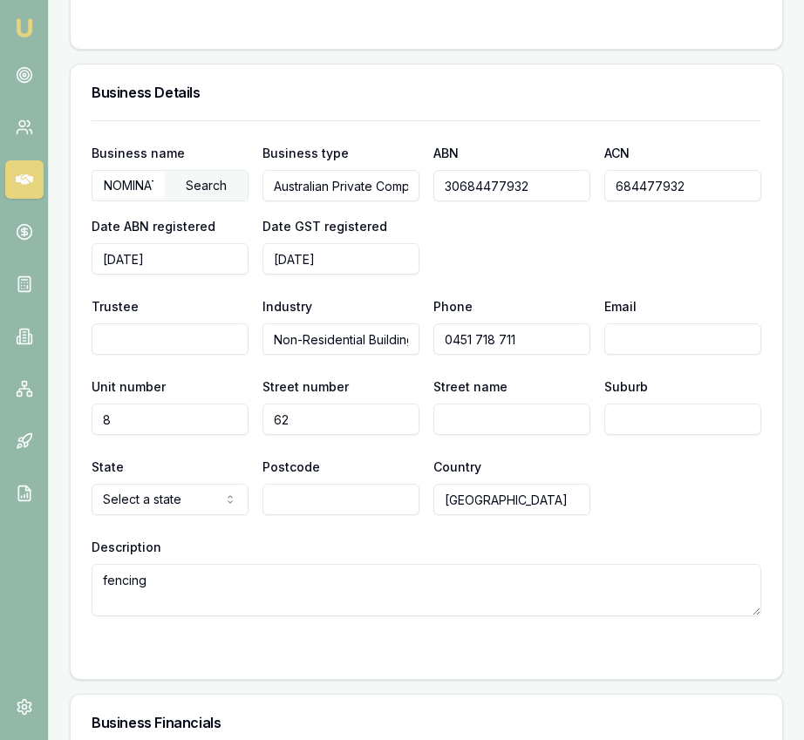
scroll to position [3140, 0]
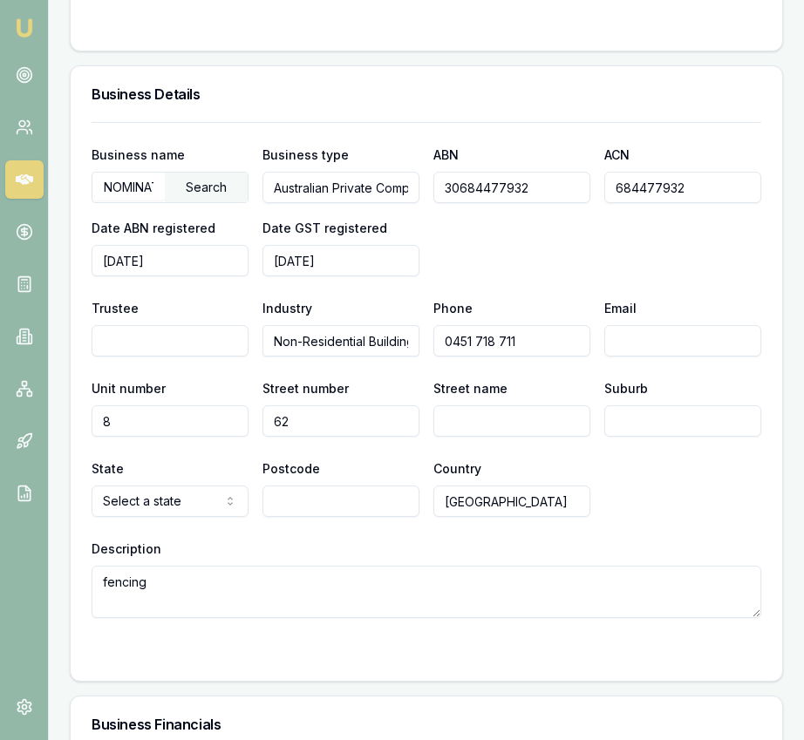
click at [622, 325] on input "Email" at bounding box center [682, 340] width 157 height 31
paste input "rashithdilsahan111@gmail.com"
type input "rashithdilsahan111@gmail.com"
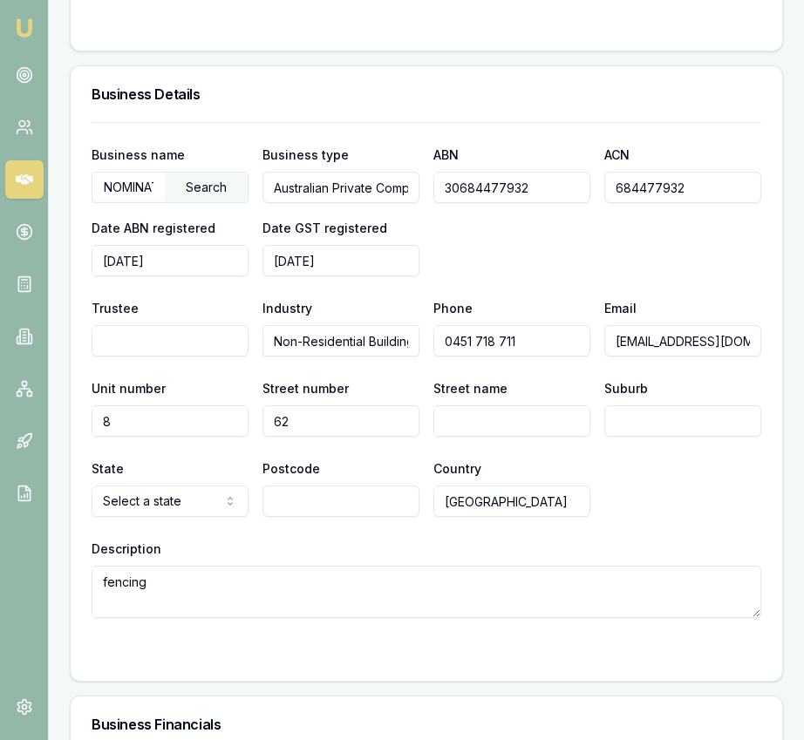
click at [216, 409] on input "8" at bounding box center [170, 420] width 157 height 31
click at [342, 405] on input "62" at bounding box center [340, 420] width 157 height 31
click at [341, 405] on input "62" at bounding box center [340, 420] width 157 height 31
type input "39"
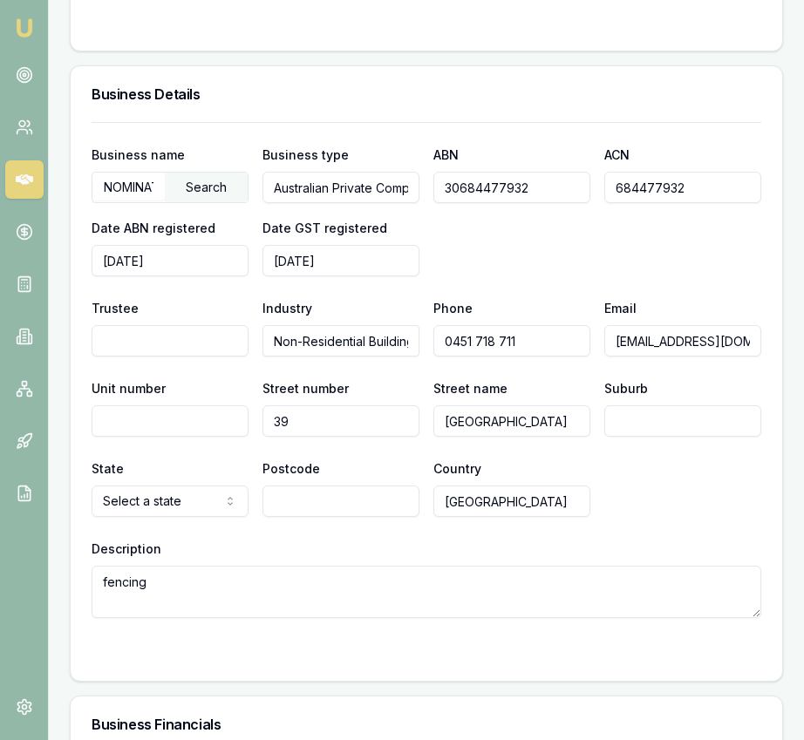
type input "Pommel Street"
type input "O"
type input "Pakenham"
select select "VIC"
type input "3810"
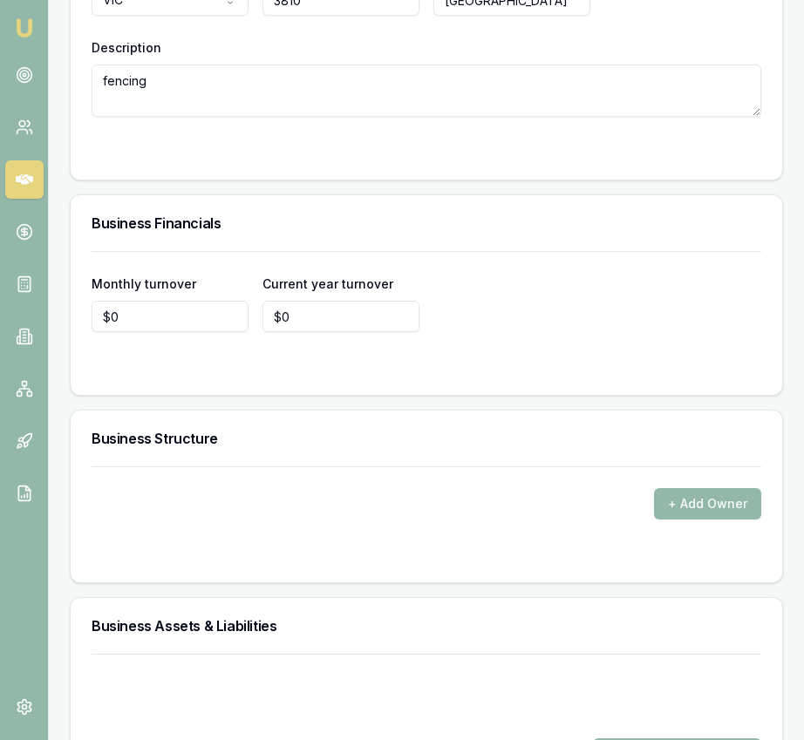
scroll to position [3647, 0]
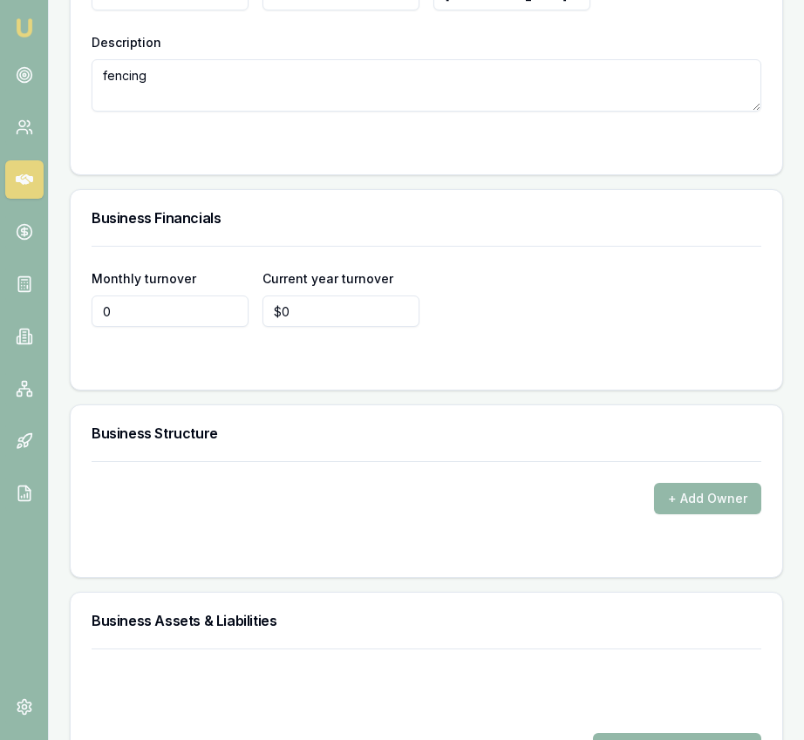
click at [169, 295] on input "0" at bounding box center [170, 310] width 157 height 31
type input "$25,000"
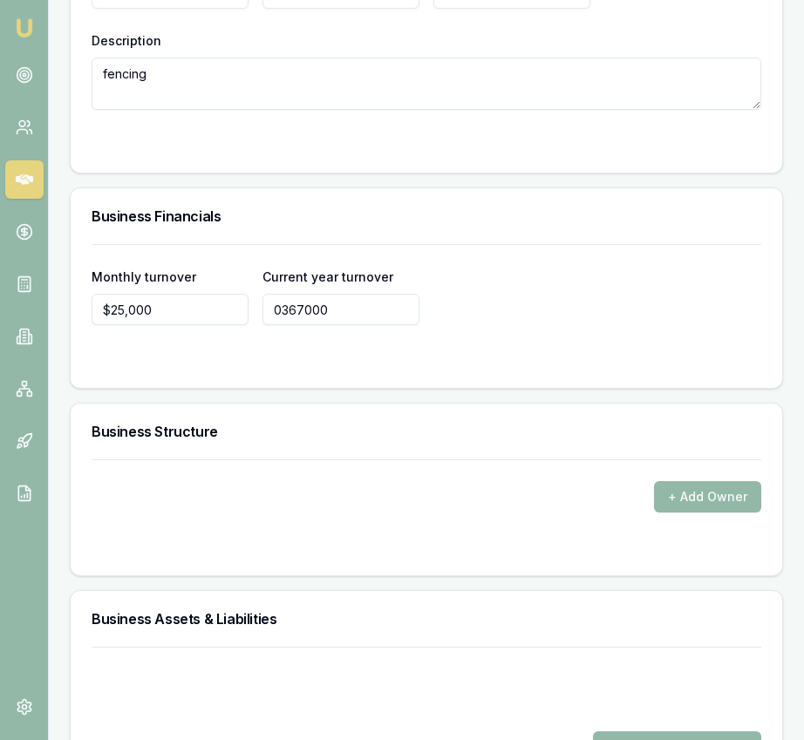
type input "$367,000"
click at [430, 540] on div at bounding box center [426, 547] width 669 height 14
click at [678, 516] on form "+ Add Owner" at bounding box center [426, 506] width 669 height 95
click at [680, 492] on button "+ Add Owner" at bounding box center [707, 496] width 107 height 31
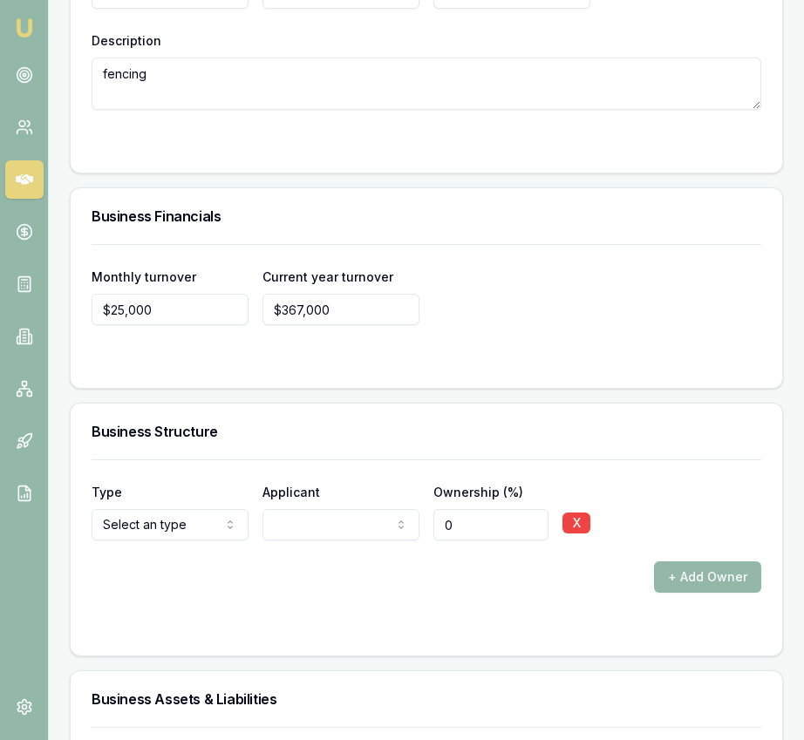
click at [362, 561] on div "+ Add Owner" at bounding box center [426, 576] width 669 height 31
click at [689, 570] on button "+ Add Owner" at bounding box center [707, 576] width 107 height 31
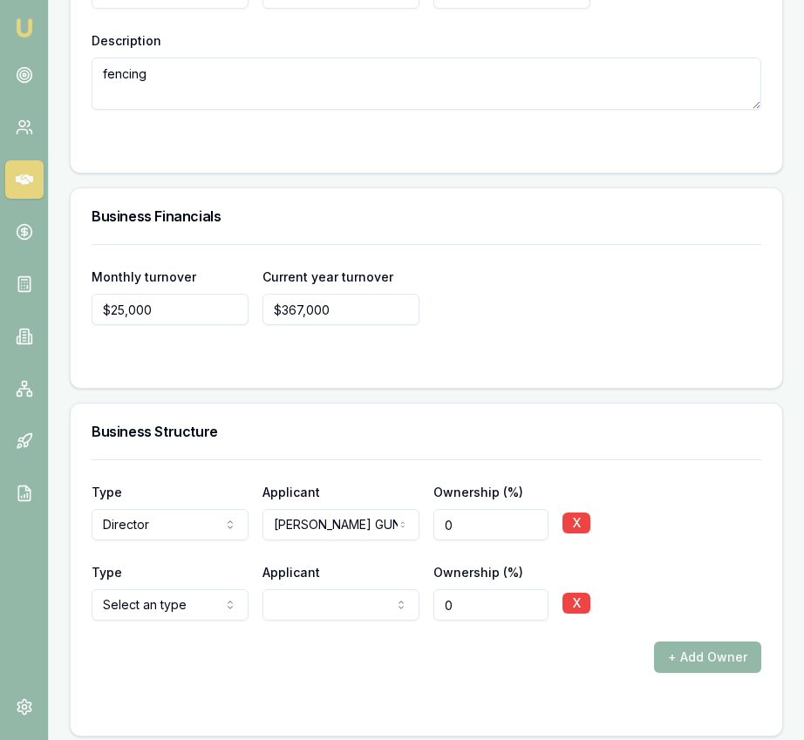
select select "SHAREHOLDER"
click at [351, 622] on div "Type Director Director Shareholder Company Trust Other Applicant RASHITH GUNETH…" at bounding box center [426, 566] width 669 height 214
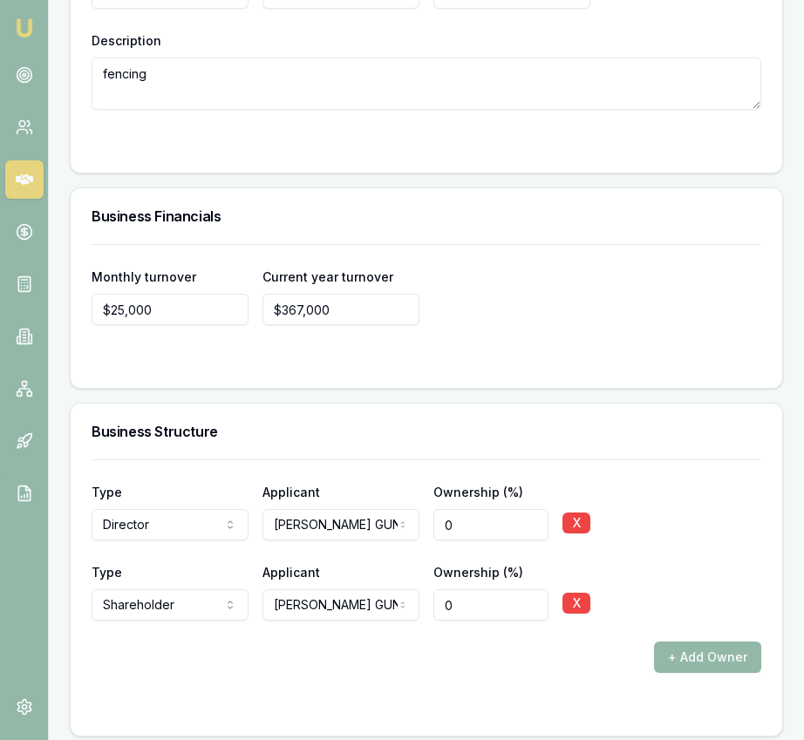
click at [472, 589] on input "0" at bounding box center [490, 604] width 115 height 31
type input "0100"
click at [541, 712] on div "Type Director Director Shareholder Company Trust Other Applicant RASHITH GUNETH…" at bounding box center [426, 597] width 711 height 276
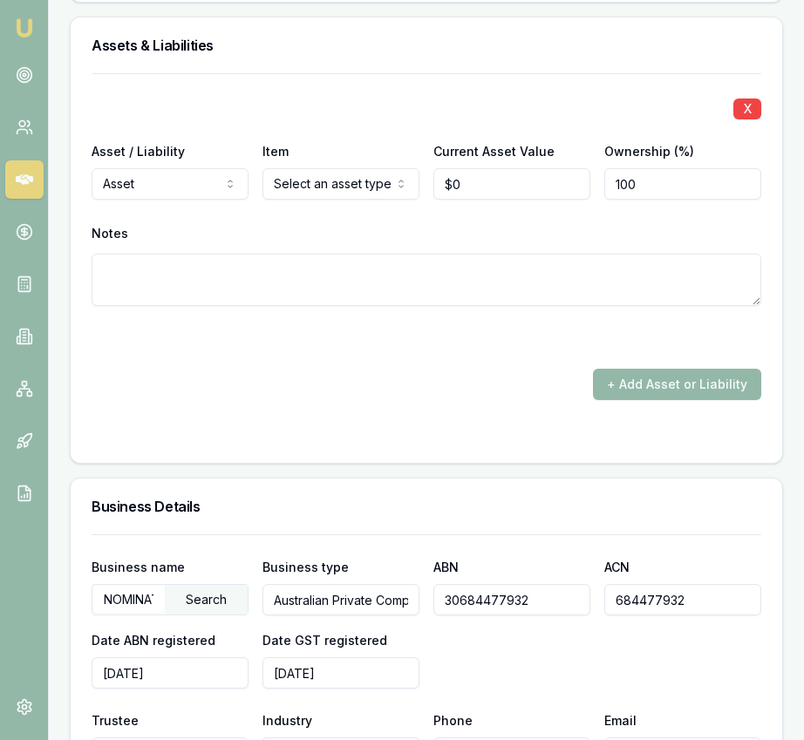
scroll to position [2725, 0]
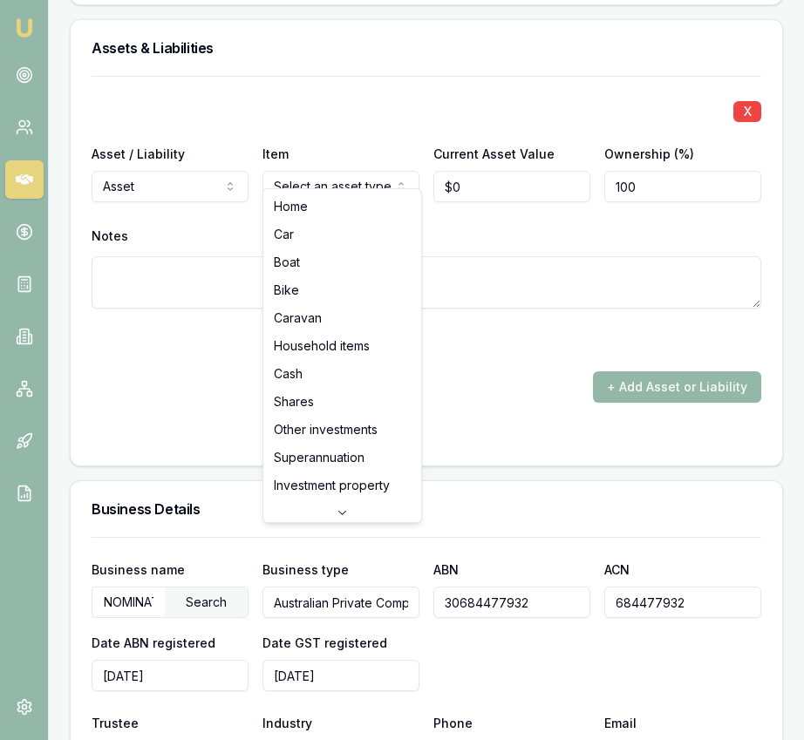
drag, startPoint x: 372, startPoint y: 207, endPoint x: 387, endPoint y: 204, distance: 15.2
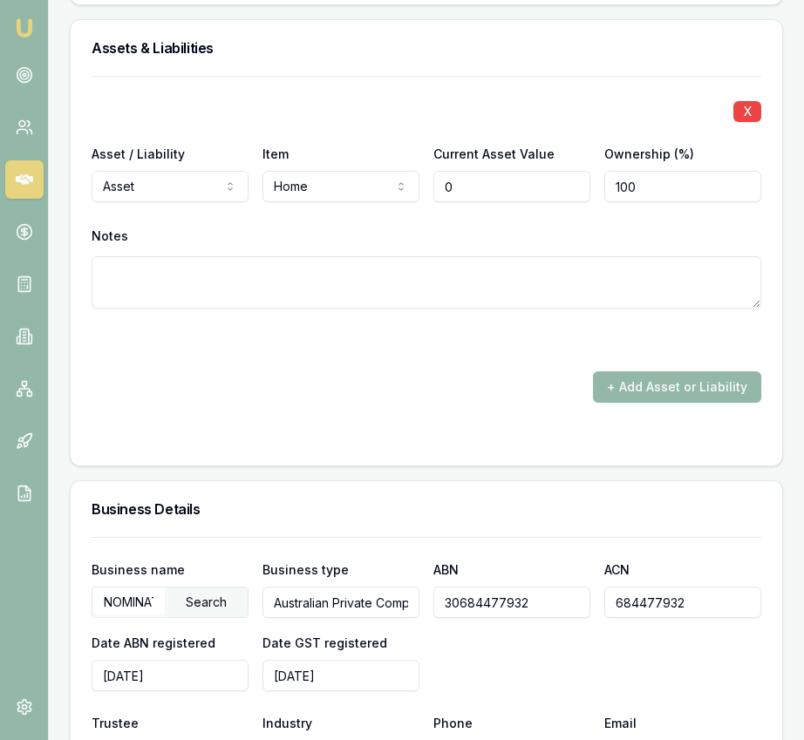
click at [494, 177] on input "0" at bounding box center [511, 186] width 157 height 31
type input "$900,000"
click at [544, 377] on div "+ Add Asset or Liability" at bounding box center [426, 386] width 669 height 31
drag, startPoint x: 648, startPoint y: 376, endPoint x: 459, endPoint y: 342, distance: 191.3
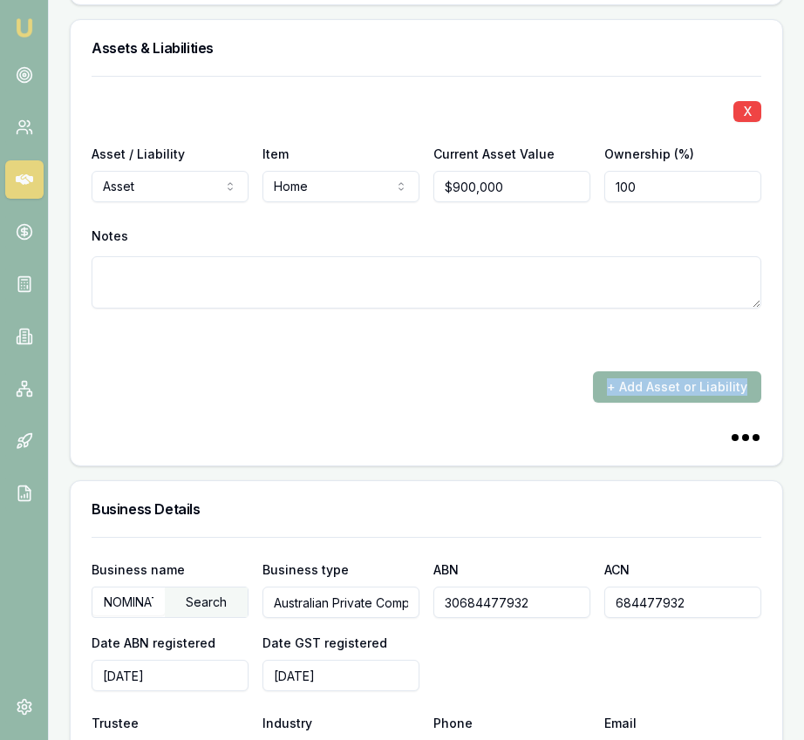
click at [647, 376] on button "+ Add Asset or Liability" at bounding box center [677, 386] width 168 height 31
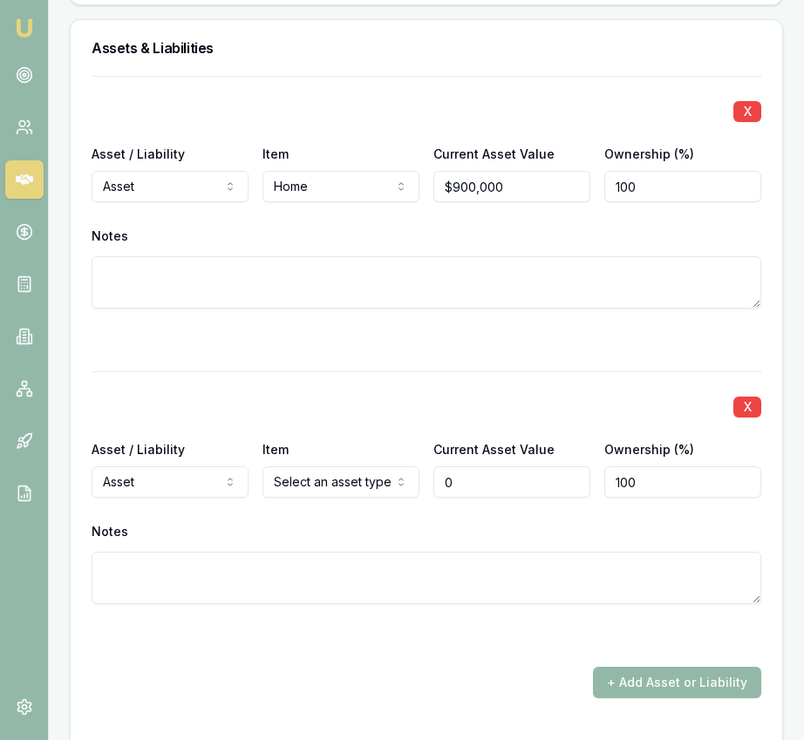
type input "$0"
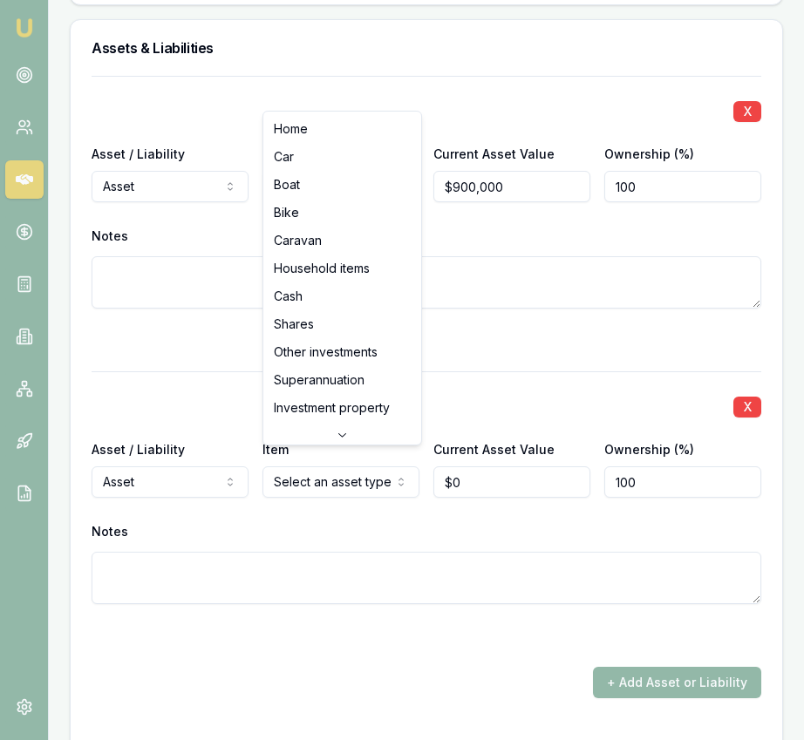
select select "HOUSEHOLD_ITEMS"
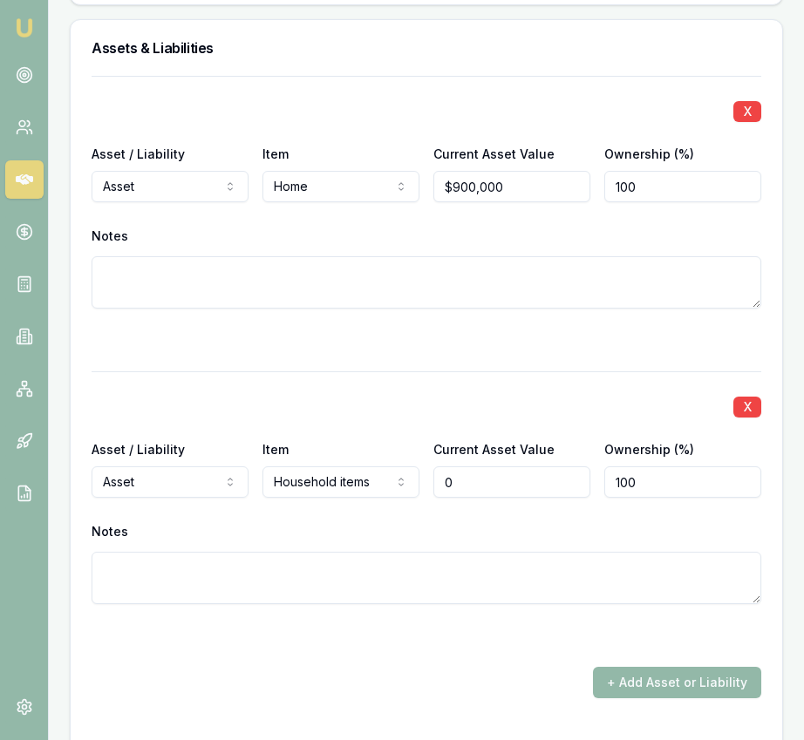
click at [498, 466] on input "0" at bounding box center [511, 481] width 157 height 31
type input "$110,000"
click at [450, 601] on div "X Asset / Liability Asset Asset Liability Item Household items Home Car Boat Bi…" at bounding box center [426, 508] width 669 height 275
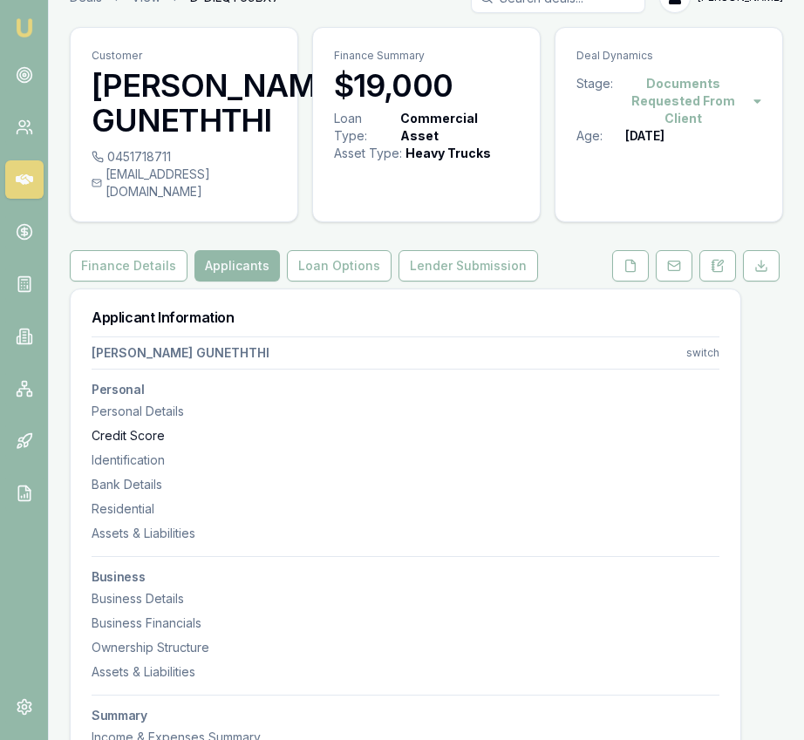
scroll to position [0, 0]
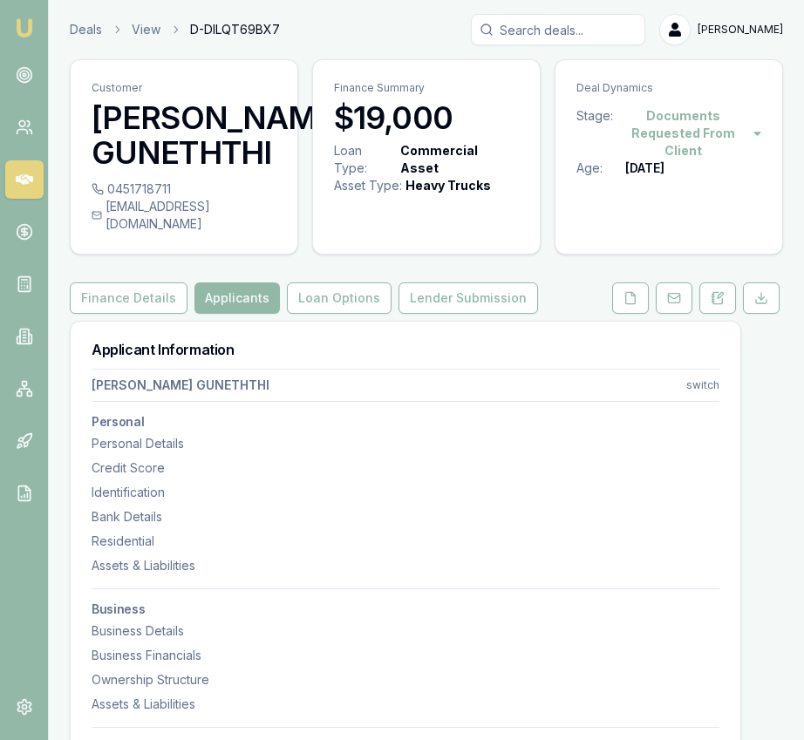
click at [145, 294] on button "Finance Details" at bounding box center [129, 297] width 118 height 31
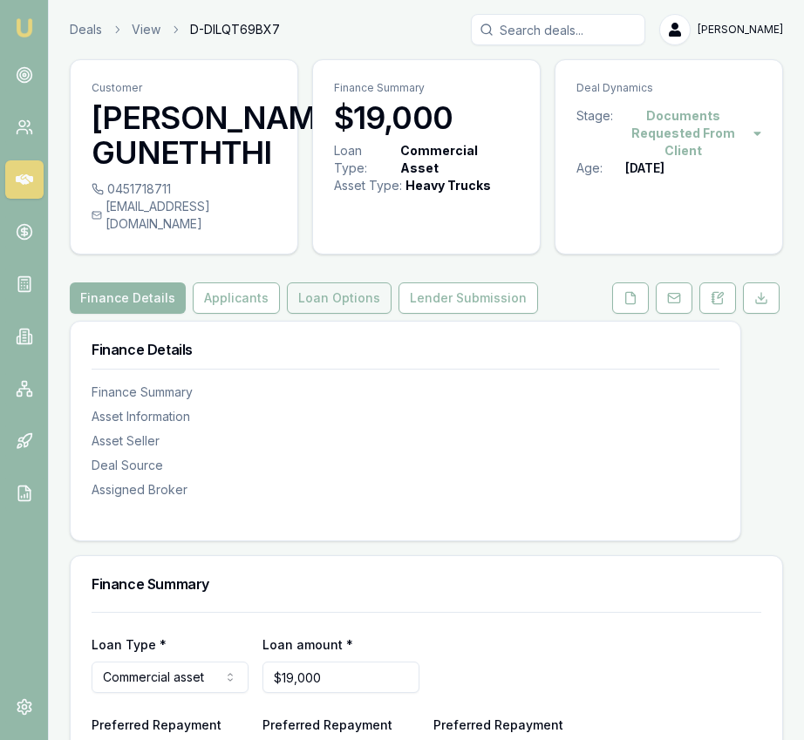
click at [333, 282] on button "Loan Options" at bounding box center [339, 297] width 105 height 31
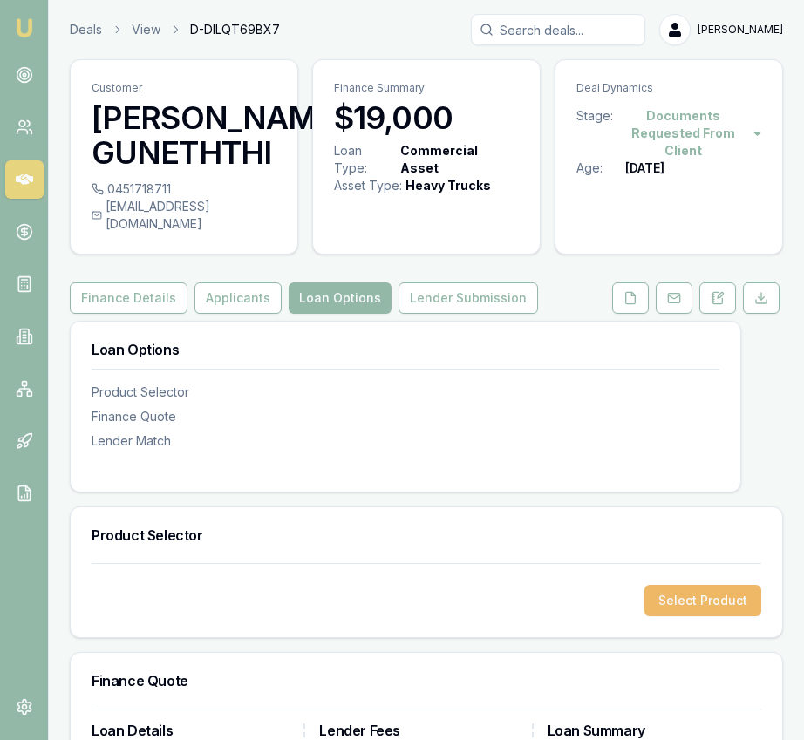
click at [708, 585] on button "Select Product" at bounding box center [702, 600] width 117 height 31
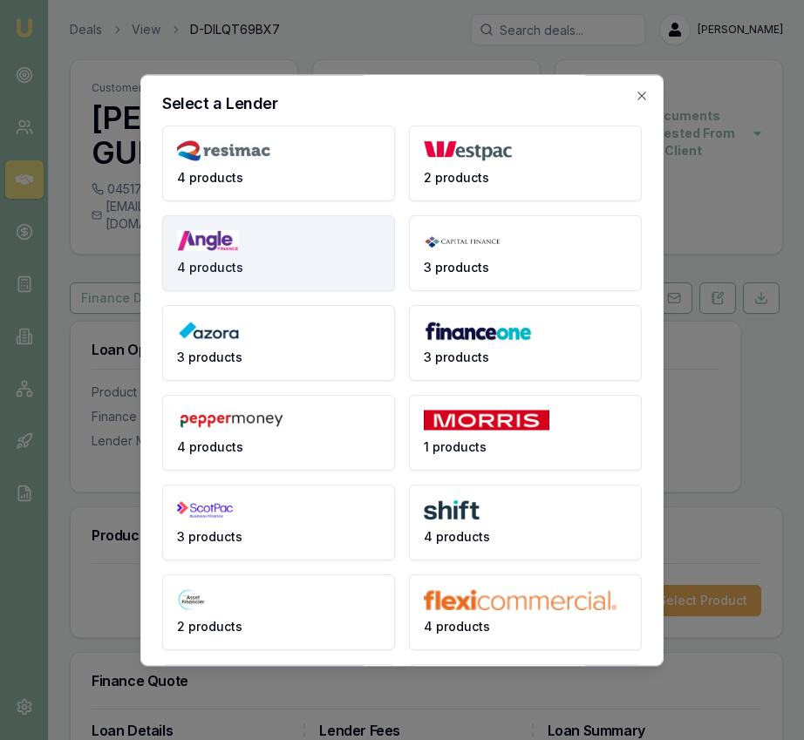
click at [322, 274] on button "4 products" at bounding box center [278, 253] width 233 height 76
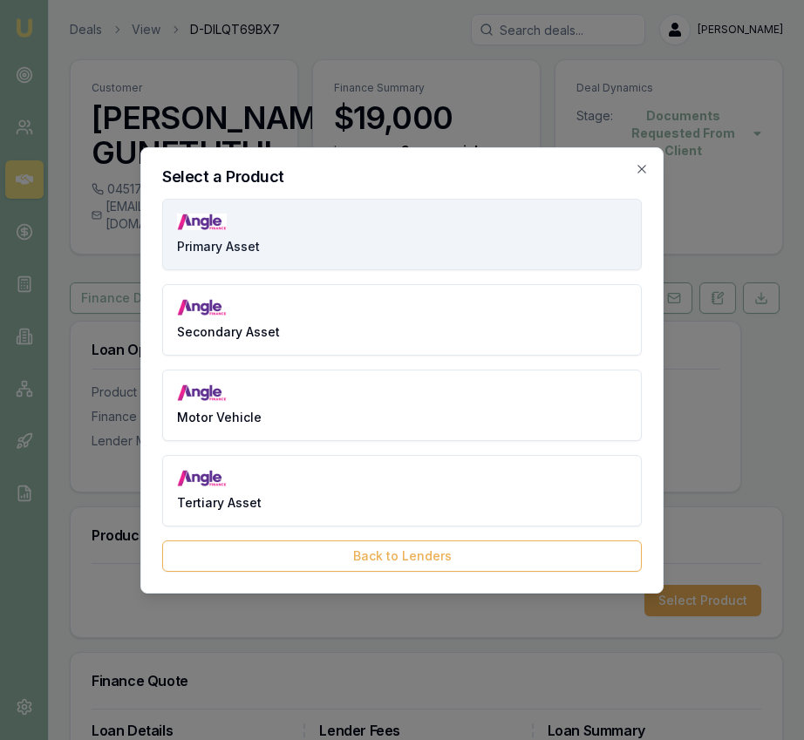
click at [329, 252] on button "Primary Asset" at bounding box center [401, 234] width 479 height 71
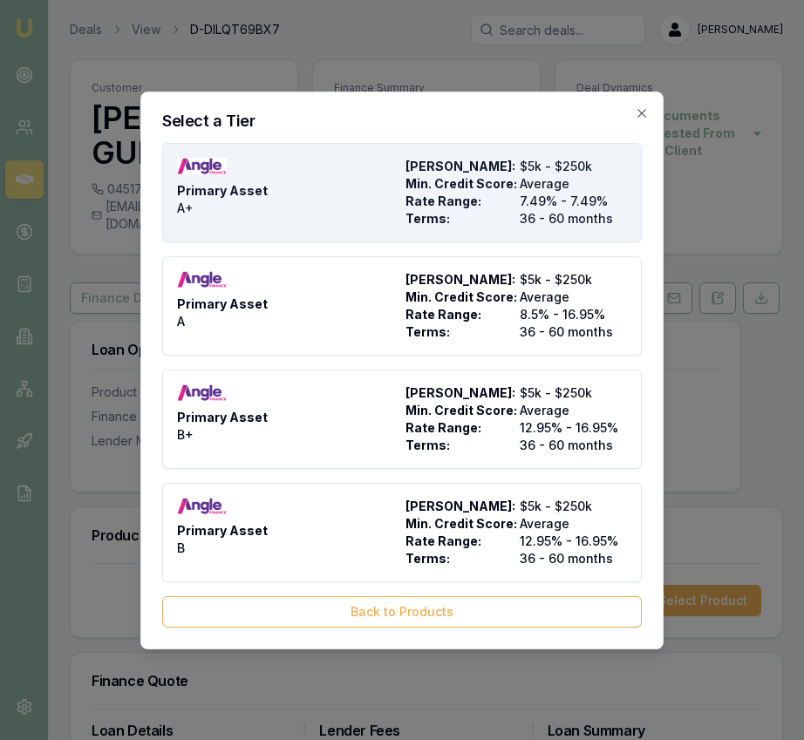
click at [414, 222] on span "Terms:" at bounding box center [458, 218] width 107 height 17
type input "Angle Finance"
type input "Primary Asset"
type input "A+"
type input "7.49"
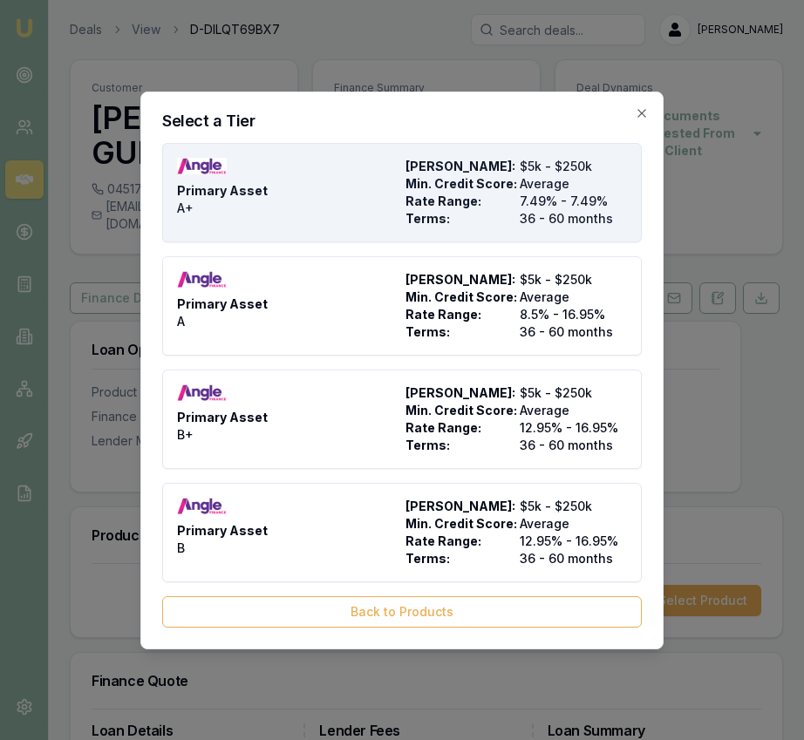
type input "36"
type input "$4.95"
type input "$540.00"
type input "1400"
type input "8"
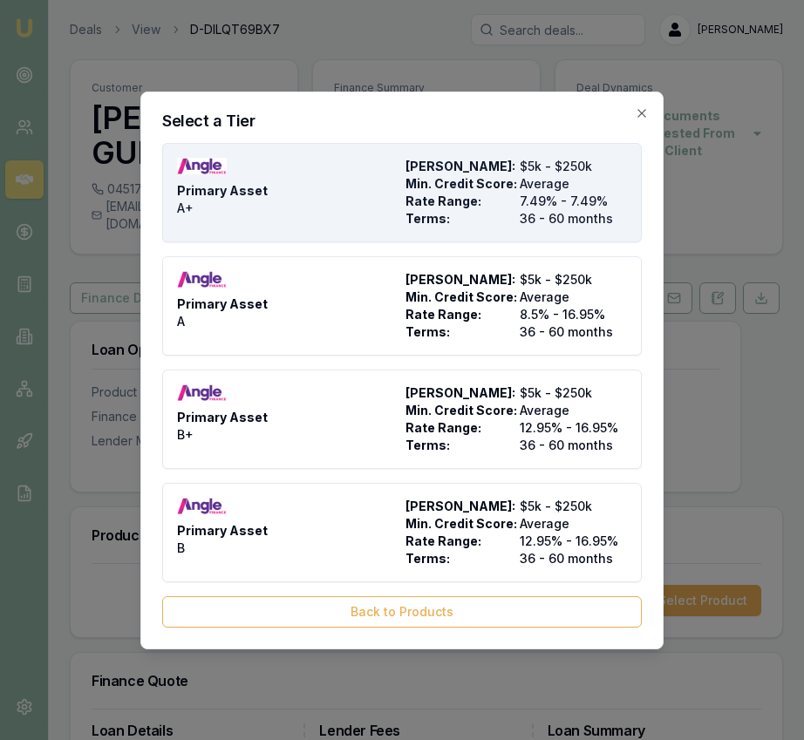
type input "$1,520.00"
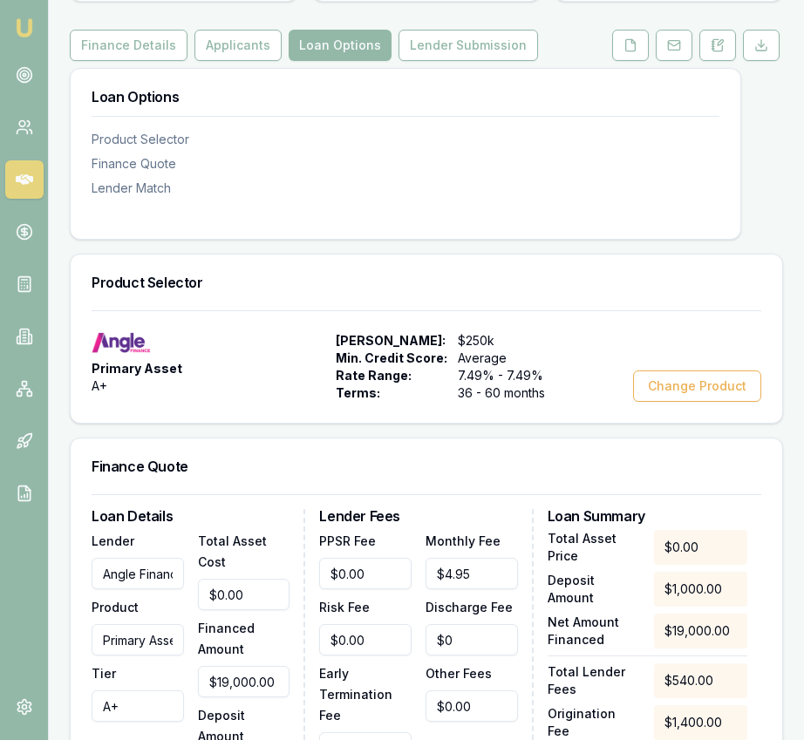
scroll to position [286, 0]
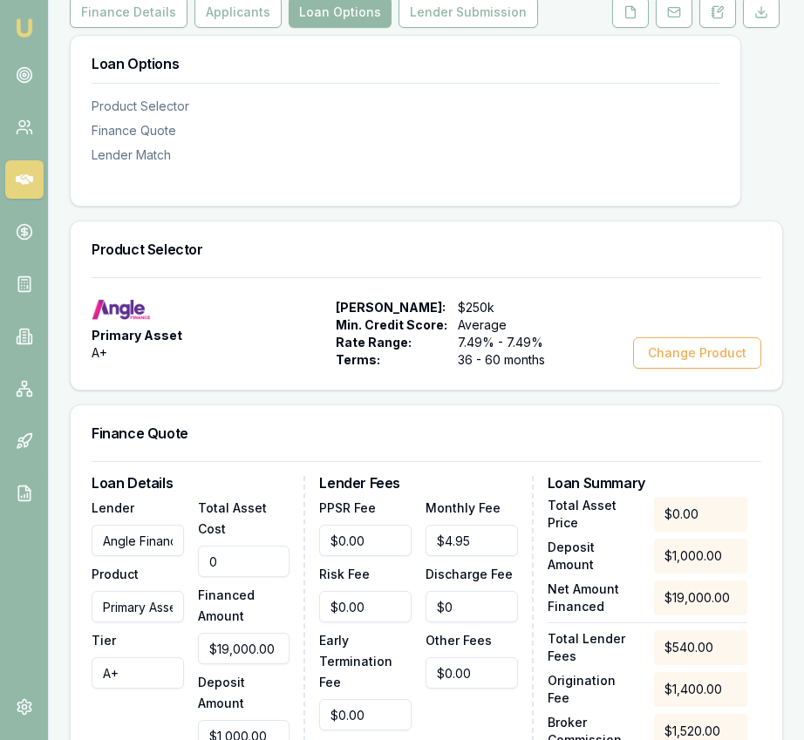
click at [263, 546] on input "0" at bounding box center [244, 561] width 92 height 31
click at [264, 546] on input "0" at bounding box center [244, 561] width 92 height 31
type input "2"
type input "$0.00"
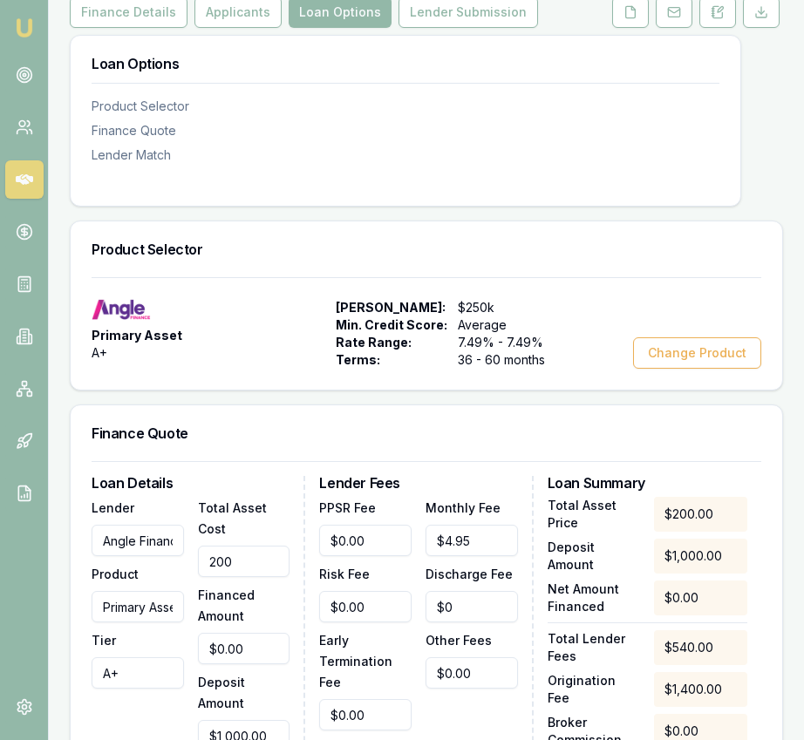
type input "2000"
type input "$1,000.00"
type input "$80.00"
type input "20000"
type input "$19,000.00"
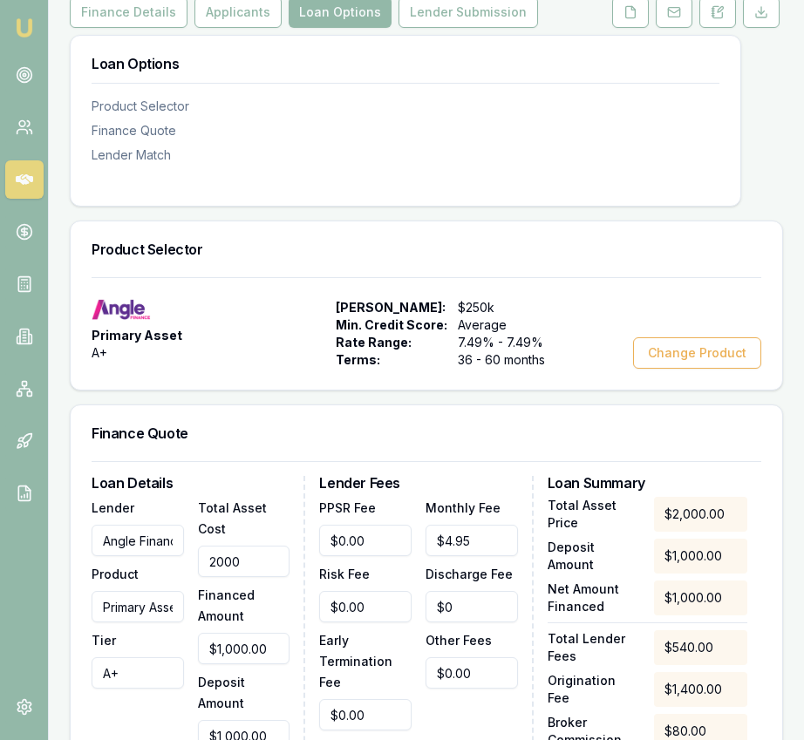
type input "$1,520.00"
type input "$20,000.00"
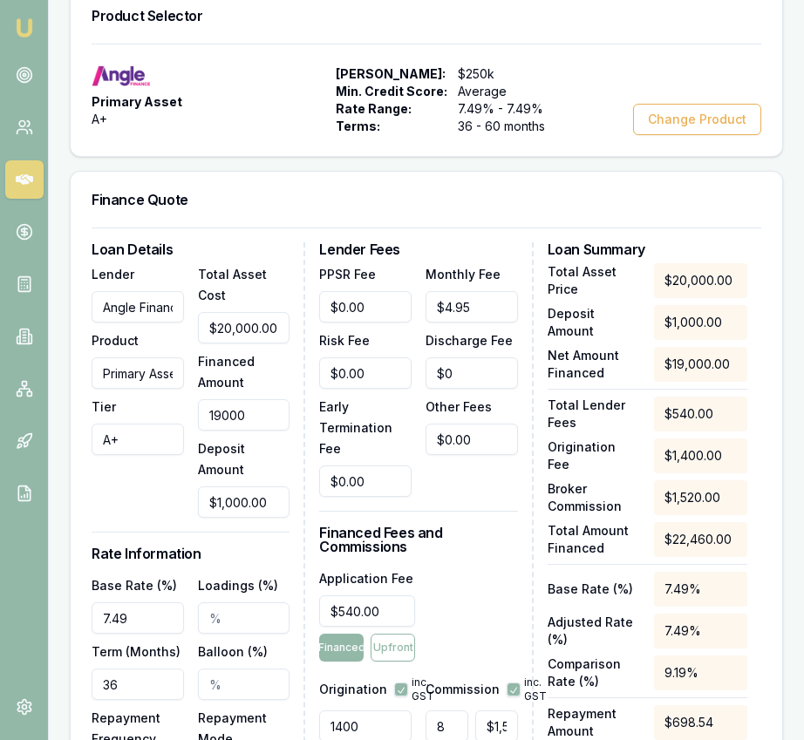
scroll to position [550, 0]
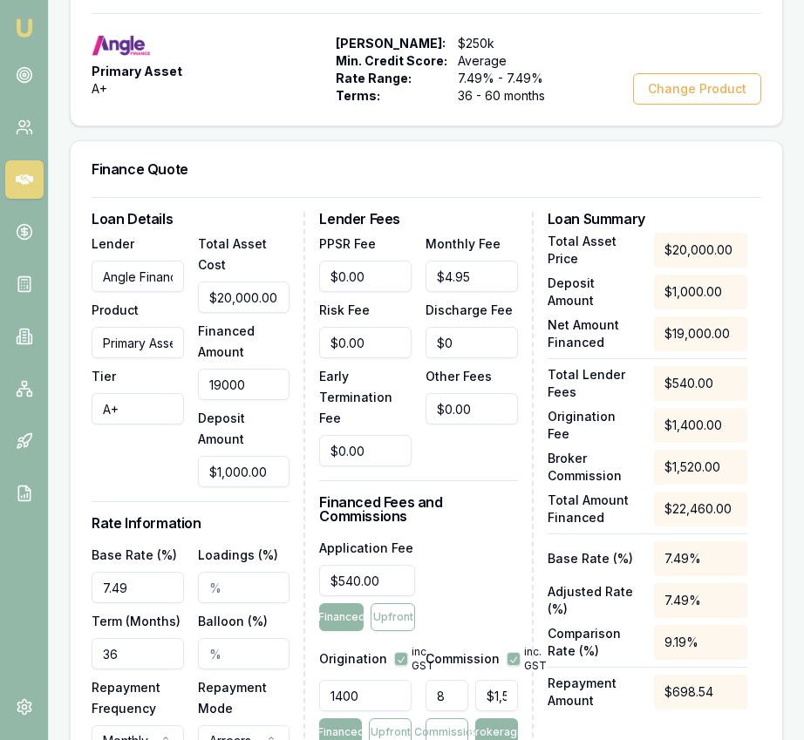
type input "$19,000.00"
click at [133, 572] on input "7.49" at bounding box center [138, 587] width 92 height 31
click at [132, 572] on input "7.49" at bounding box center [138, 587] width 92 height 31
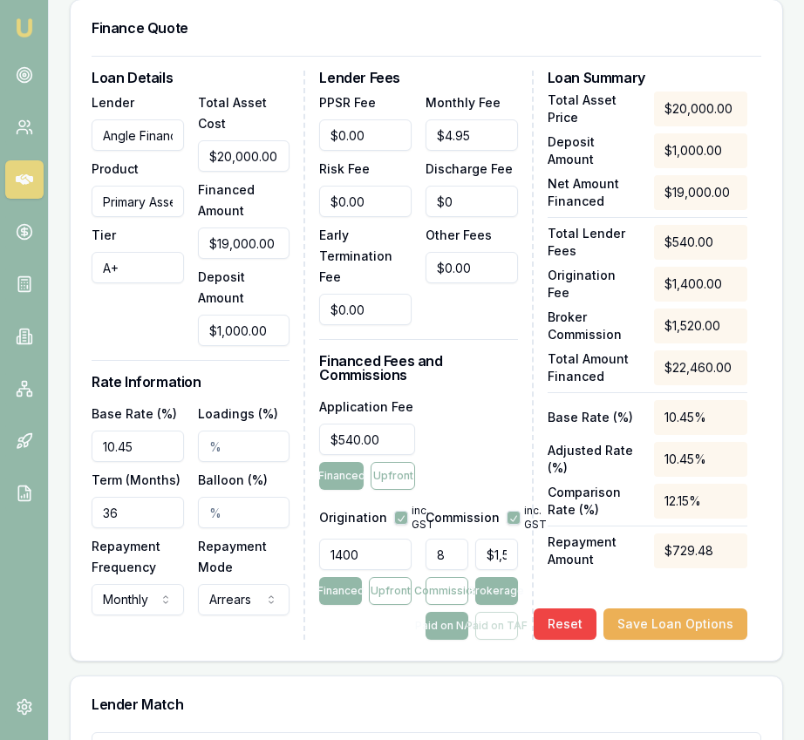
scroll to position [702, 0]
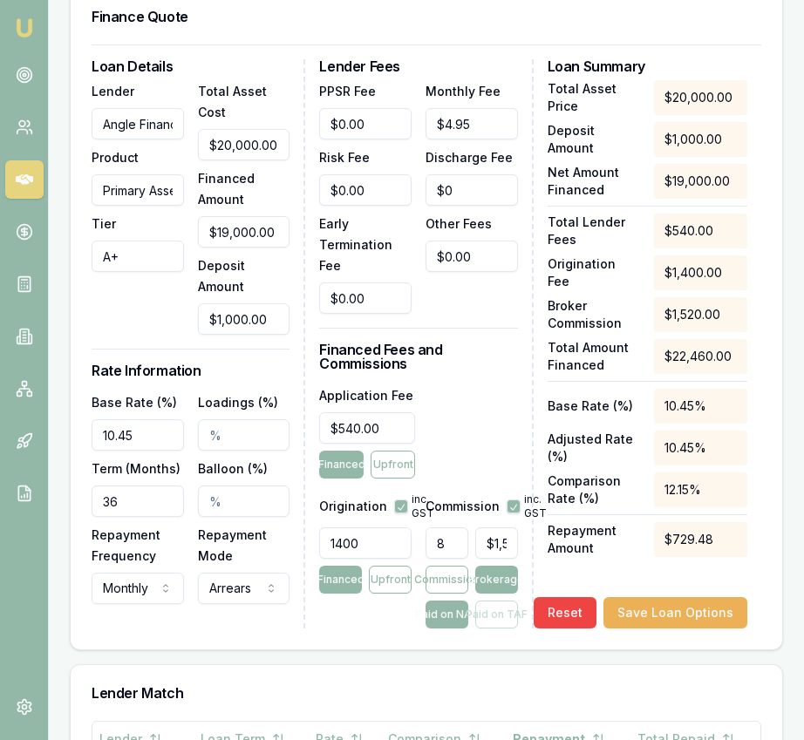
type input "10.45%"
click at [148, 486] on input "36" at bounding box center [138, 500] width 92 height 31
type input "048"
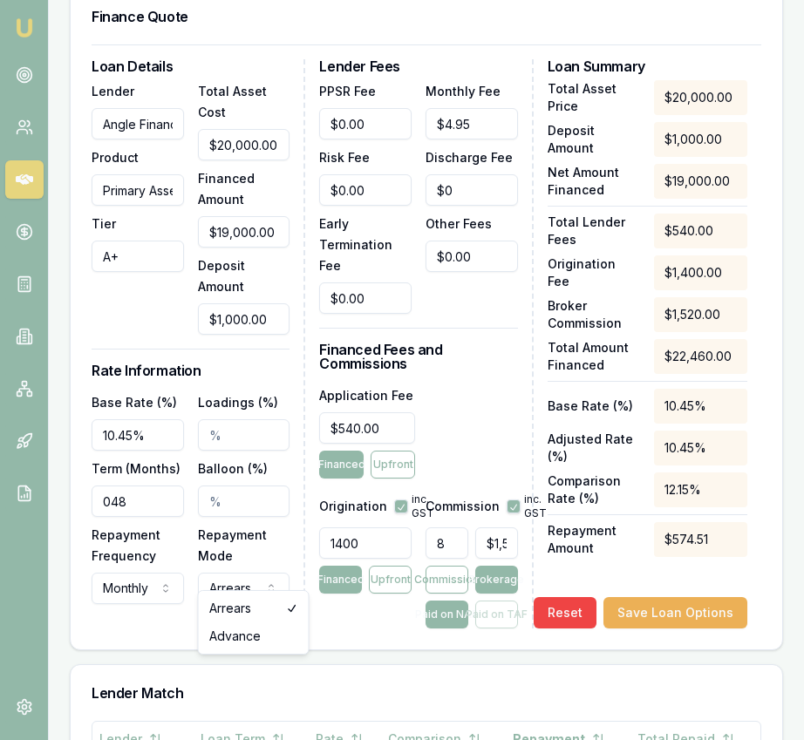
select select "ADVANCE"
click at [363, 412] on input "540" at bounding box center [367, 427] width 96 height 31
type input "$649.00"
click at [376, 527] on input "1400" at bounding box center [365, 542] width 92 height 31
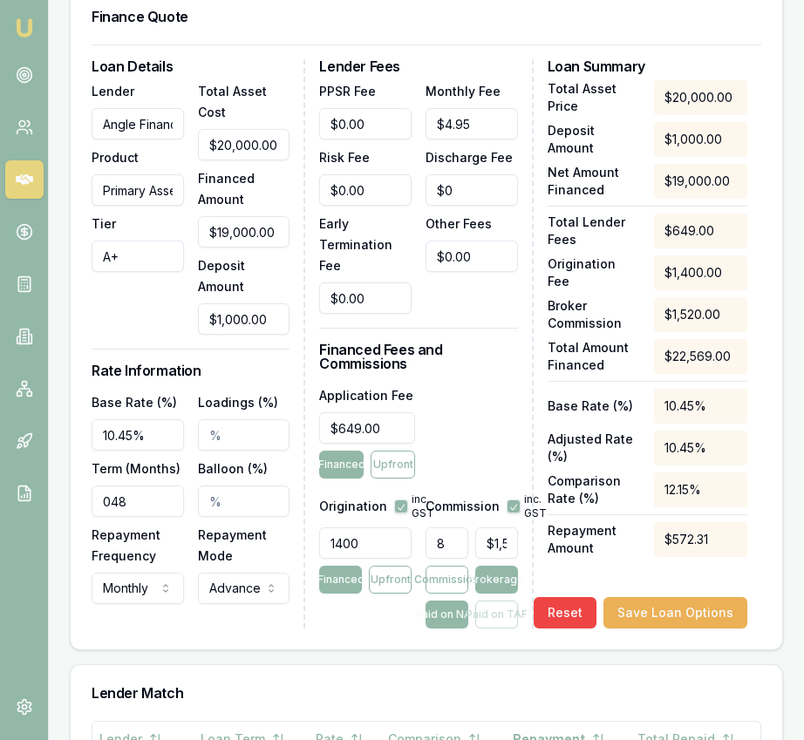
click at [376, 527] on input "1400" at bounding box center [365, 542] width 92 height 31
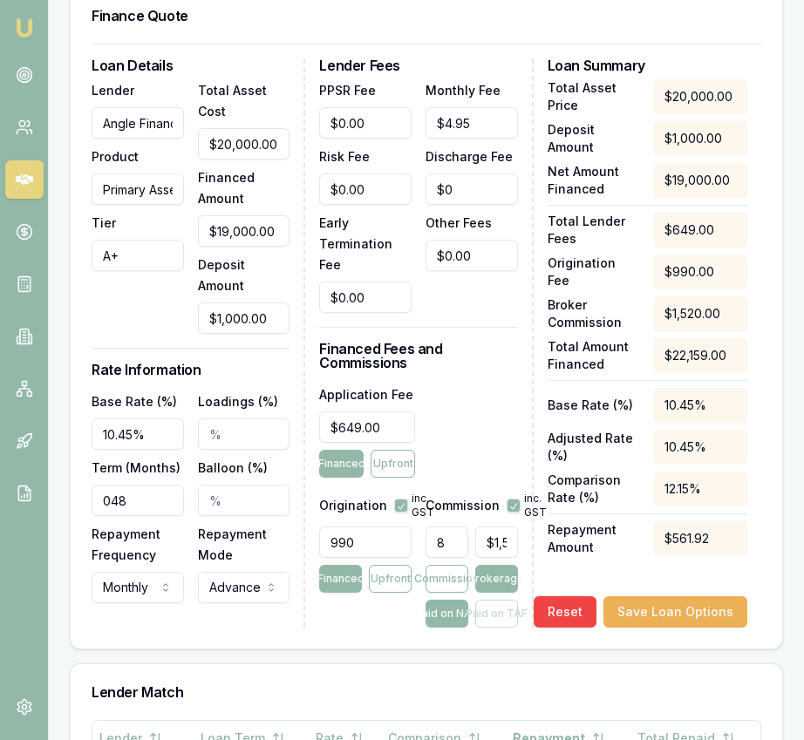
type input "990.00"
type input "1520"
click at [490, 526] on input "1520" at bounding box center [496, 541] width 43 height 31
type input "0.005555555555555556"
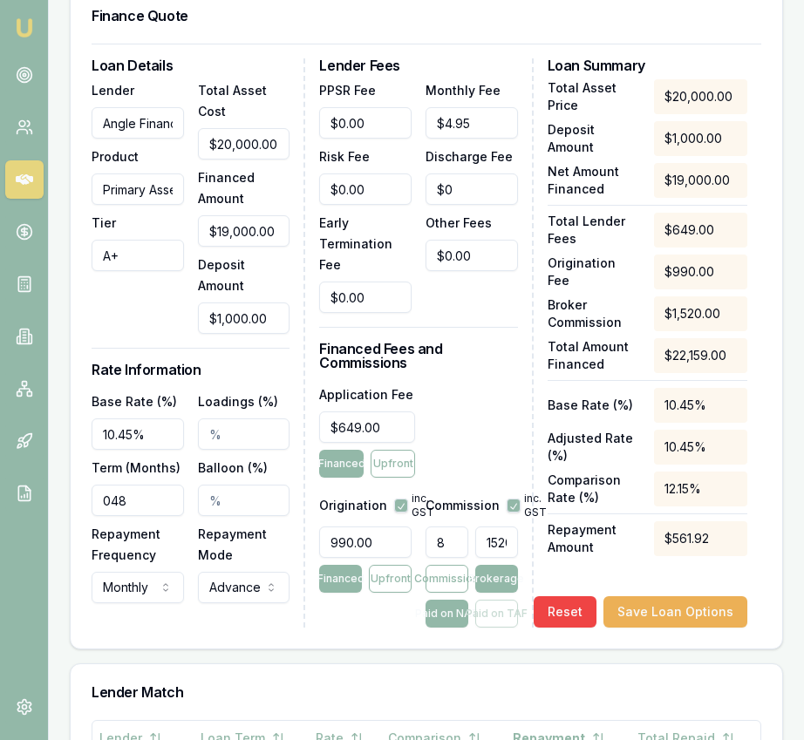
type input "1"
type input "0.06111111111111111"
type input "11"
type input "0.6333333333333333"
type input "114"
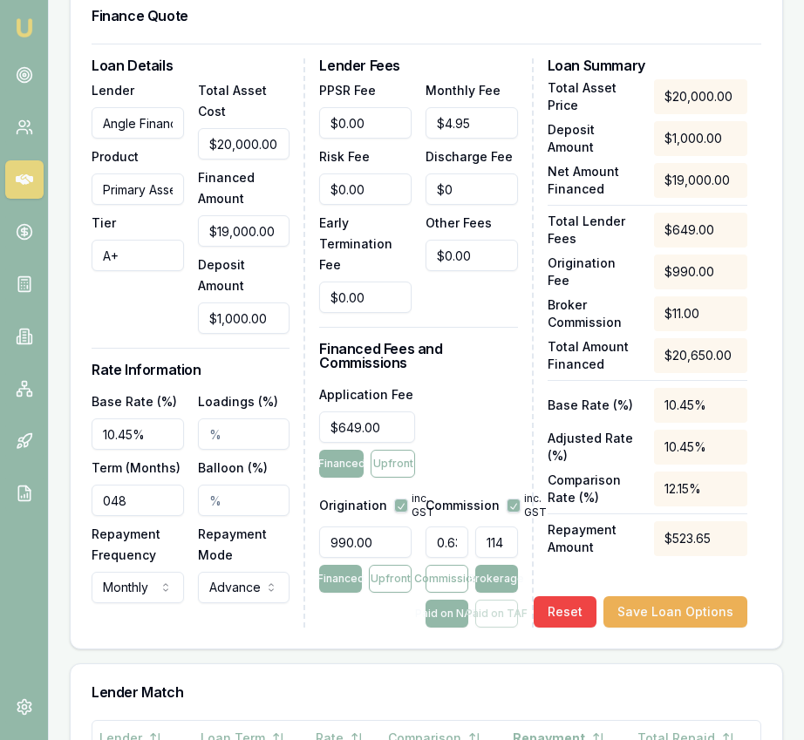
type input "6.333333333333334"
type input "$1,203.33"
click at [502, 426] on div "Application Fee $649.00 Financed Upfront" at bounding box center [418, 430] width 198 height 94
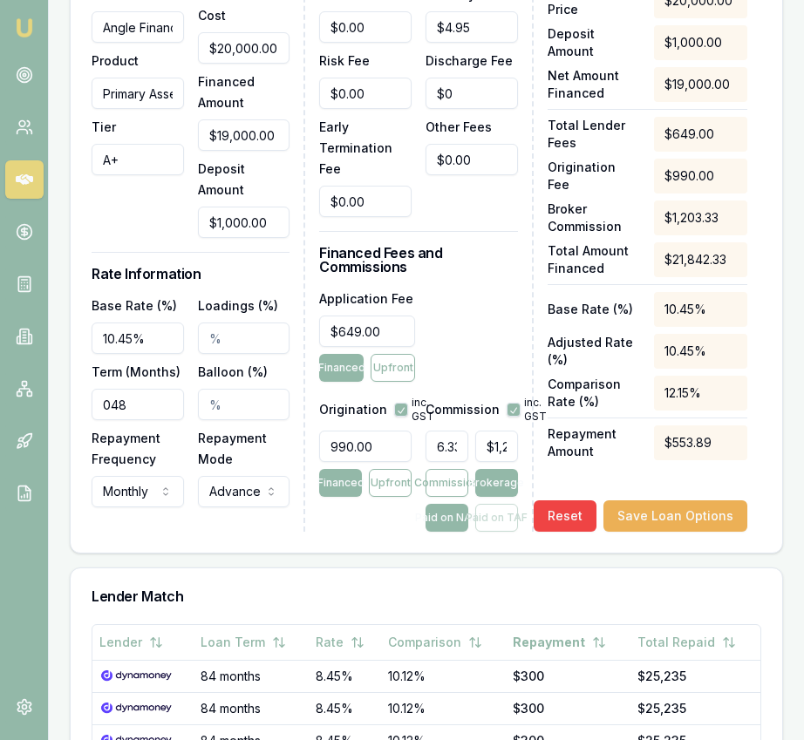
scroll to position [806, 0]
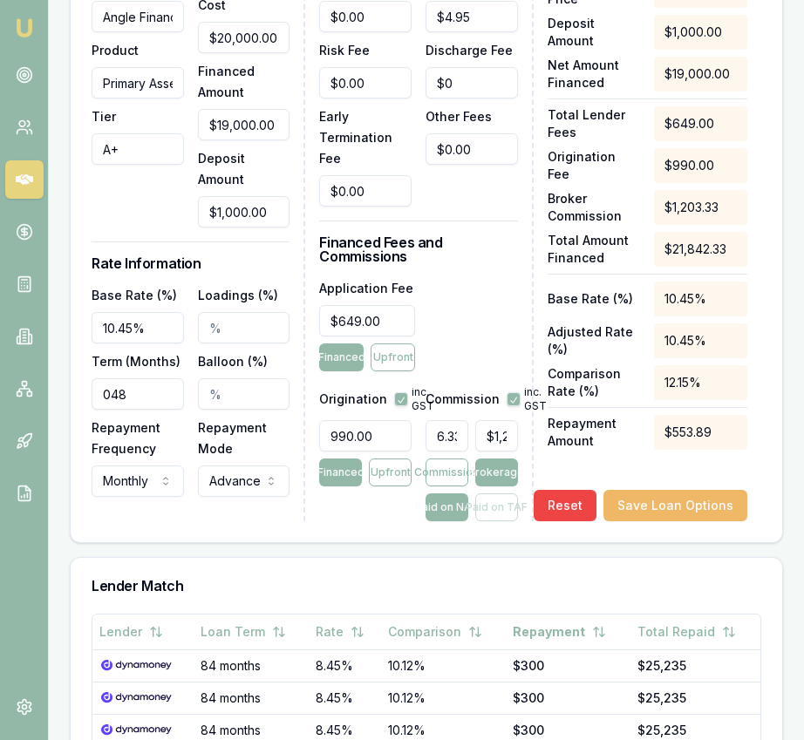
click at [672, 497] on button "Save Loan Options" at bounding box center [675, 505] width 144 height 31
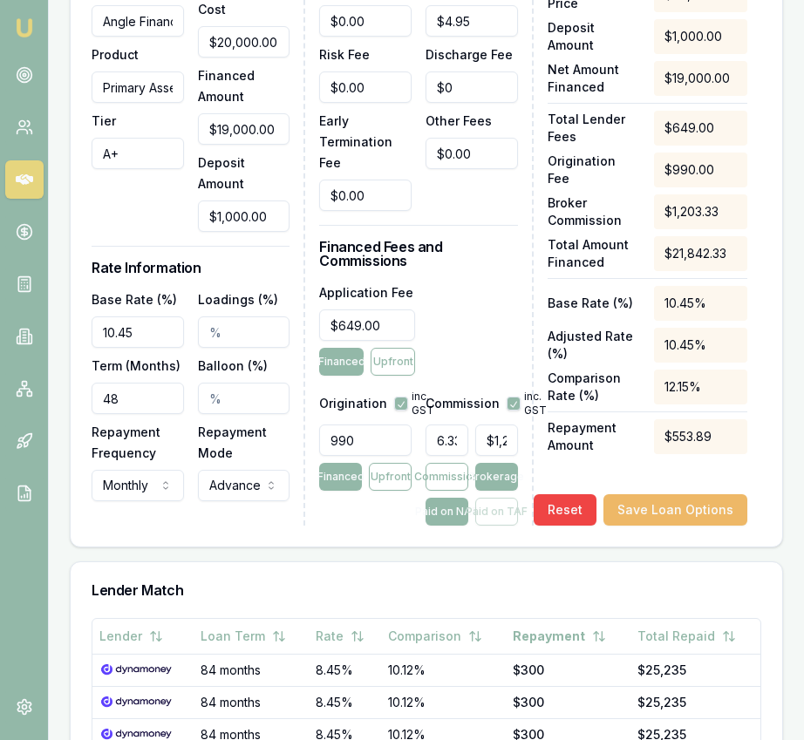
scroll to position [807, 0]
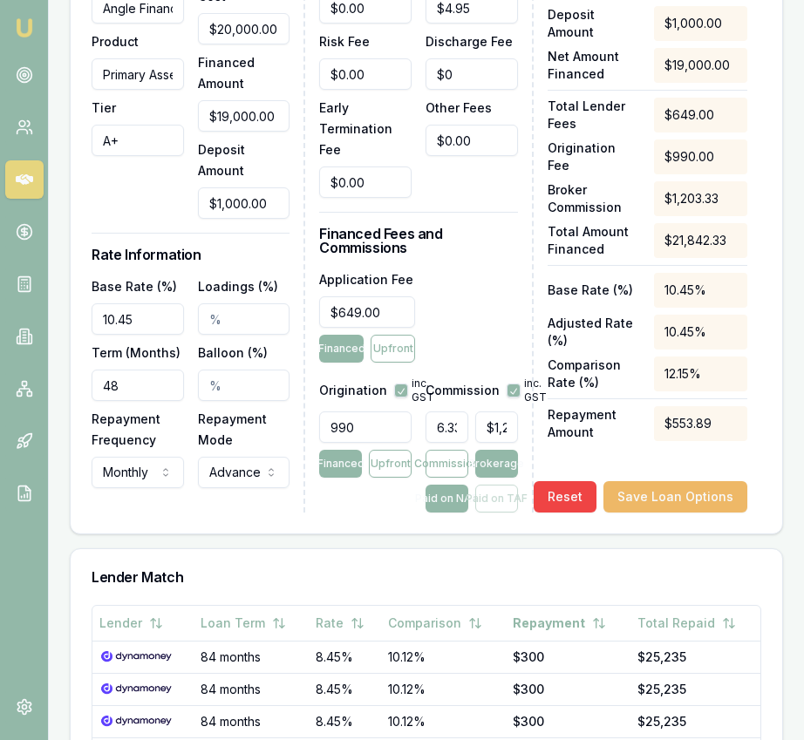
click at [671, 496] on div "Loan Details Lender Angle Finance Product Primary Asset Tier A+ Total Asset Cos…" at bounding box center [426, 231] width 711 height 605
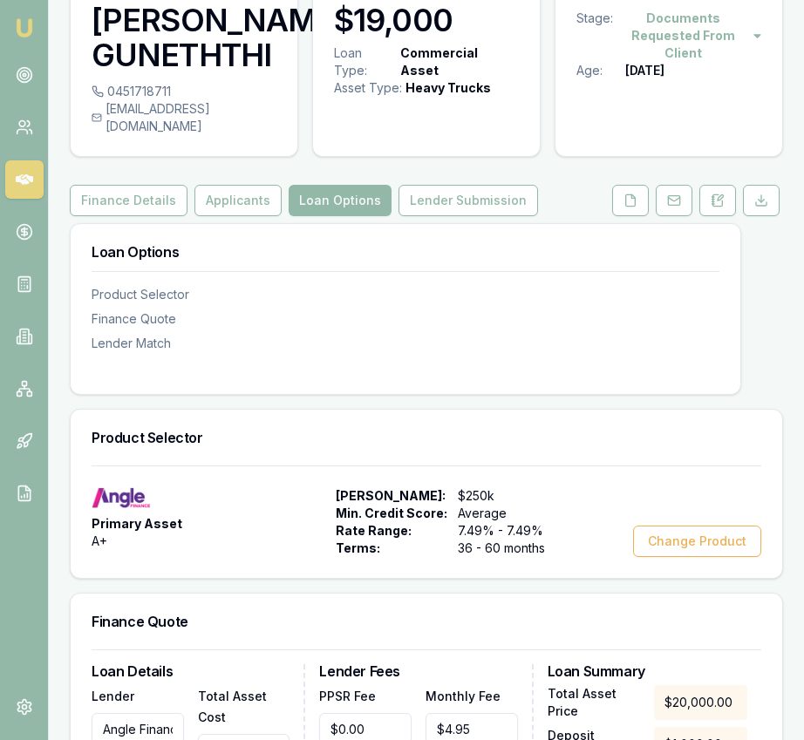
scroll to position [0, 0]
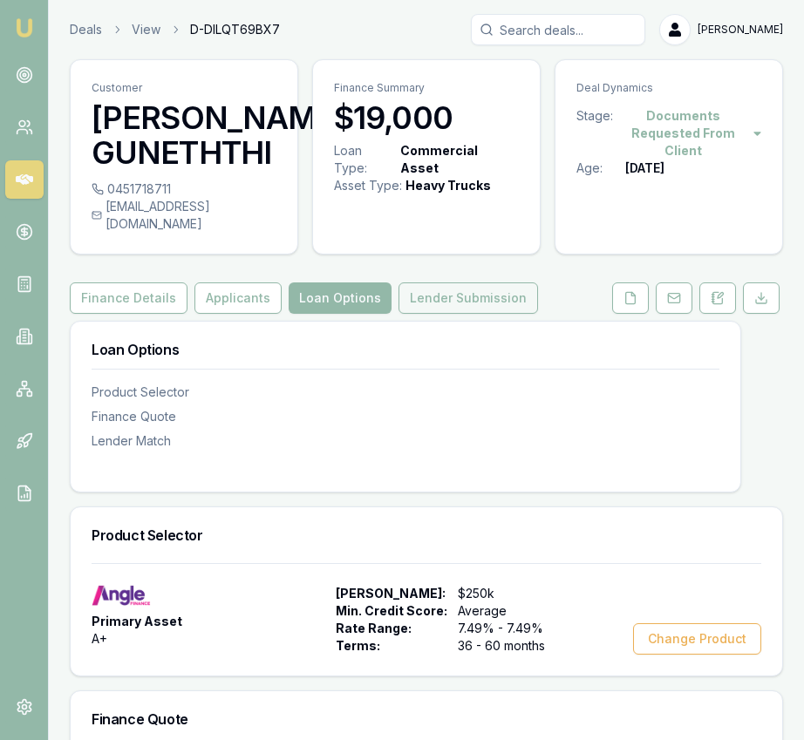
click at [507, 284] on button "Lender Submission" at bounding box center [467, 297] width 139 height 31
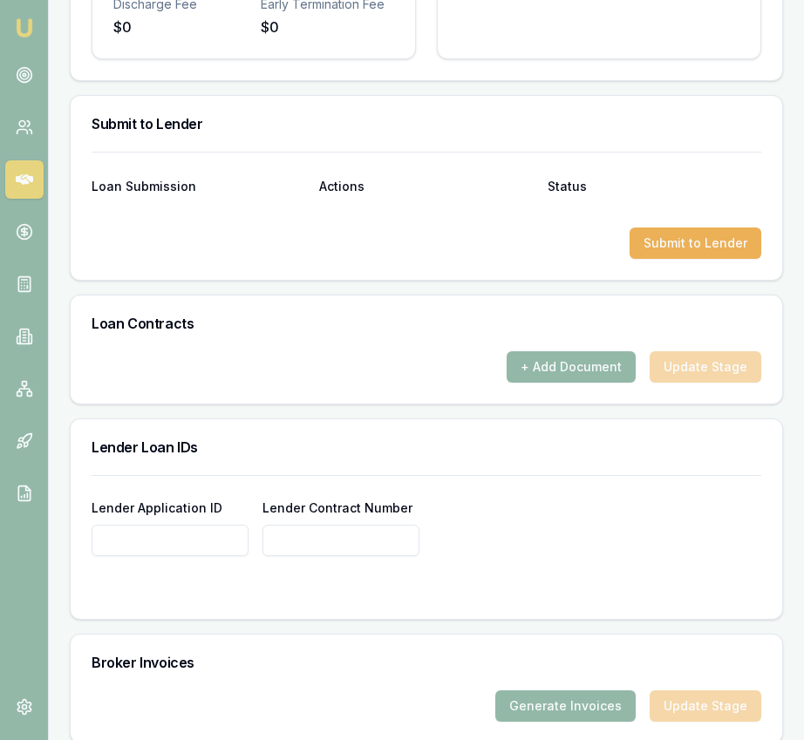
scroll to position [1184, 0]
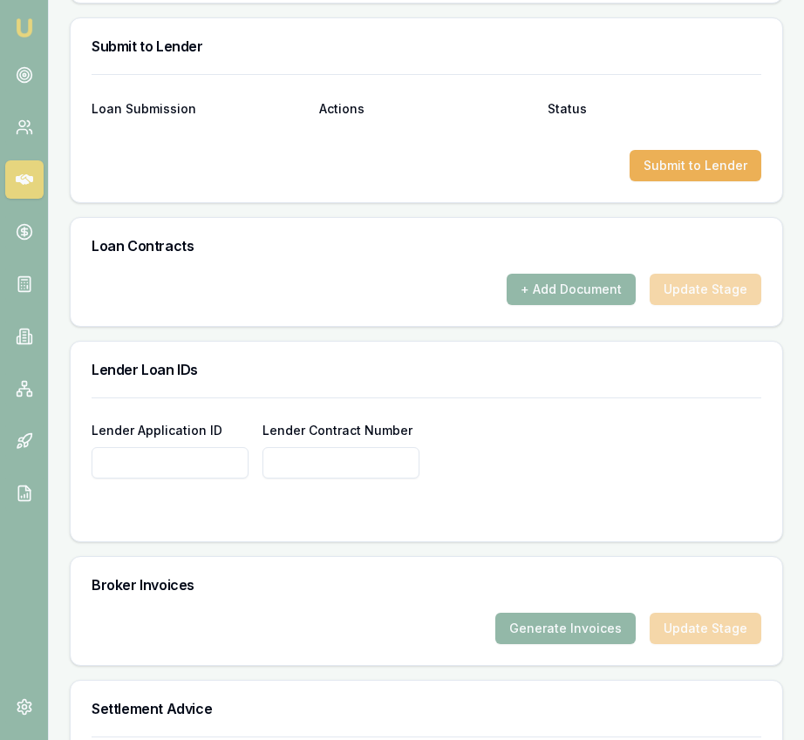
paste input "CA00107820"
type input "CA00107820"
click at [359, 451] on input "Lender Contract Number" at bounding box center [340, 462] width 157 height 31
paste input "CA00107820"
type input "CA00107820"
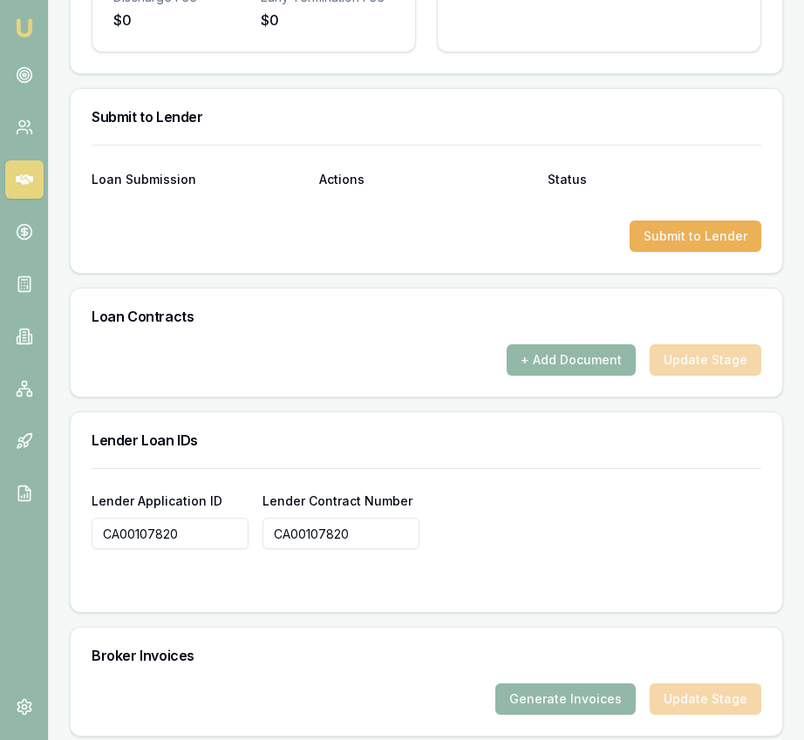
scroll to position [1110, 0]
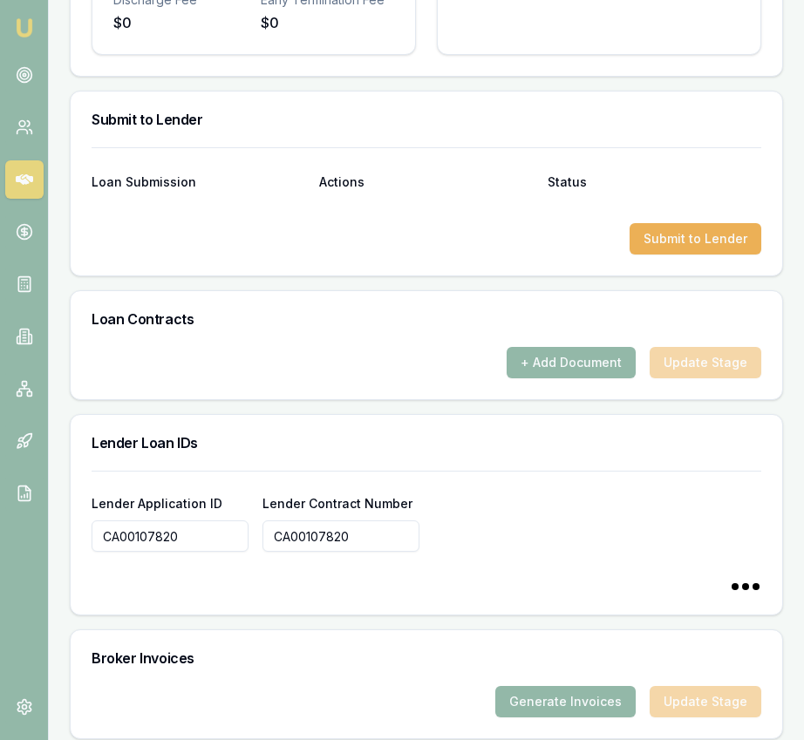
type input "CA00107820"
click at [406, 415] on div "Lender Loan IDs" at bounding box center [426, 443] width 711 height 56
click at [663, 230] on button "Submit to Lender" at bounding box center [695, 238] width 132 height 31
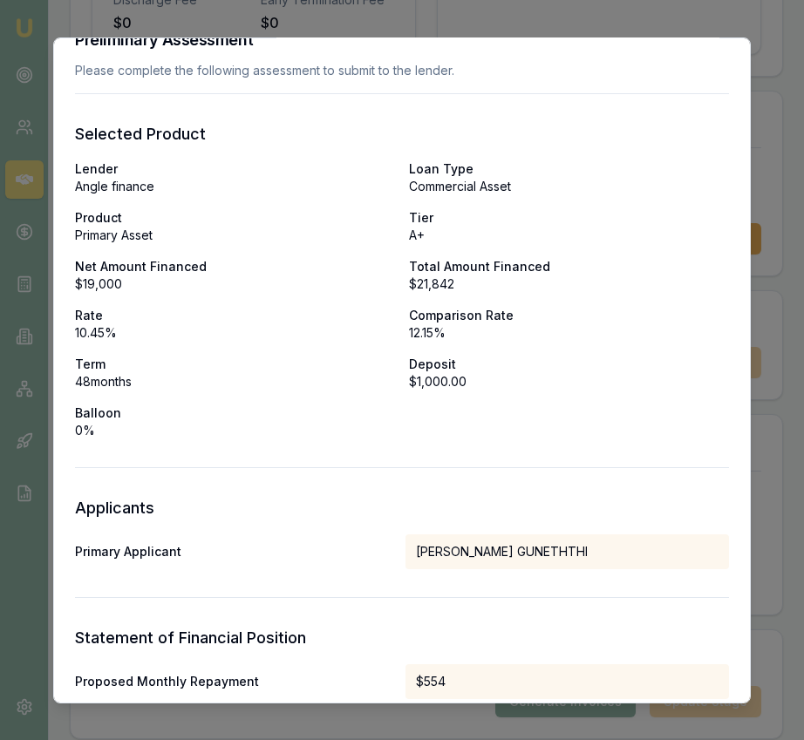
scroll to position [864, 0]
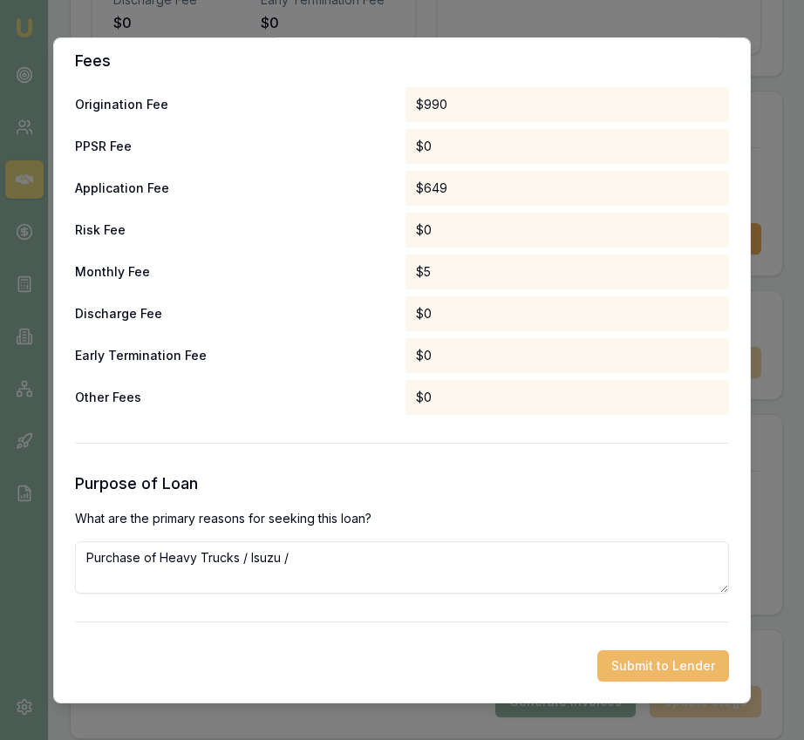
click at [617, 659] on button "Submit to Lender" at bounding box center [663, 664] width 132 height 31
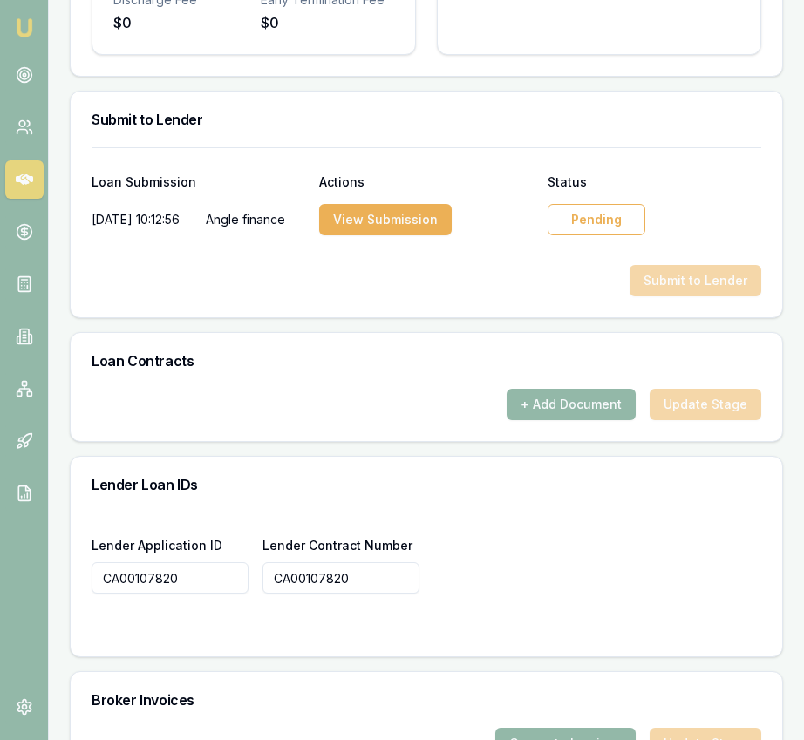
click at [595, 204] on div "Pending" at bounding box center [596, 219] width 98 height 31
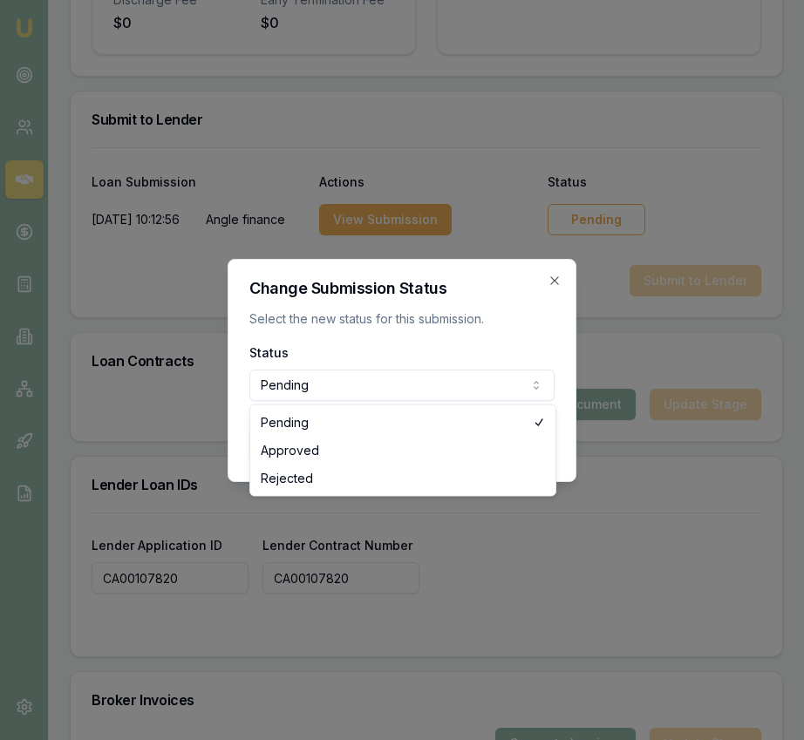
select select "APPROVED"
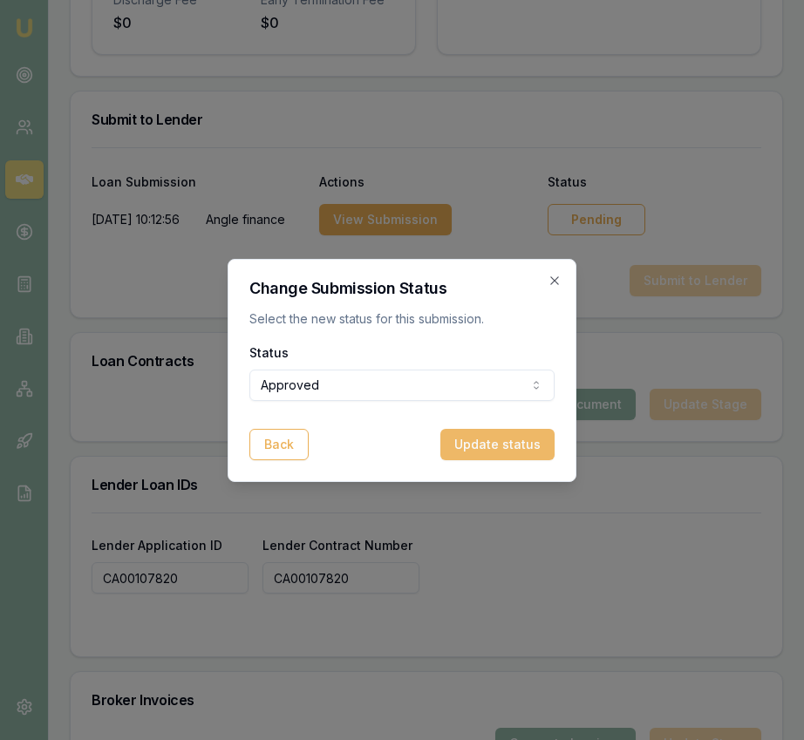
click at [502, 451] on button "Update status" at bounding box center [497, 444] width 114 height 31
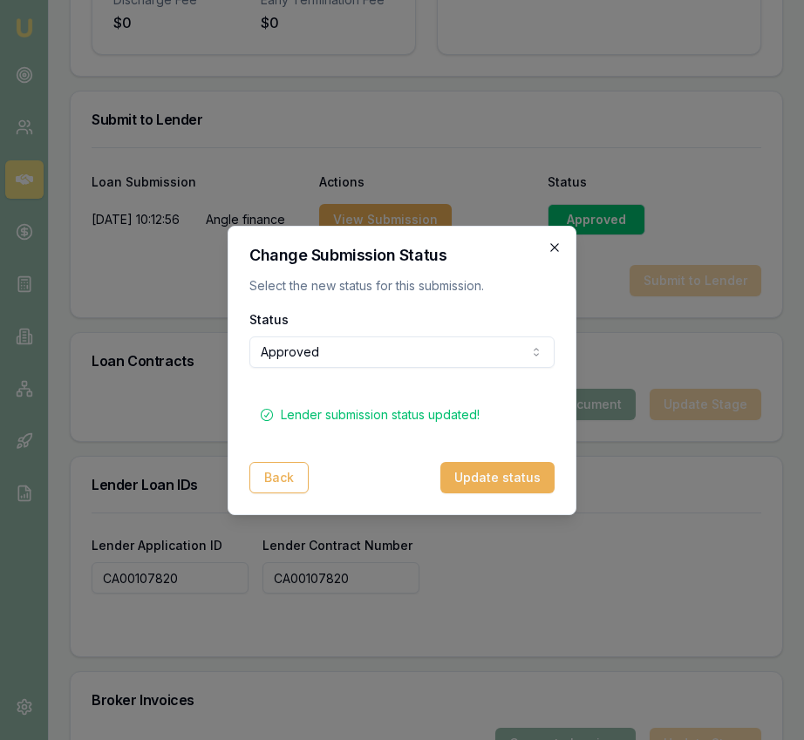
click at [555, 249] on icon "button" at bounding box center [554, 248] width 14 height 14
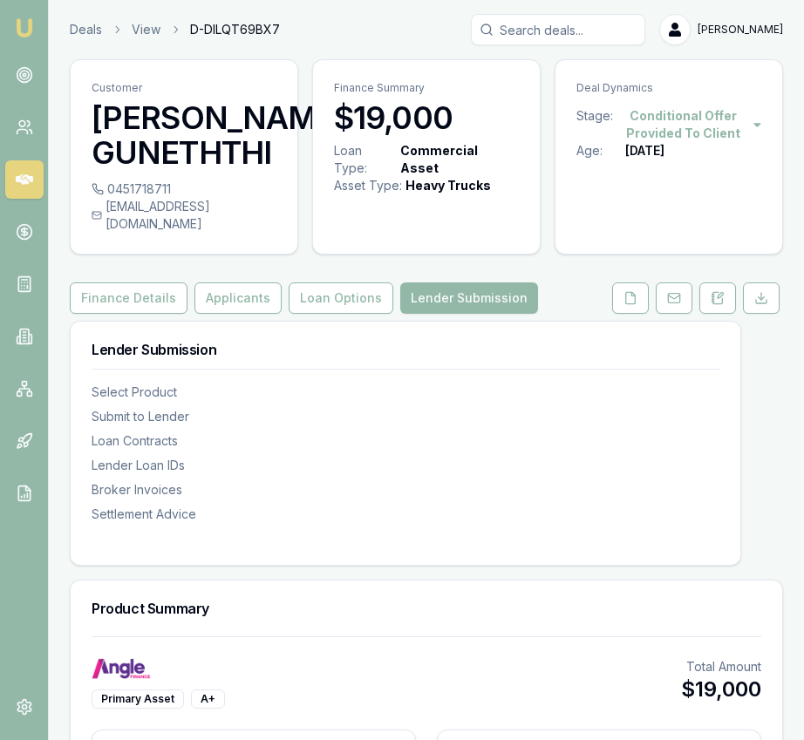
click at [29, 36] on img at bounding box center [24, 27] width 21 height 21
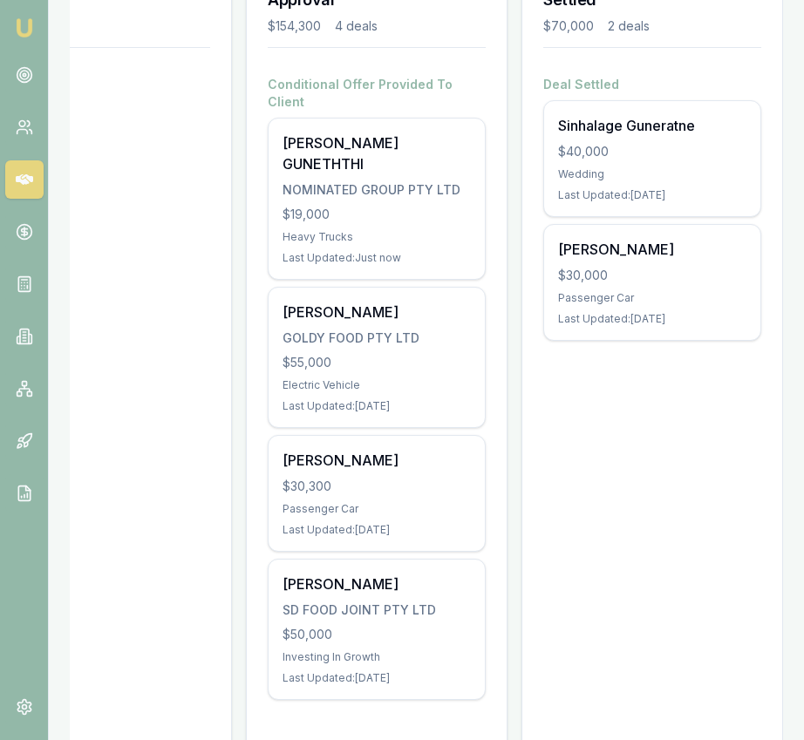
scroll to position [295, 0]
